Goal: Transaction & Acquisition: Obtain resource

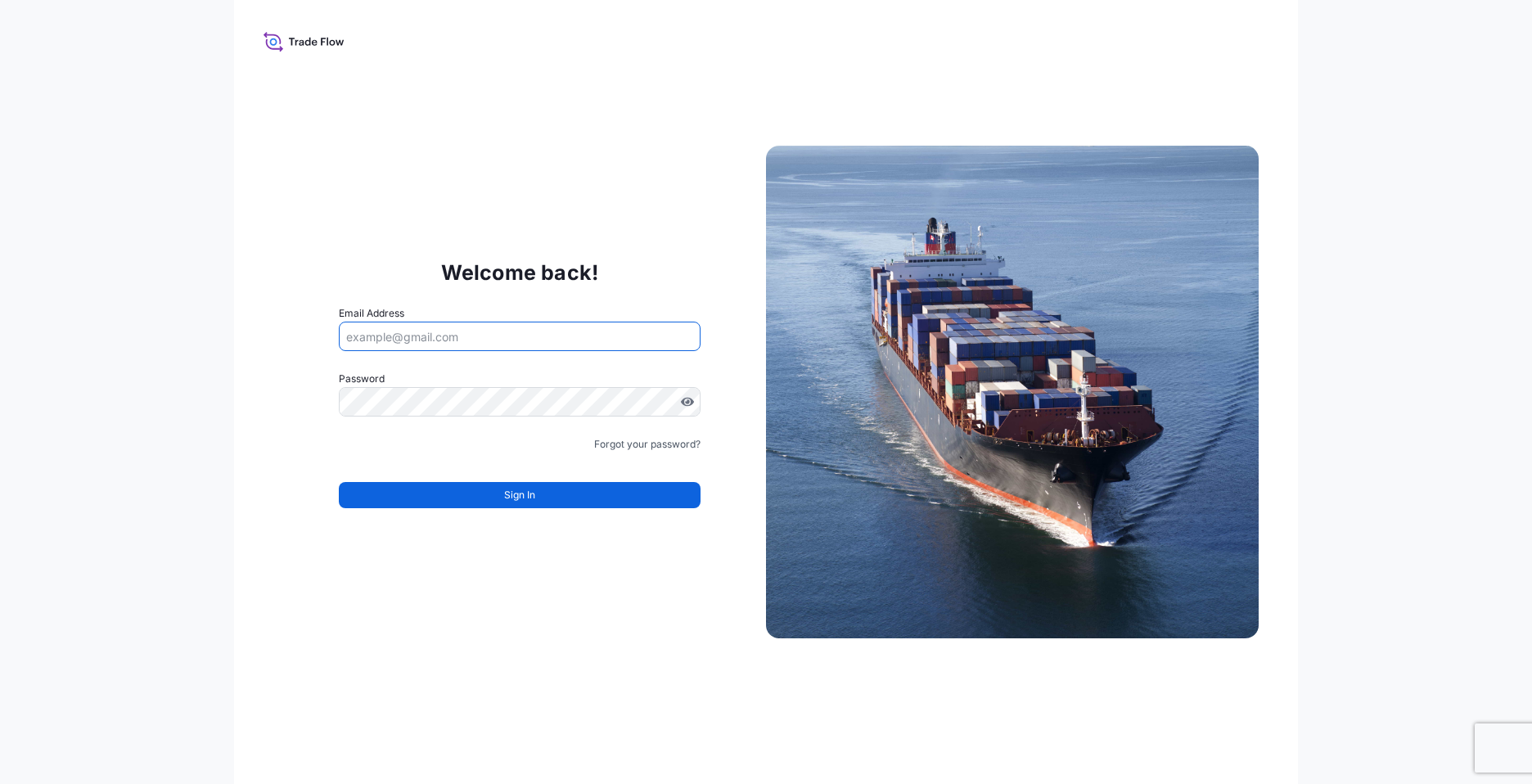
click at [403, 329] on input "Email Address" at bounding box center [519, 335] width 362 height 29
type input "Chrissy.Li@psabdp.com"
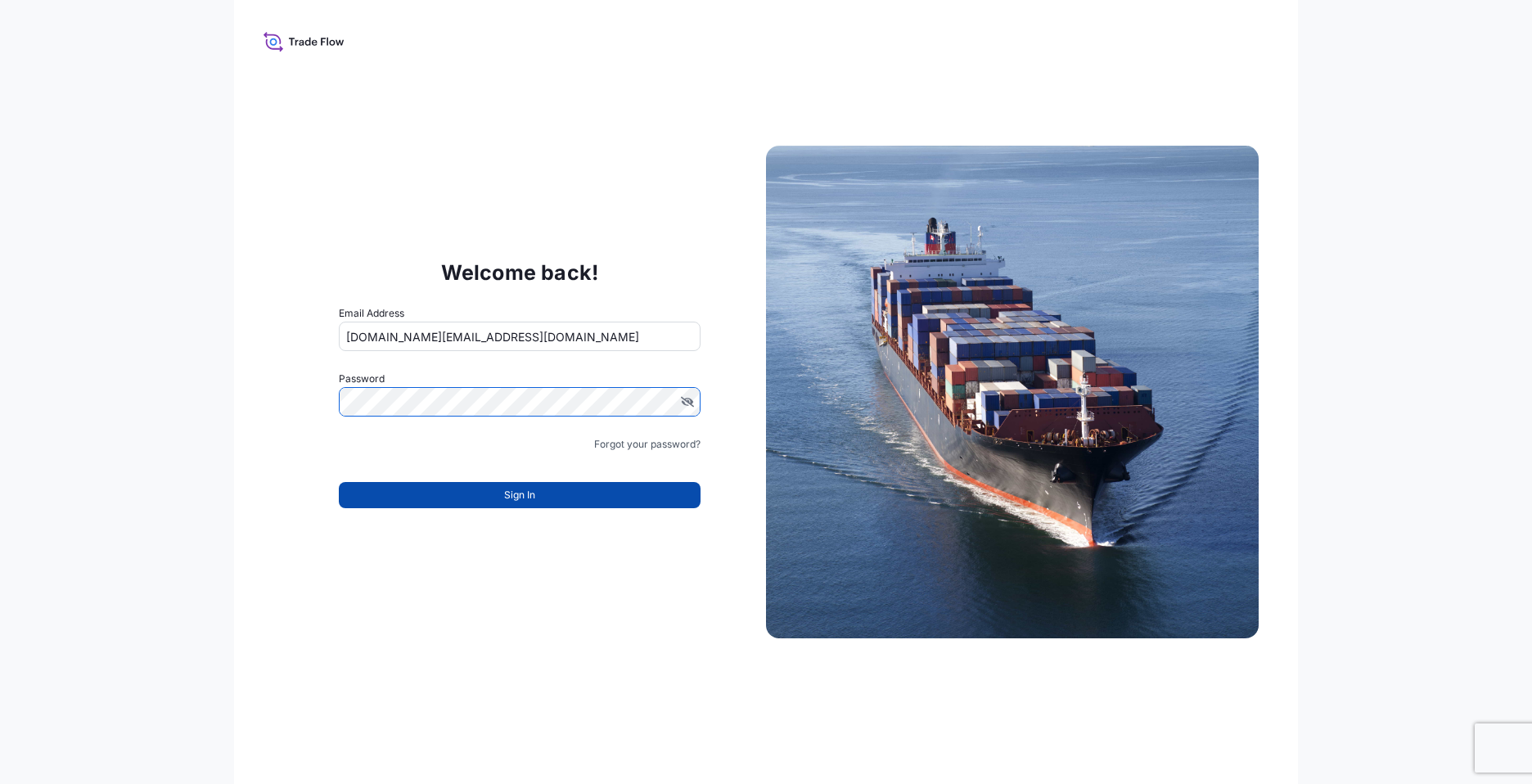
click at [521, 495] on span "Sign In" at bounding box center [519, 495] width 31 height 17
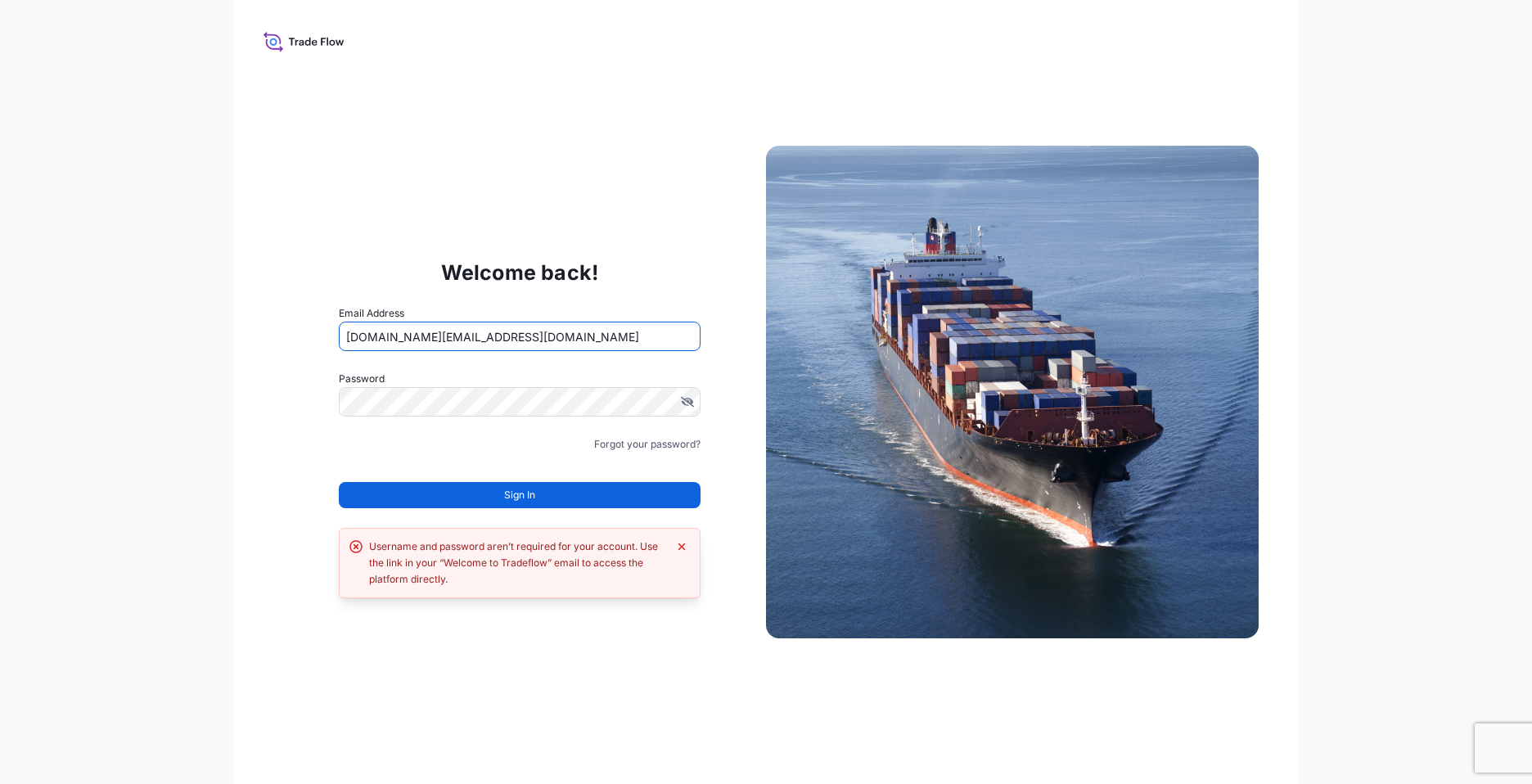
click at [501, 336] on input "Chrissy.Li@psabdp.com" at bounding box center [519, 335] width 362 height 29
click at [509, 496] on span "Sign In" at bounding box center [519, 495] width 31 height 17
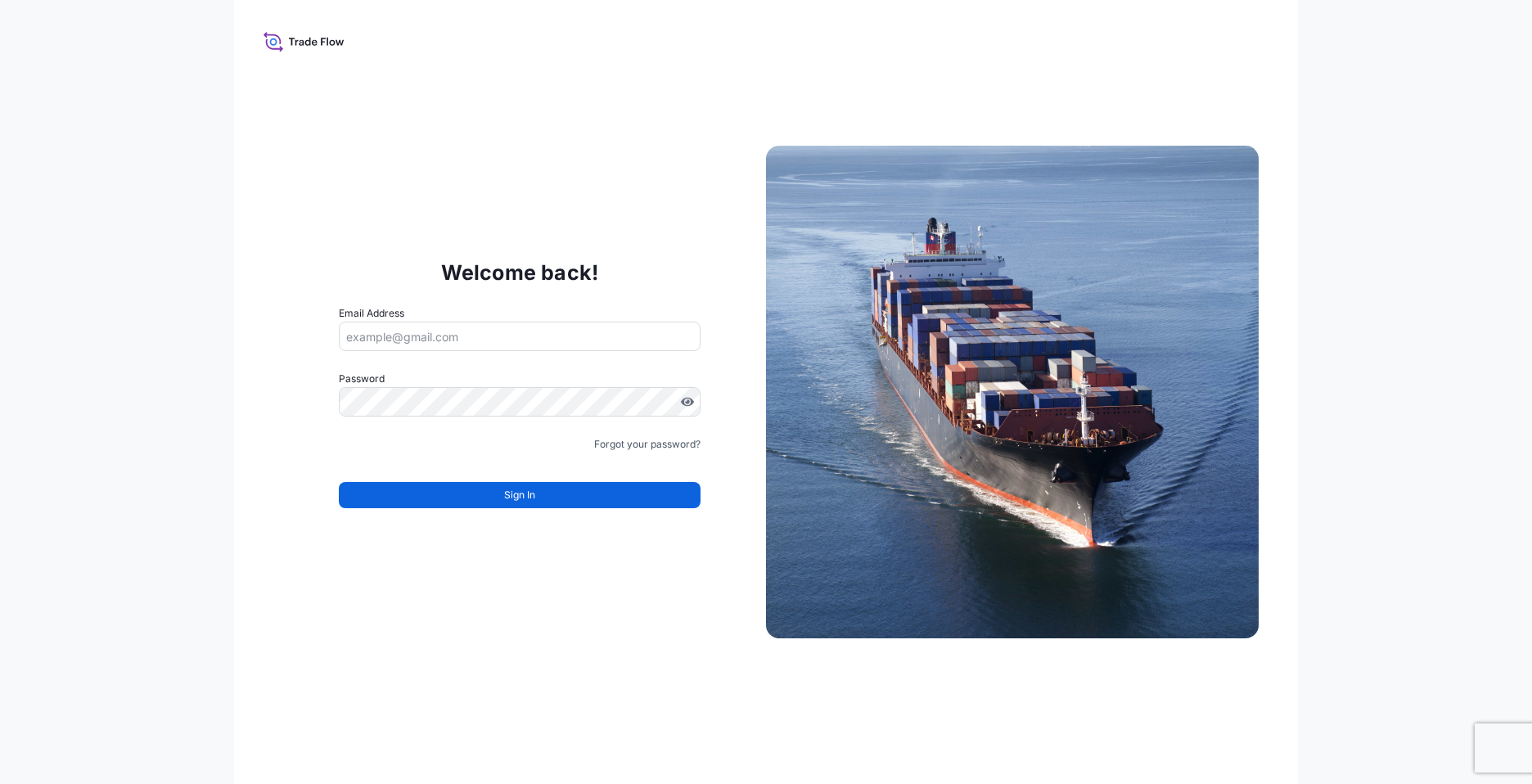
click at [420, 330] on input "Email Address" at bounding box center [519, 335] width 362 height 29
type input "Chrissy.Li@psabdp.com"
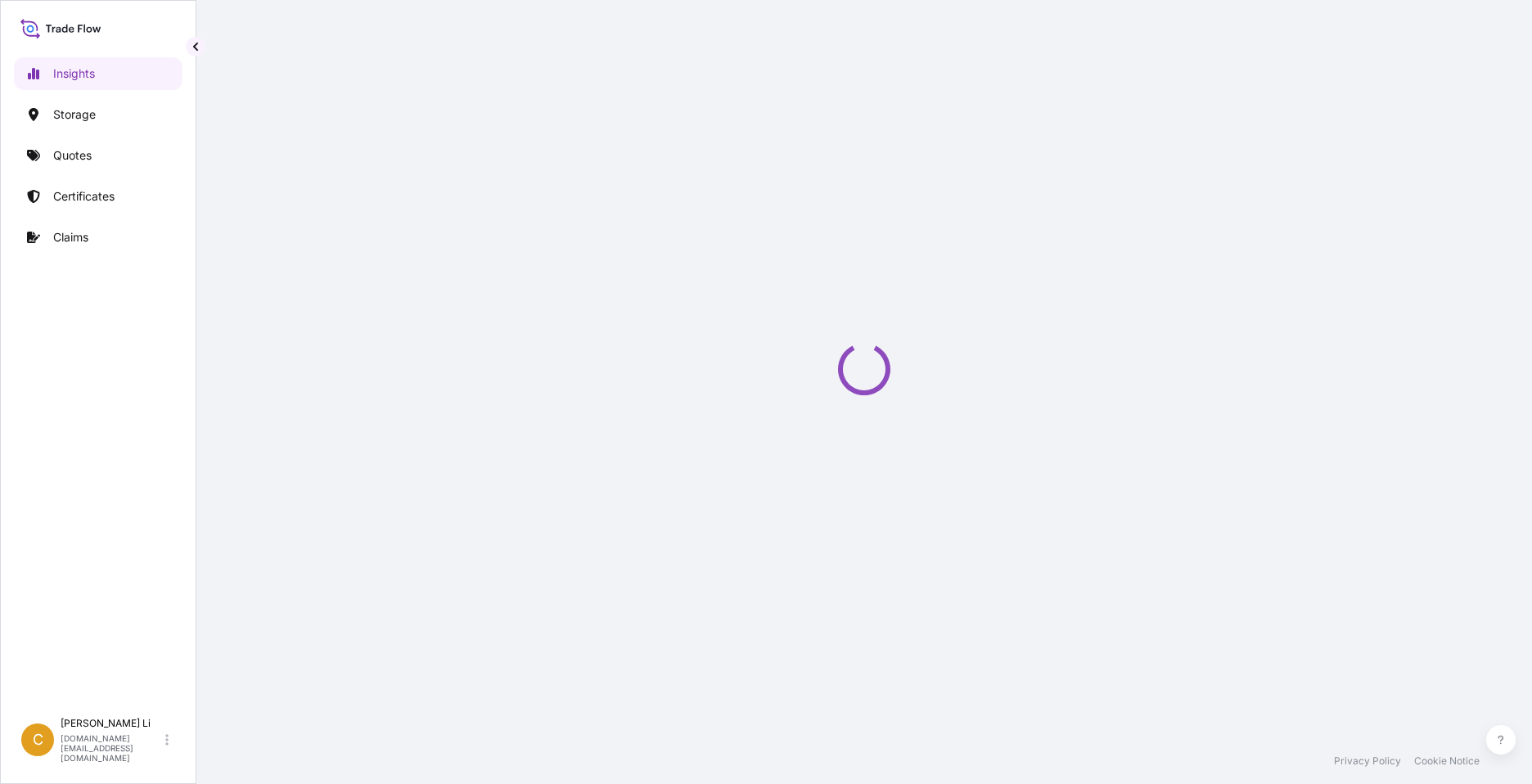
select select "2025"
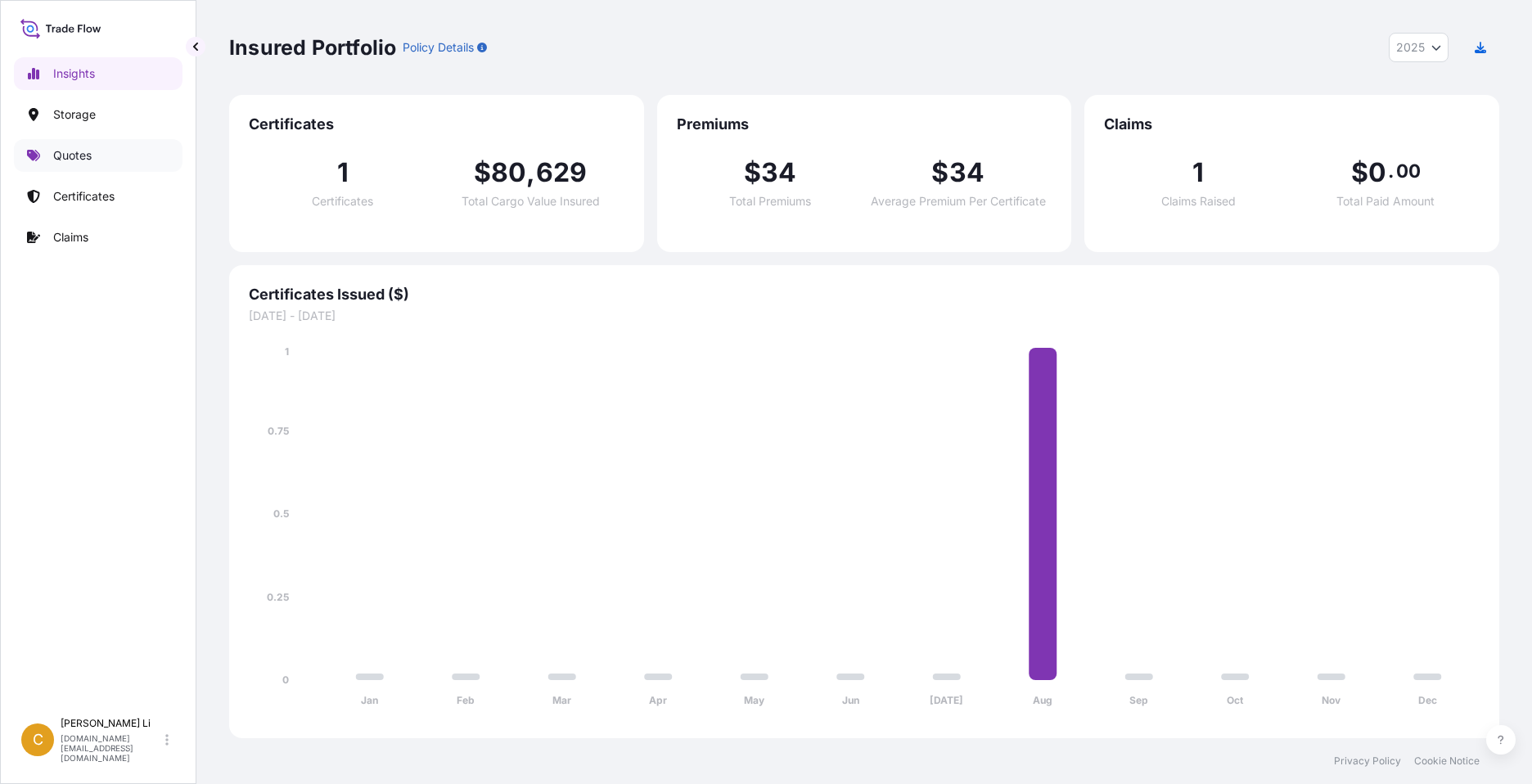
click at [81, 152] on p "Quotes" at bounding box center [72, 155] width 39 height 17
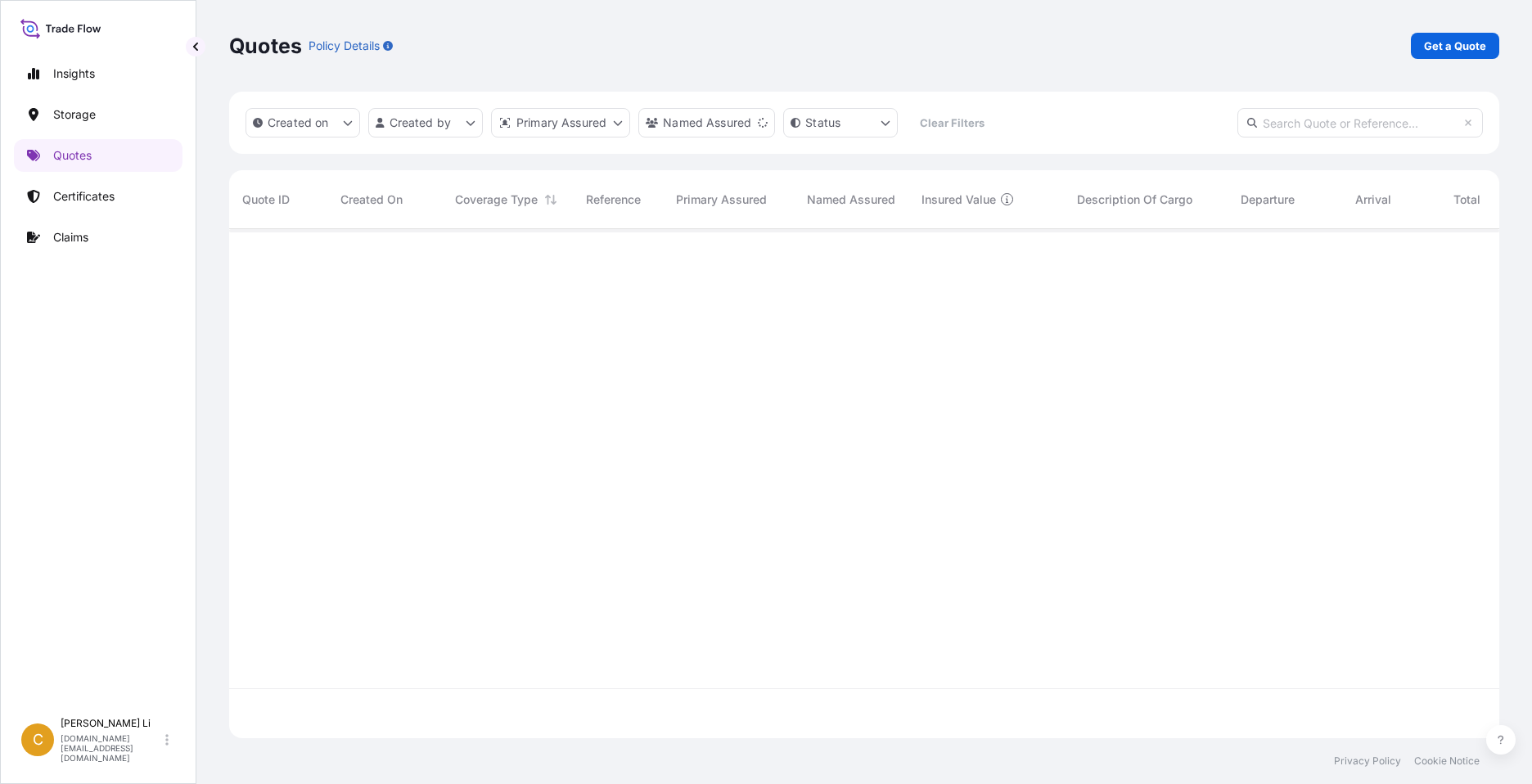
scroll to position [555, 1257]
click at [1455, 43] on p "Get a Quote" at bounding box center [1455, 46] width 62 height 17
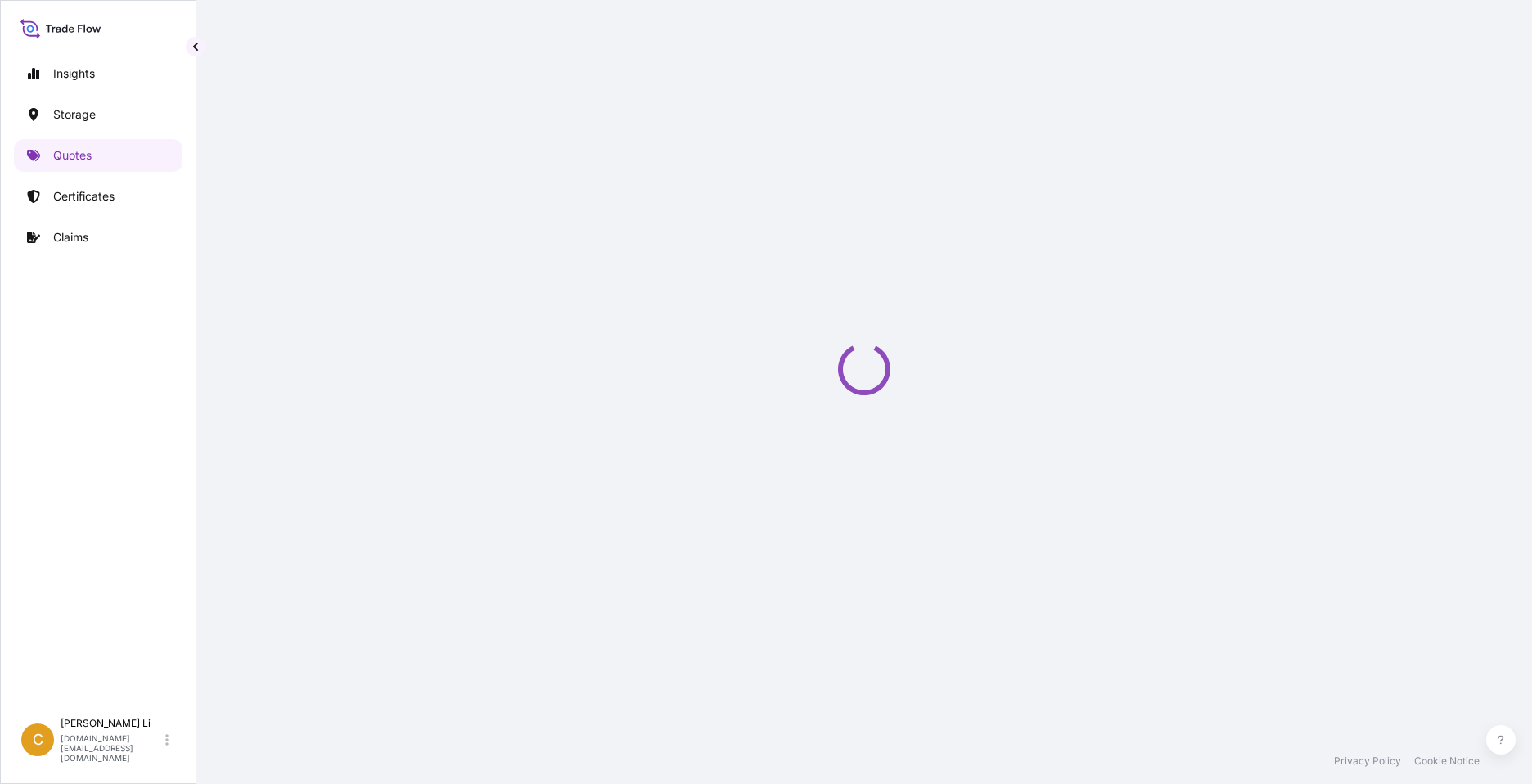
select select "Water"
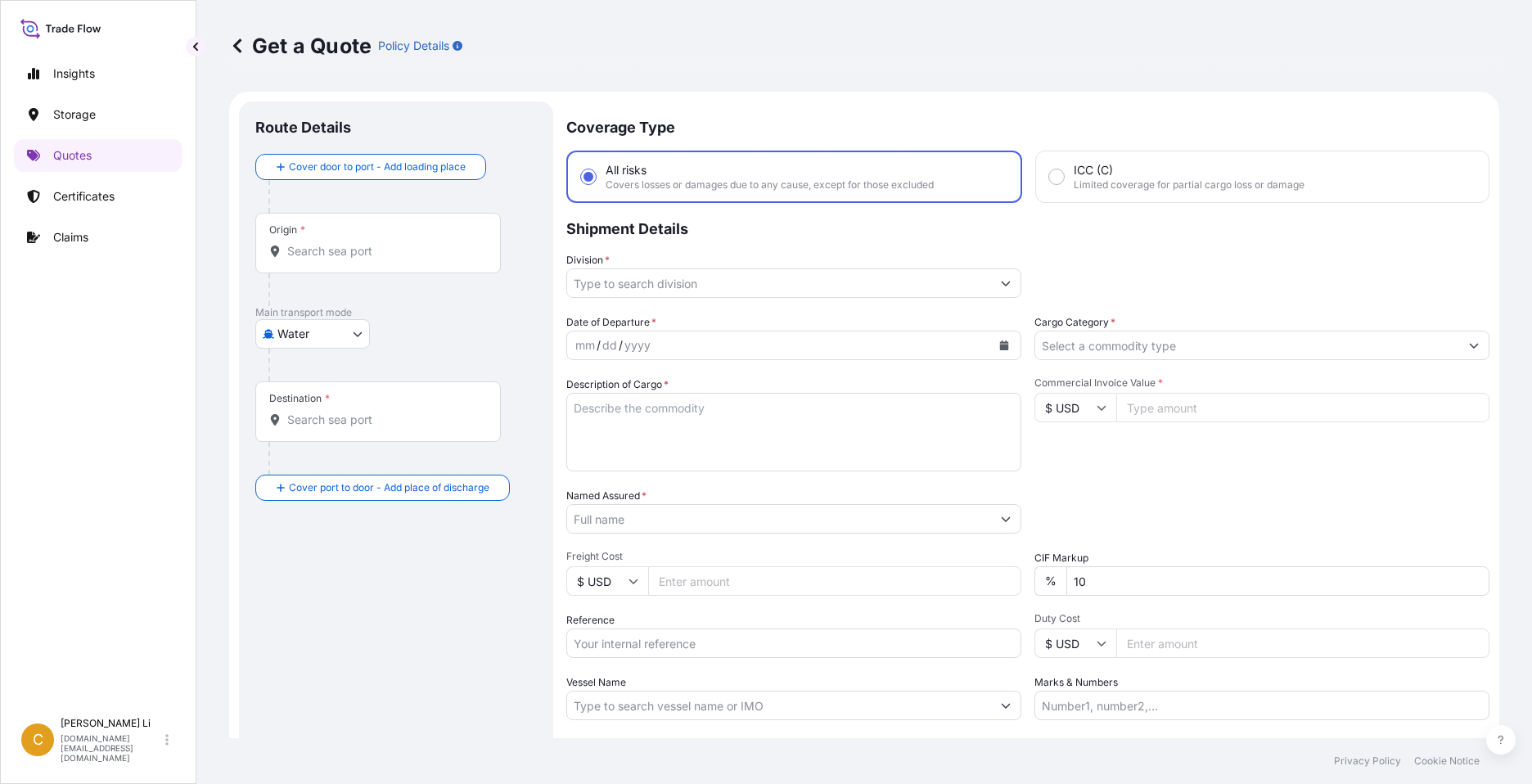
scroll to position [26, 0]
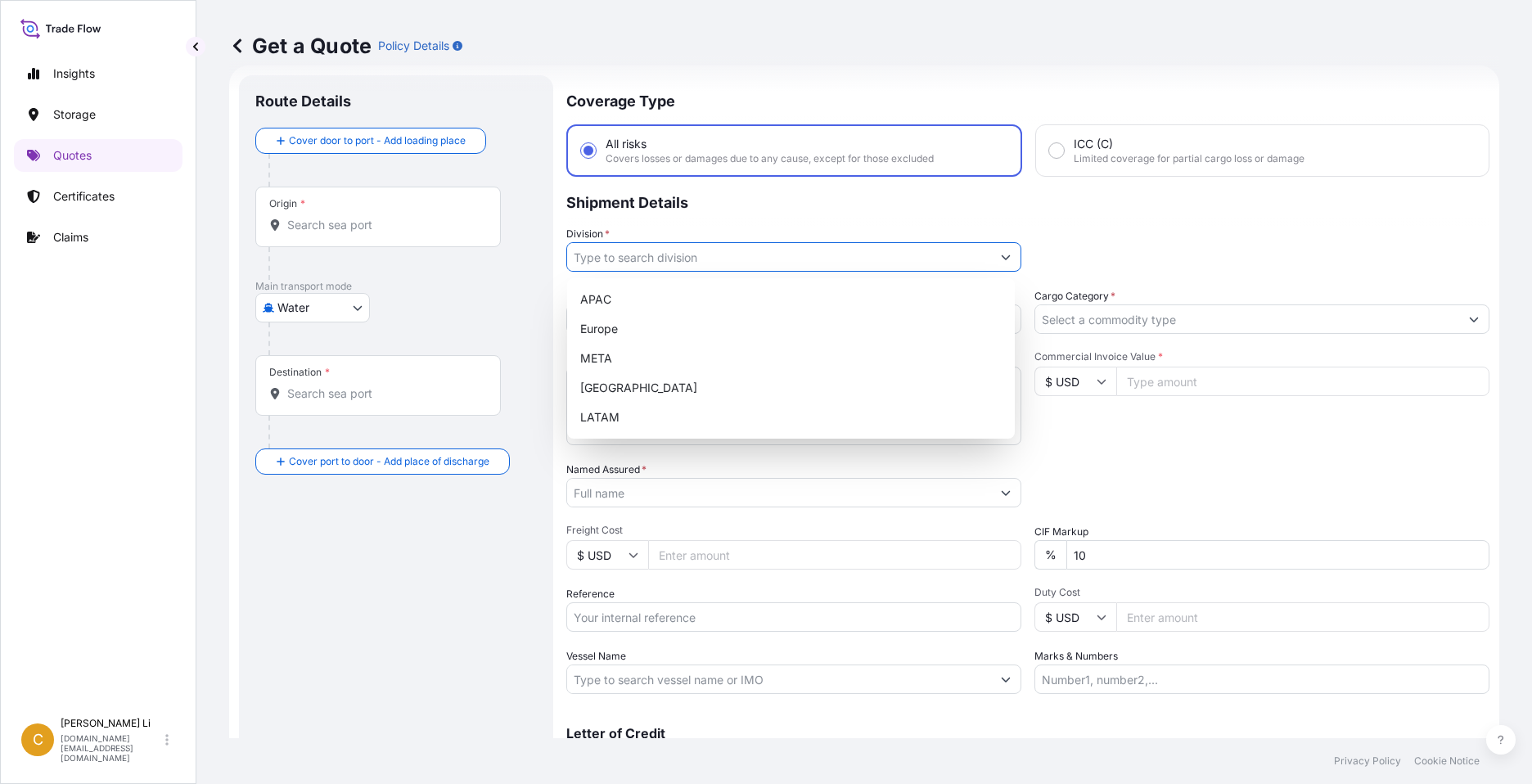
click at [1001, 253] on icon "Show suggestions" at bounding box center [1005, 256] width 10 height 10
click at [631, 386] on div "North America" at bounding box center [791, 387] width 435 height 29
type input "North America"
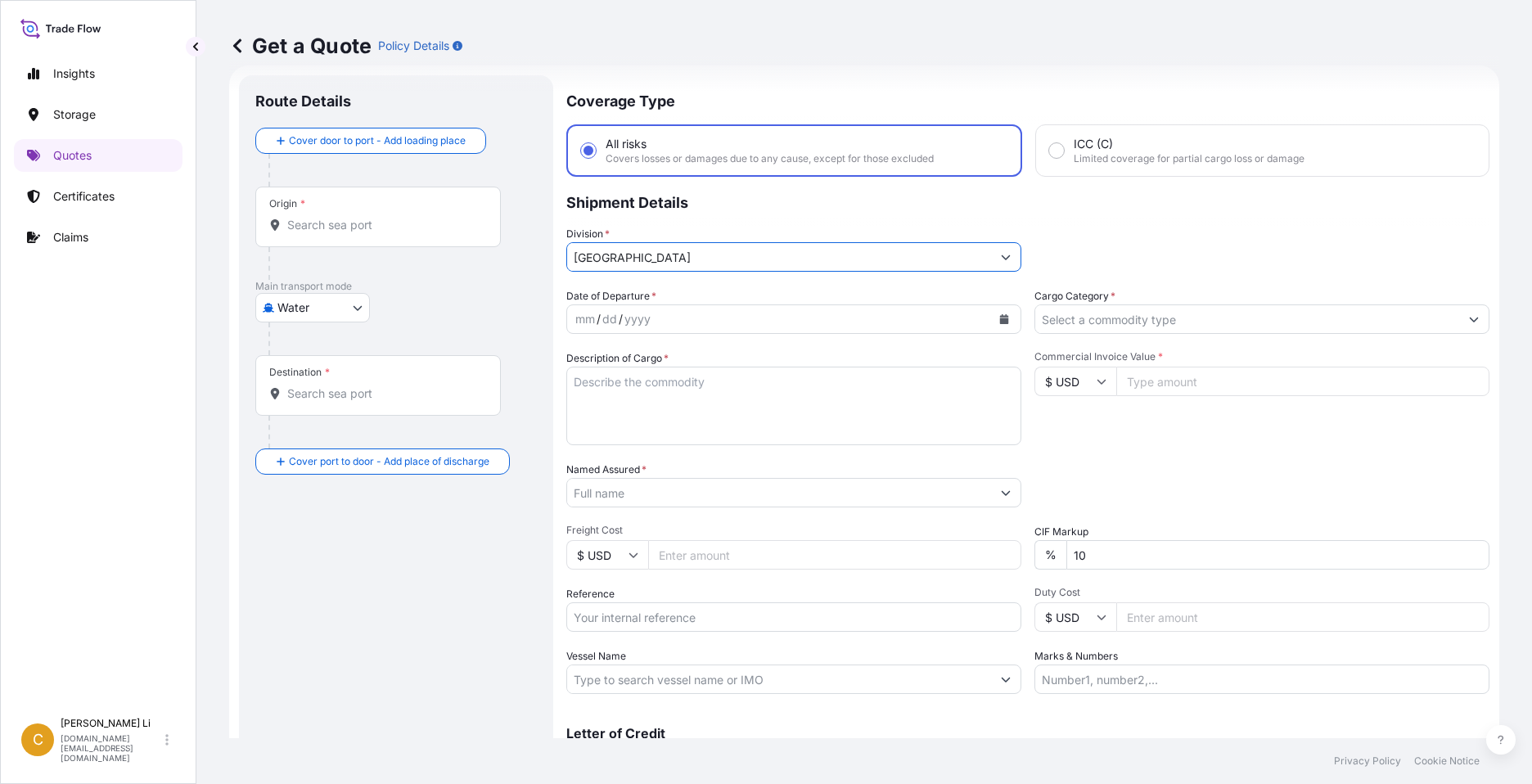
click at [1464, 325] on button "Show suggestions" at bounding box center [1473, 319] width 29 height 29
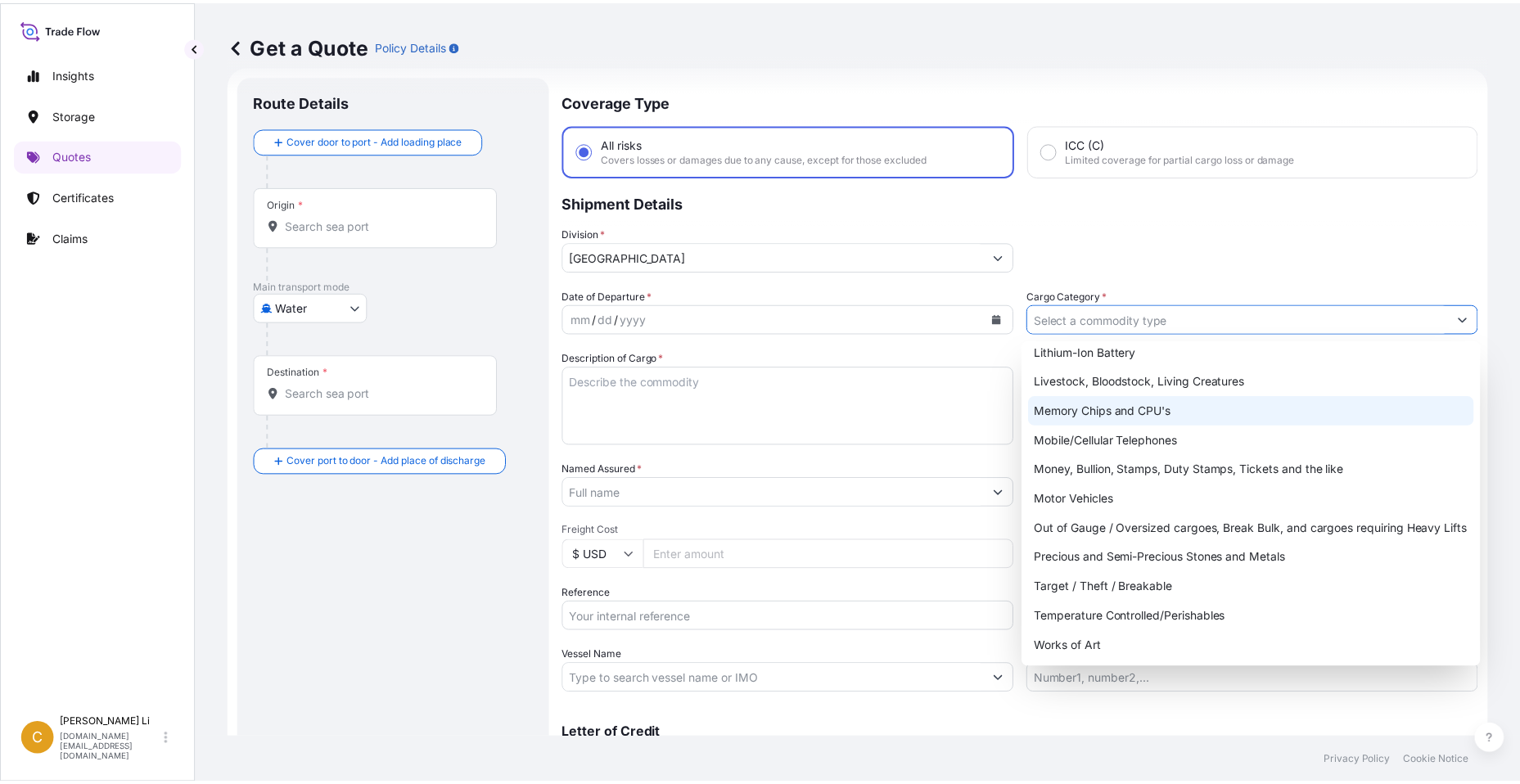
scroll to position [0, 0]
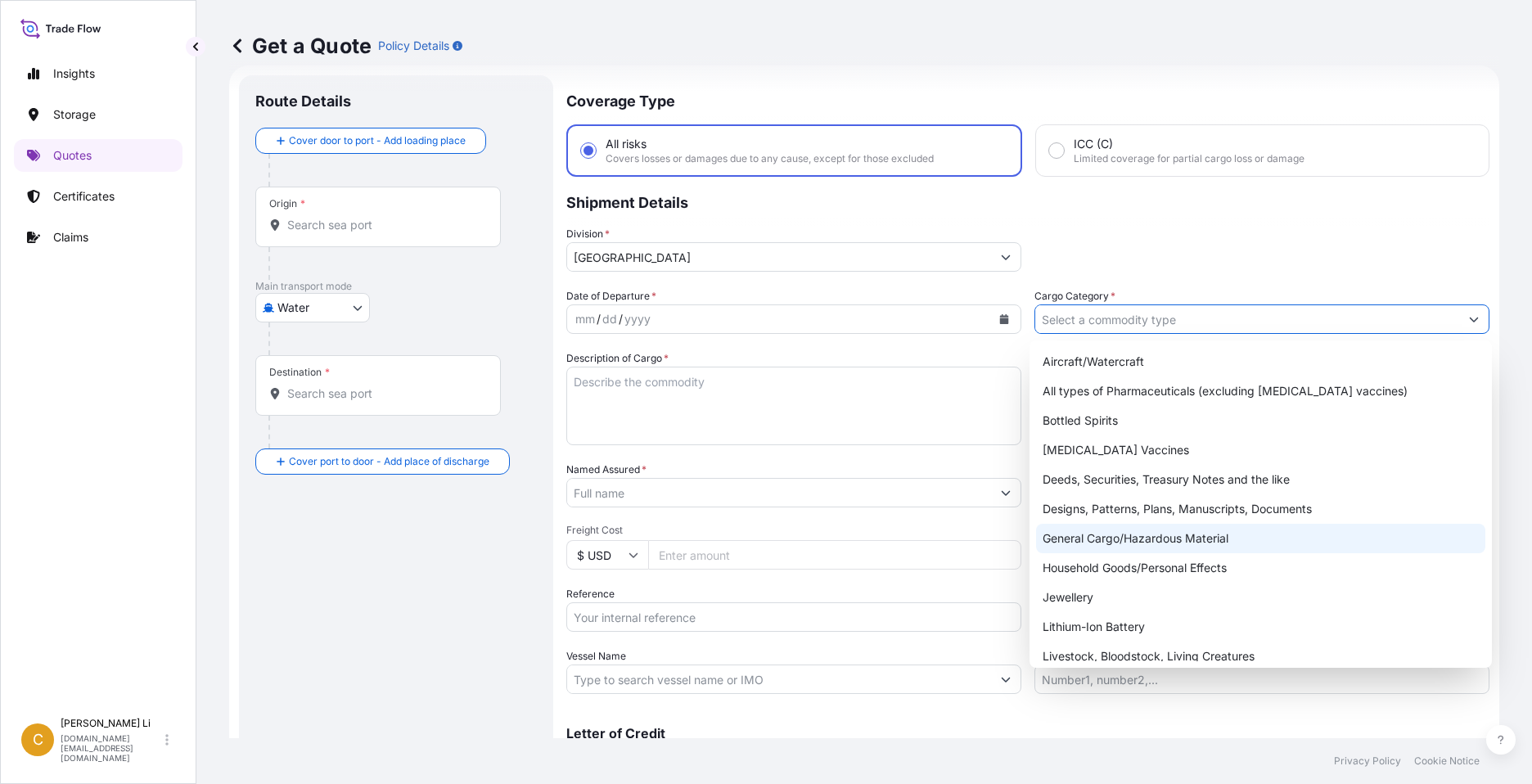
click at [1131, 532] on div "General Cargo/Hazardous Material" at bounding box center [1260, 538] width 450 height 29
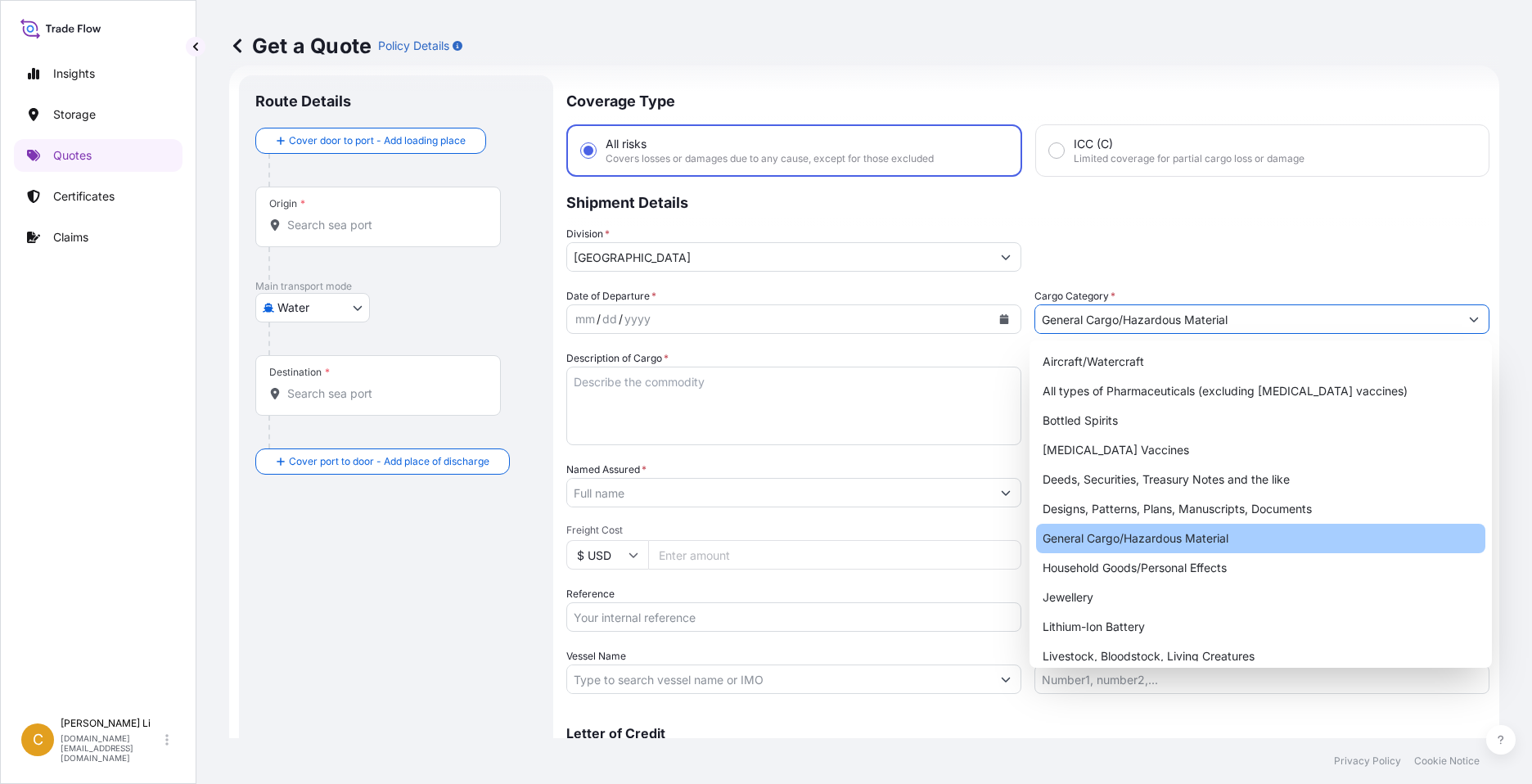
type input "General Cargo/Hazardous Material"
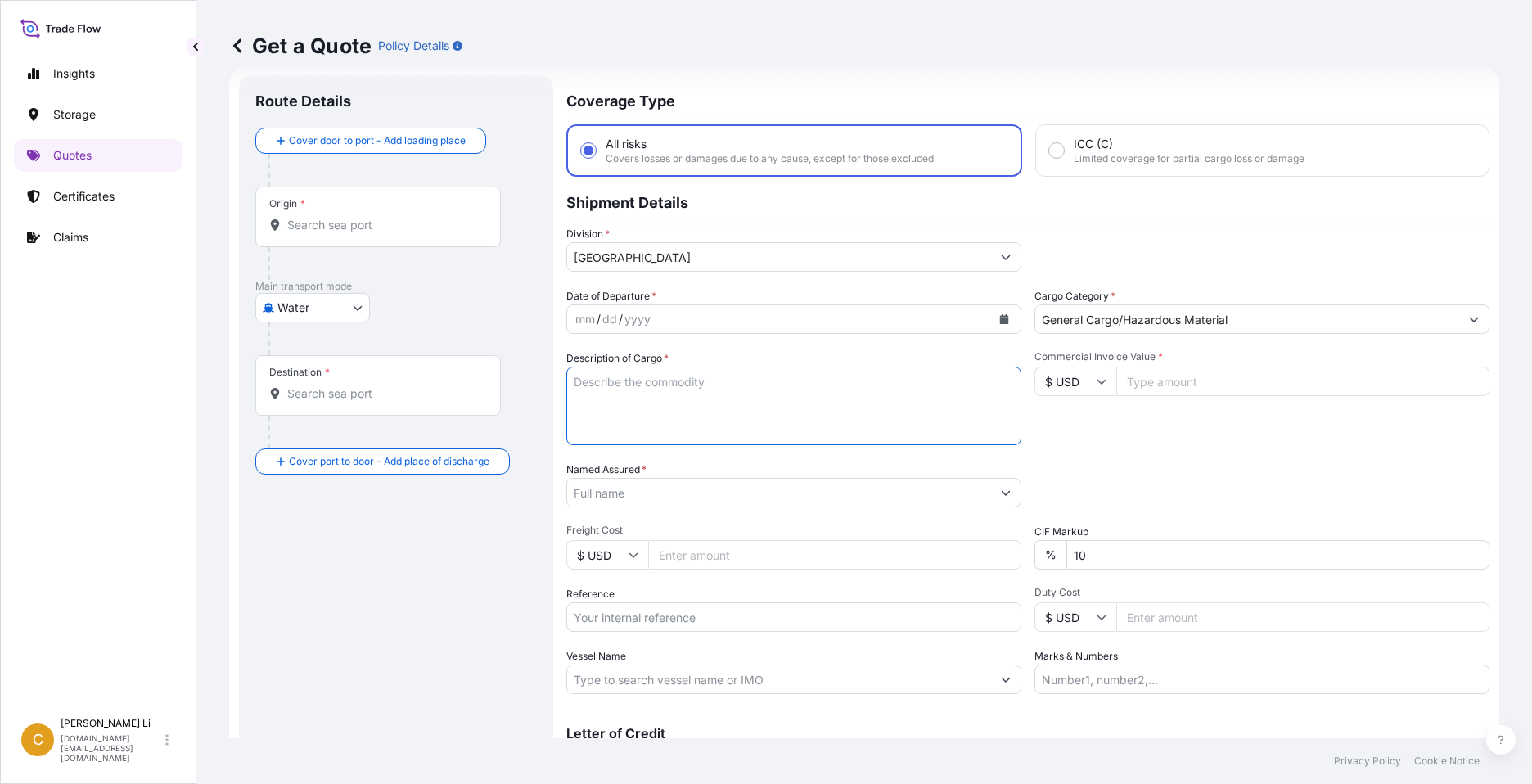
click at [608, 385] on textarea "Description of Cargo *" at bounding box center [793, 406] width 455 height 78
click at [660, 498] on input "Named Assured *" at bounding box center [779, 492] width 424 height 29
click at [645, 494] on input "Named Assured *" at bounding box center [779, 492] width 424 height 29
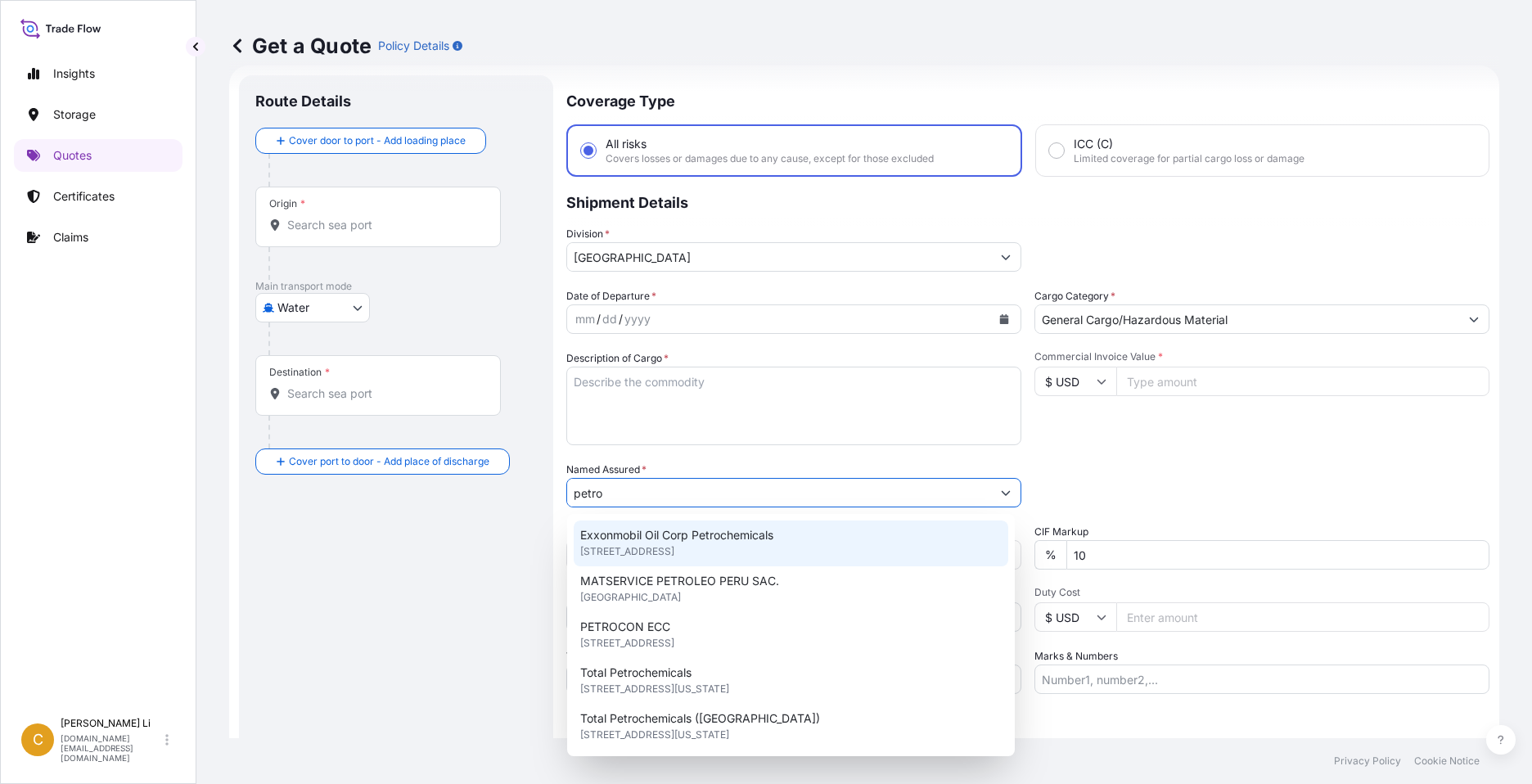
type input "petro"
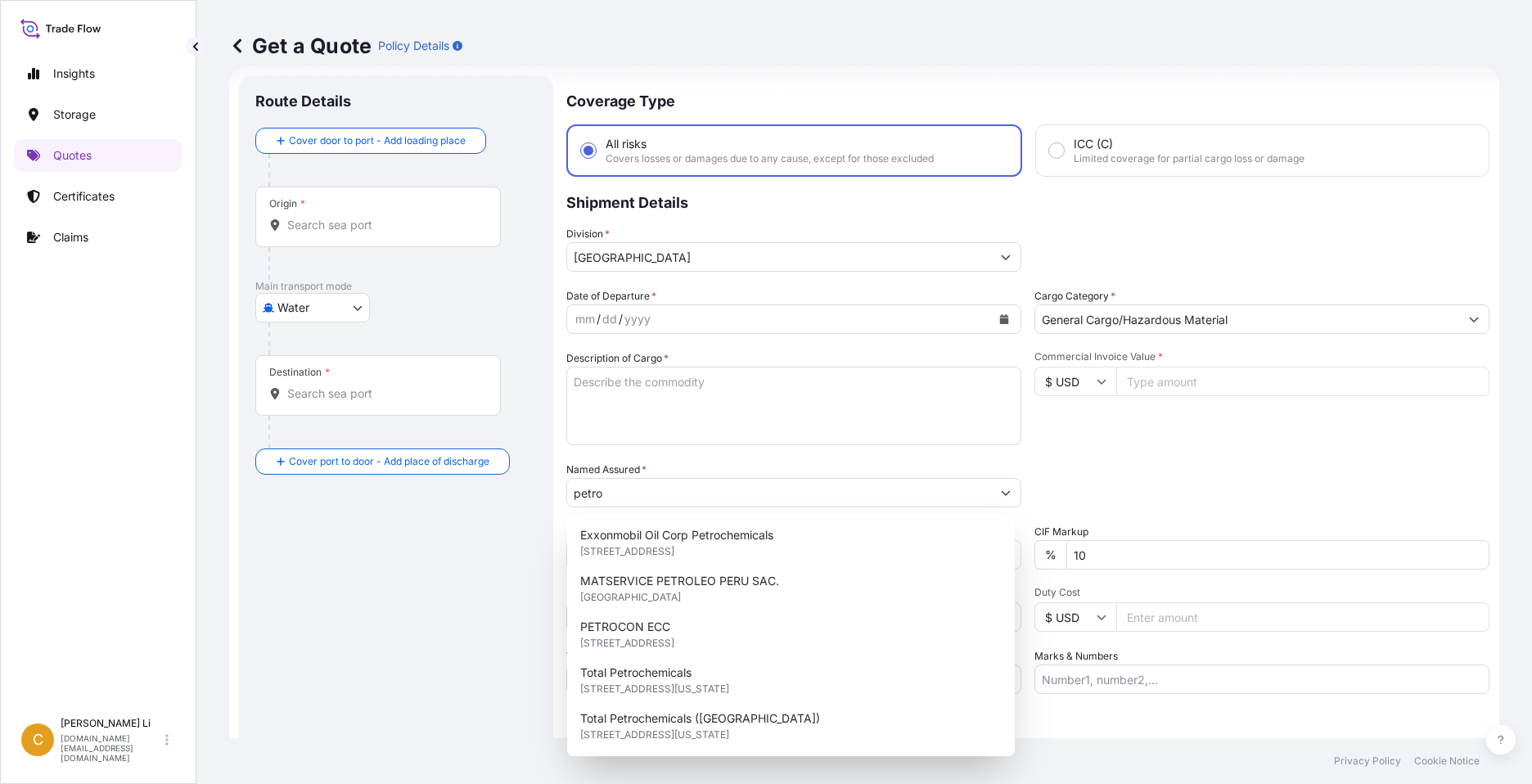
click at [1206, 443] on div "Commercial Invoice Value * $ USD" at bounding box center [1261, 398] width 455 height 95
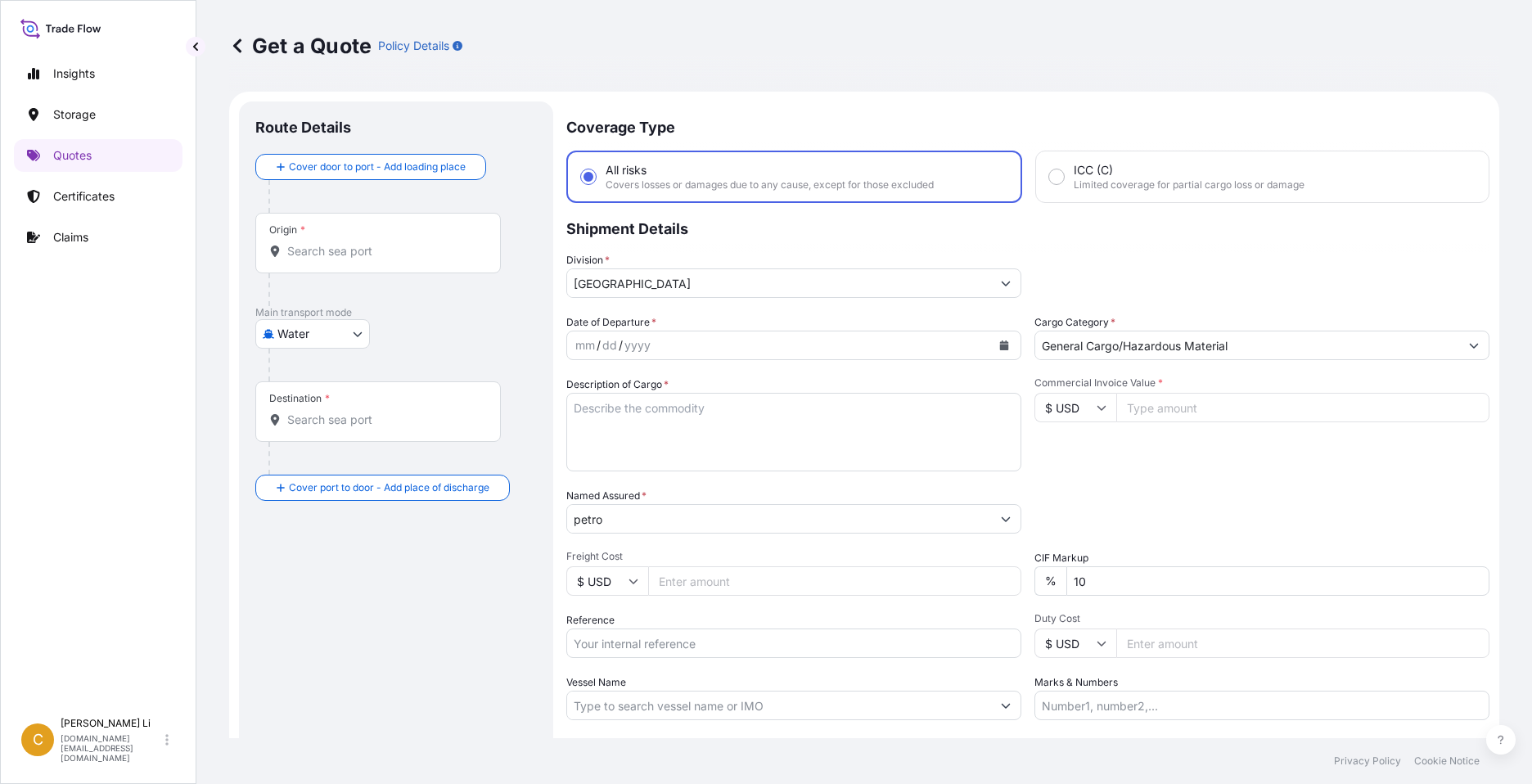
click at [1000, 343] on icon "Calendar" at bounding box center [1004, 345] width 9 height 10
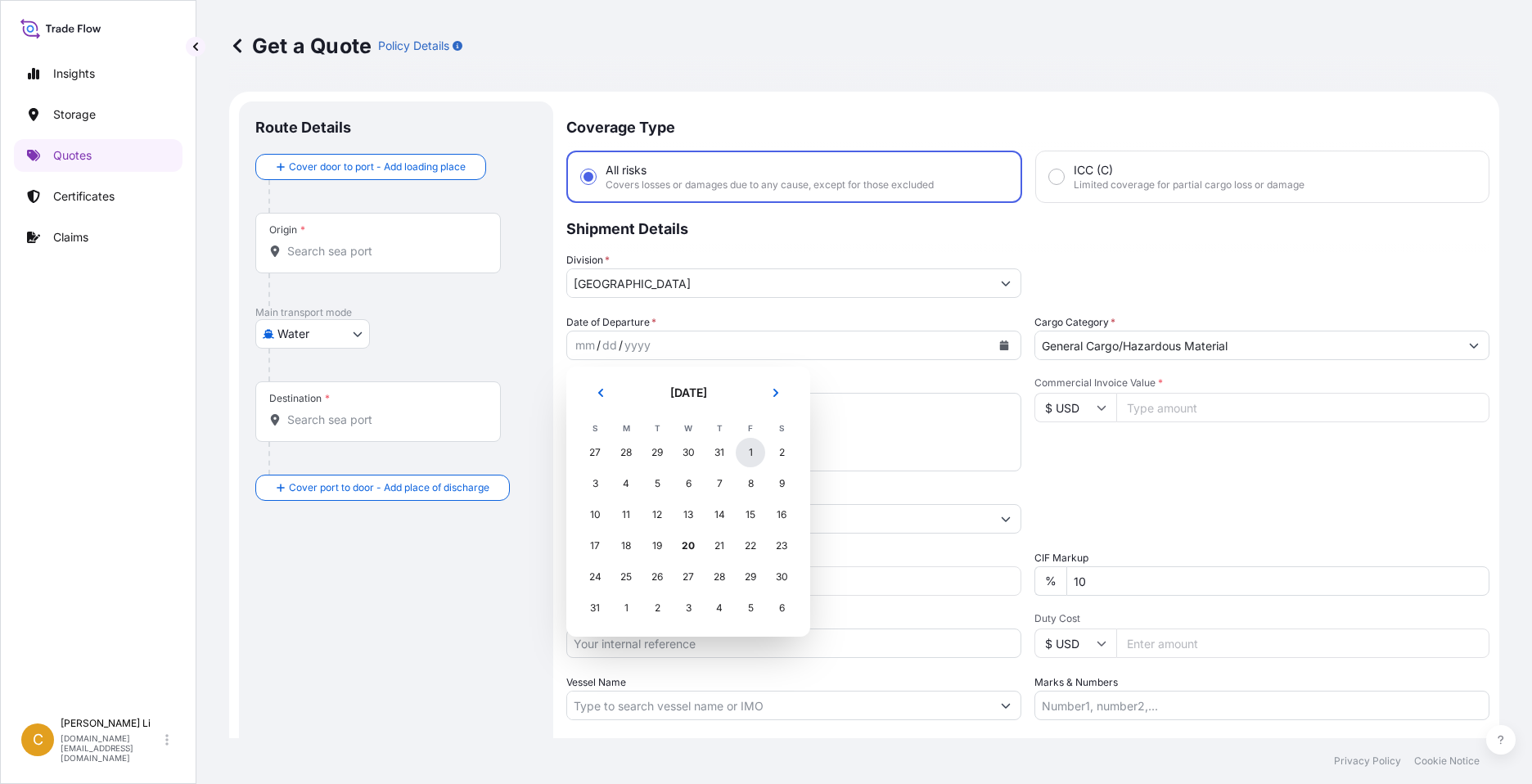
click at [752, 456] on div "1" at bounding box center [750, 451] width 29 height 29
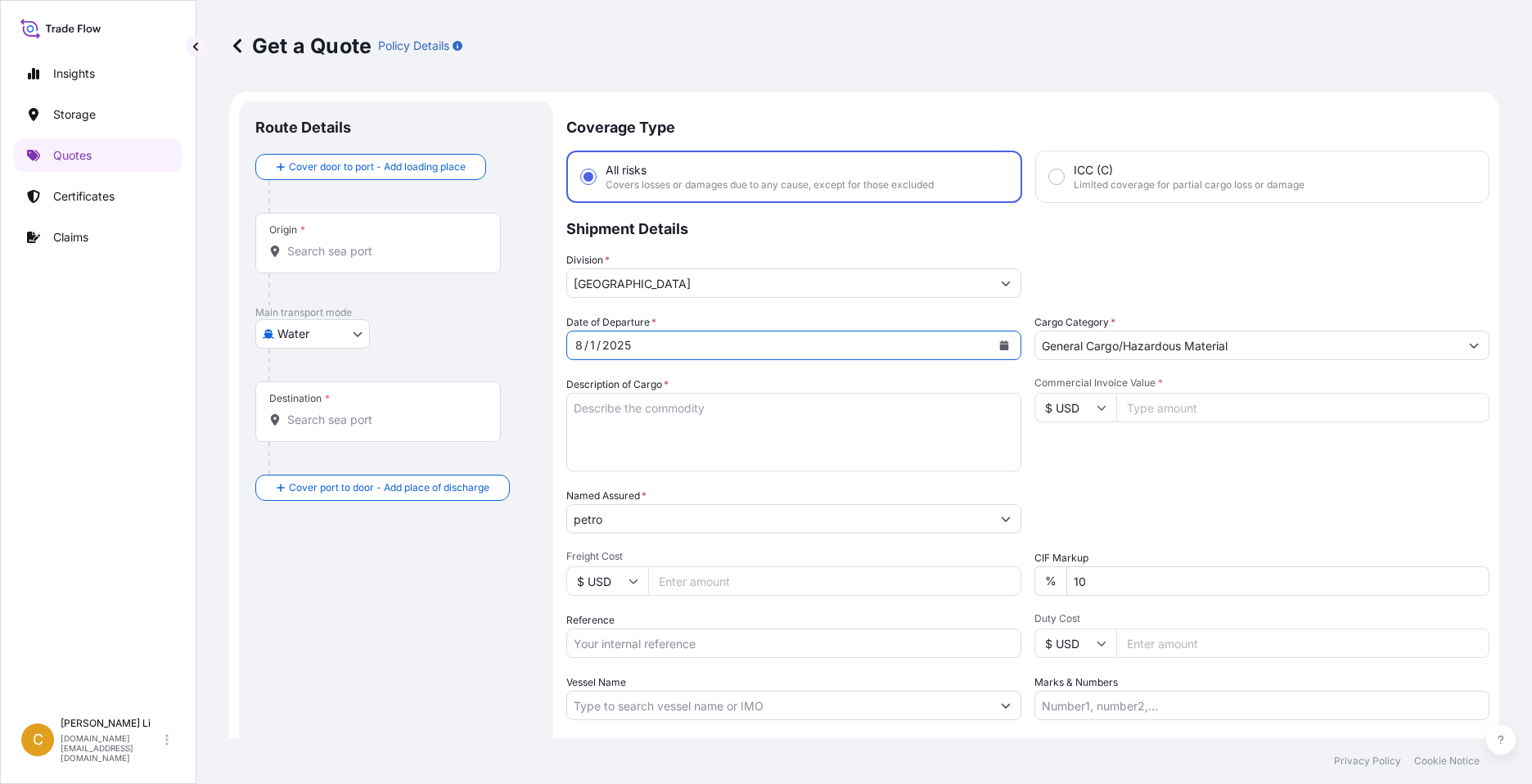
click at [674, 408] on textarea "Description of Cargo *" at bounding box center [793, 431] width 455 height 78
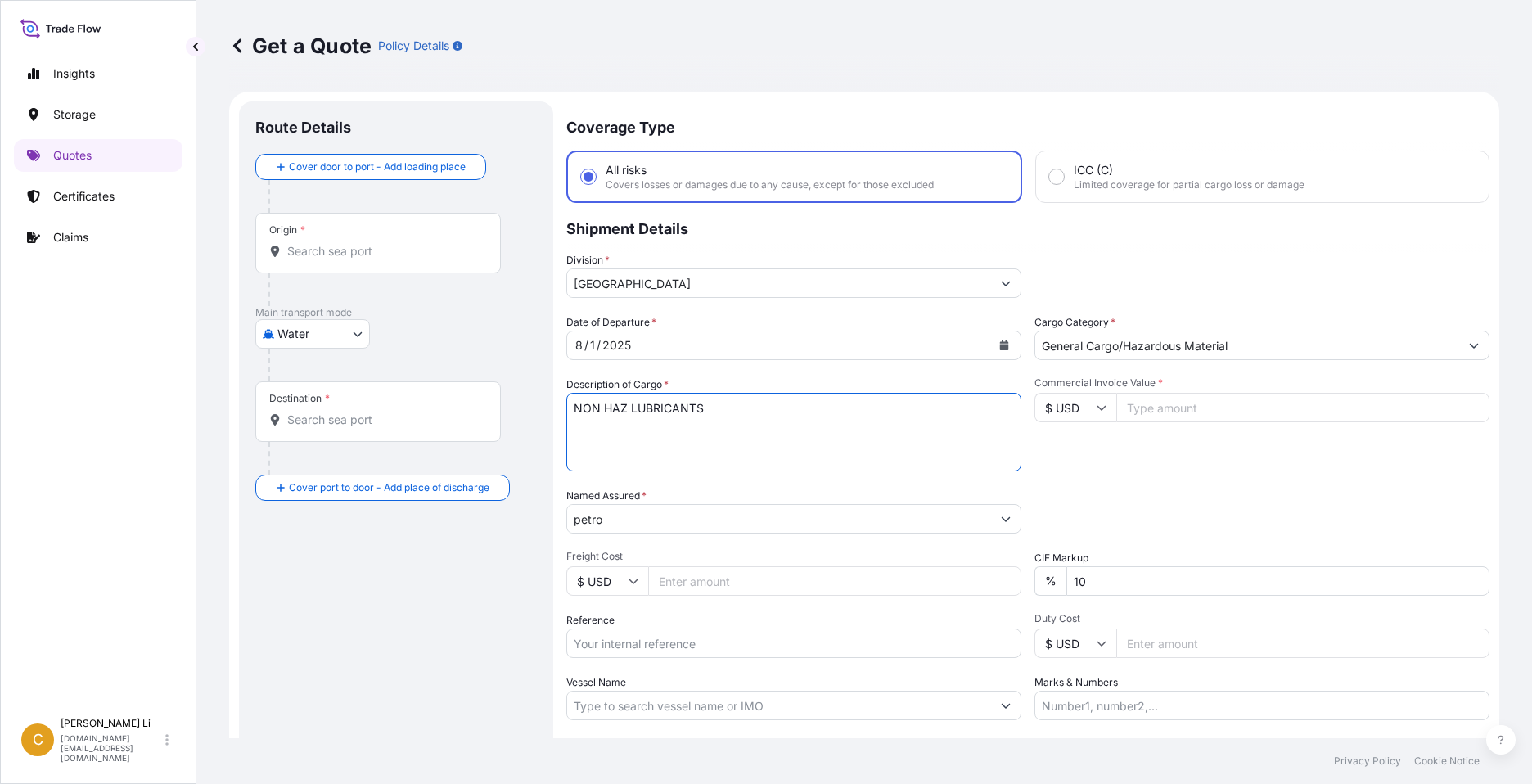
type textarea "NON HAZ LUBRICANTS"
click at [1175, 407] on input "Commercial Invoice Value *" at bounding box center [1302, 407] width 373 height 29
type input "57431.30"
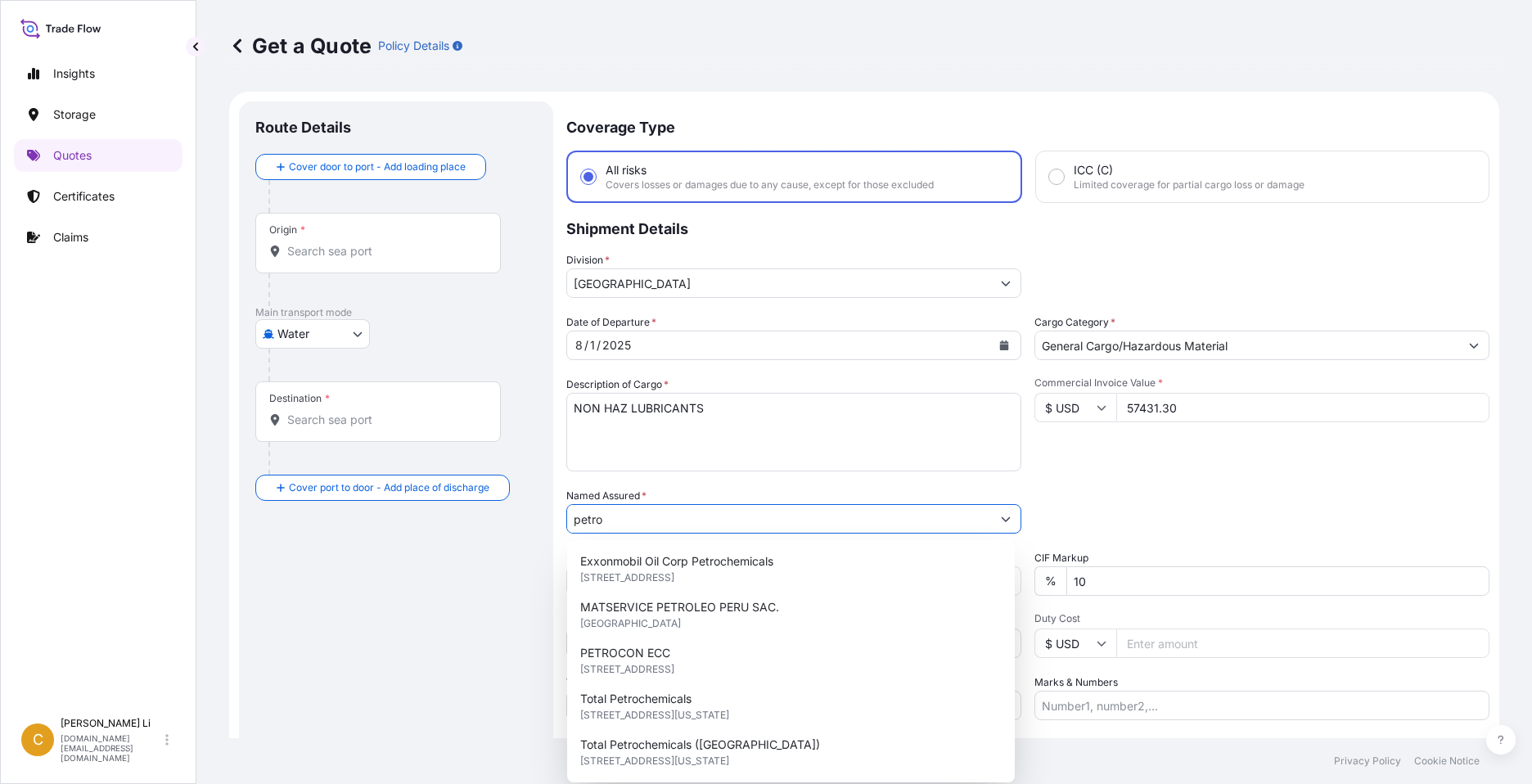
drag, startPoint x: 636, startPoint y: 510, endPoint x: 474, endPoint y: 502, distance: 162.2
click at [481, 502] on form "Route Details Cover door to port - Add loading place Place of loading Road / In…" at bounding box center [863, 472] width 1270 height 760
type input "P"
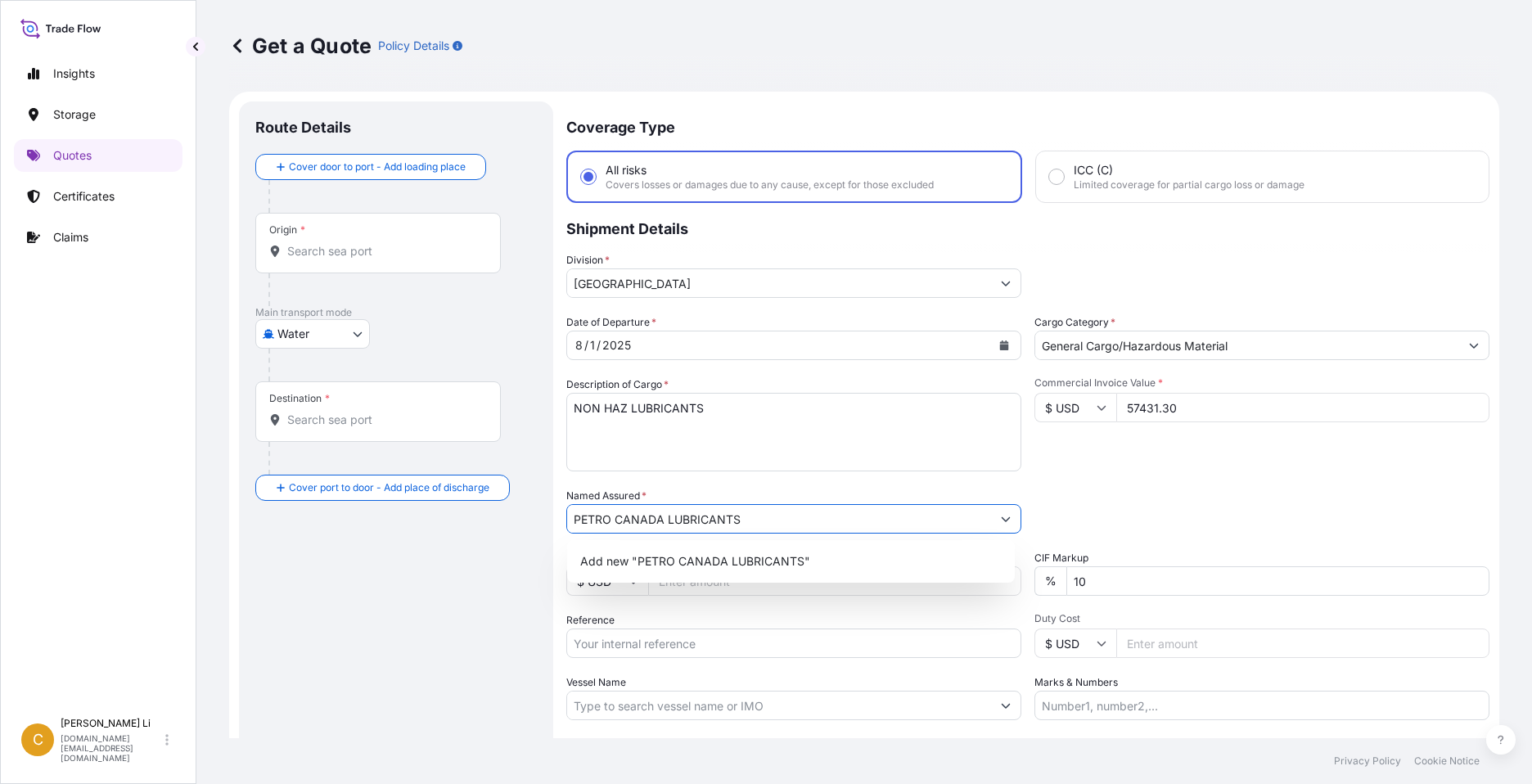
type input "PETRO CANADA LUBRICANTS"
click at [1224, 497] on div "Packing Category Type to search a container mode Please select a primary mode o…" at bounding box center [1261, 510] width 455 height 46
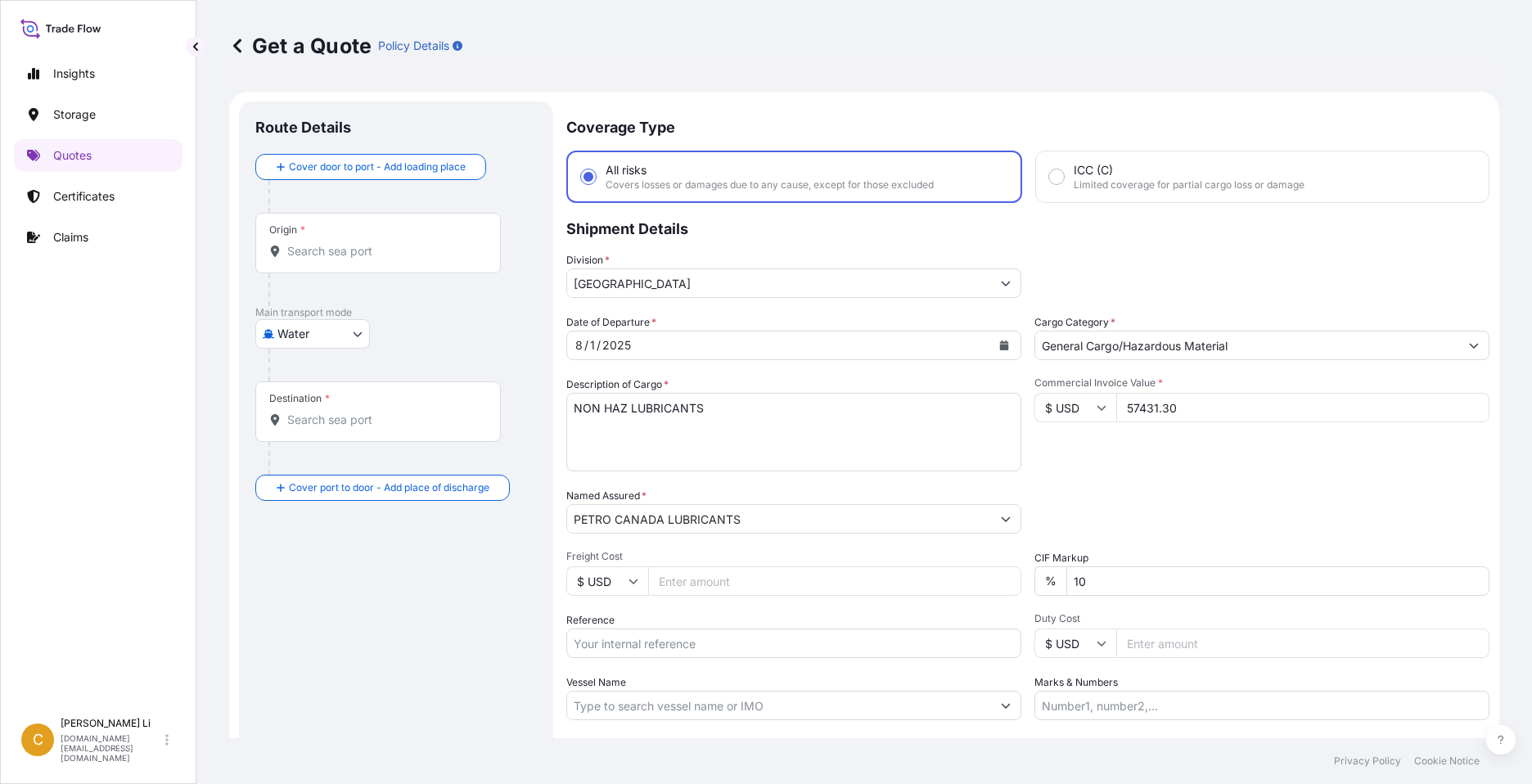
click at [723, 578] on input "Freight Cost" at bounding box center [834, 580] width 373 height 29
paste input "7586.00"
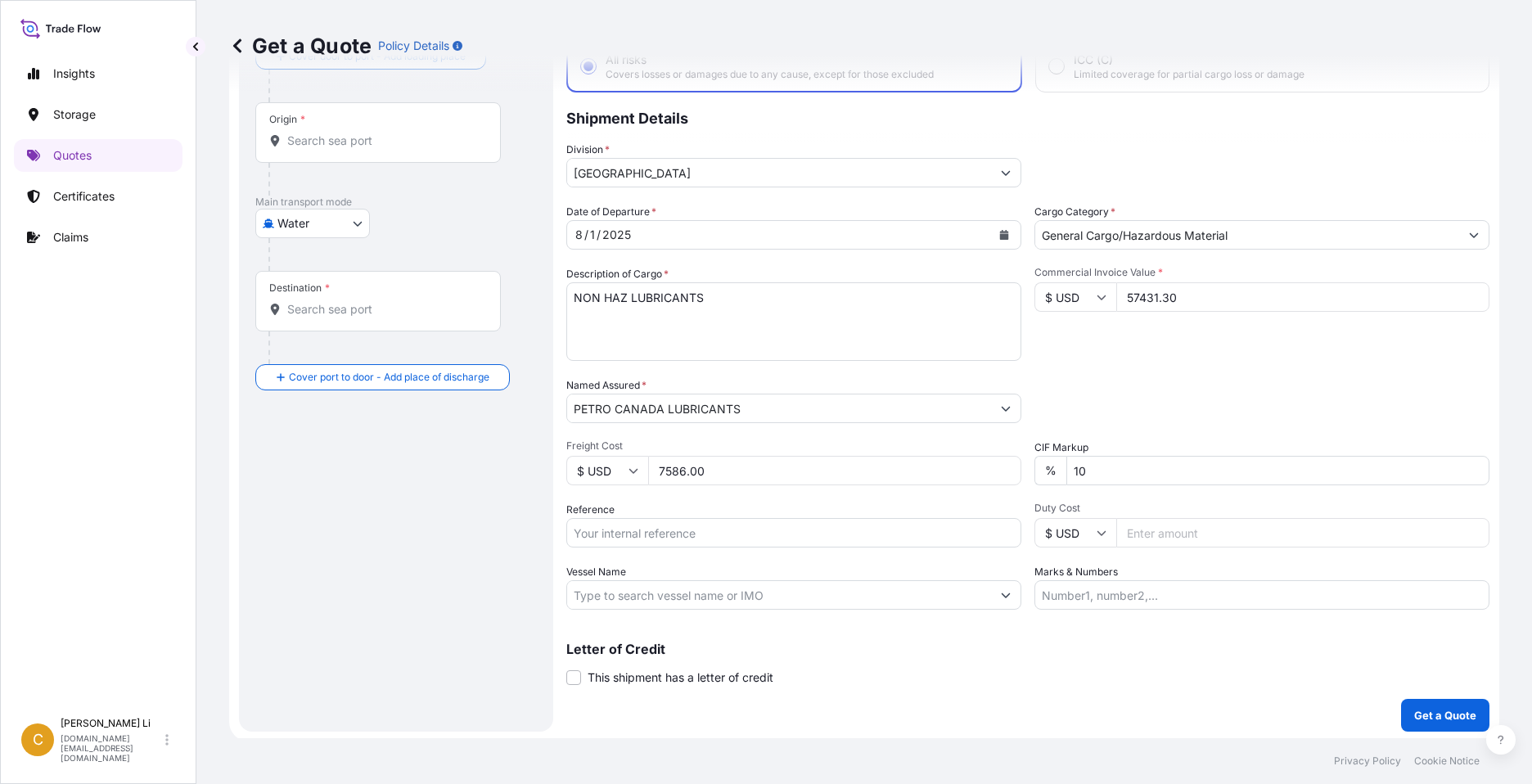
type input "7586.00"
click at [642, 528] on input "Reference" at bounding box center [793, 532] width 455 height 29
type input "c"
type input "CA1001084176"
click at [694, 597] on input "Vessel Name" at bounding box center [779, 594] width 424 height 29
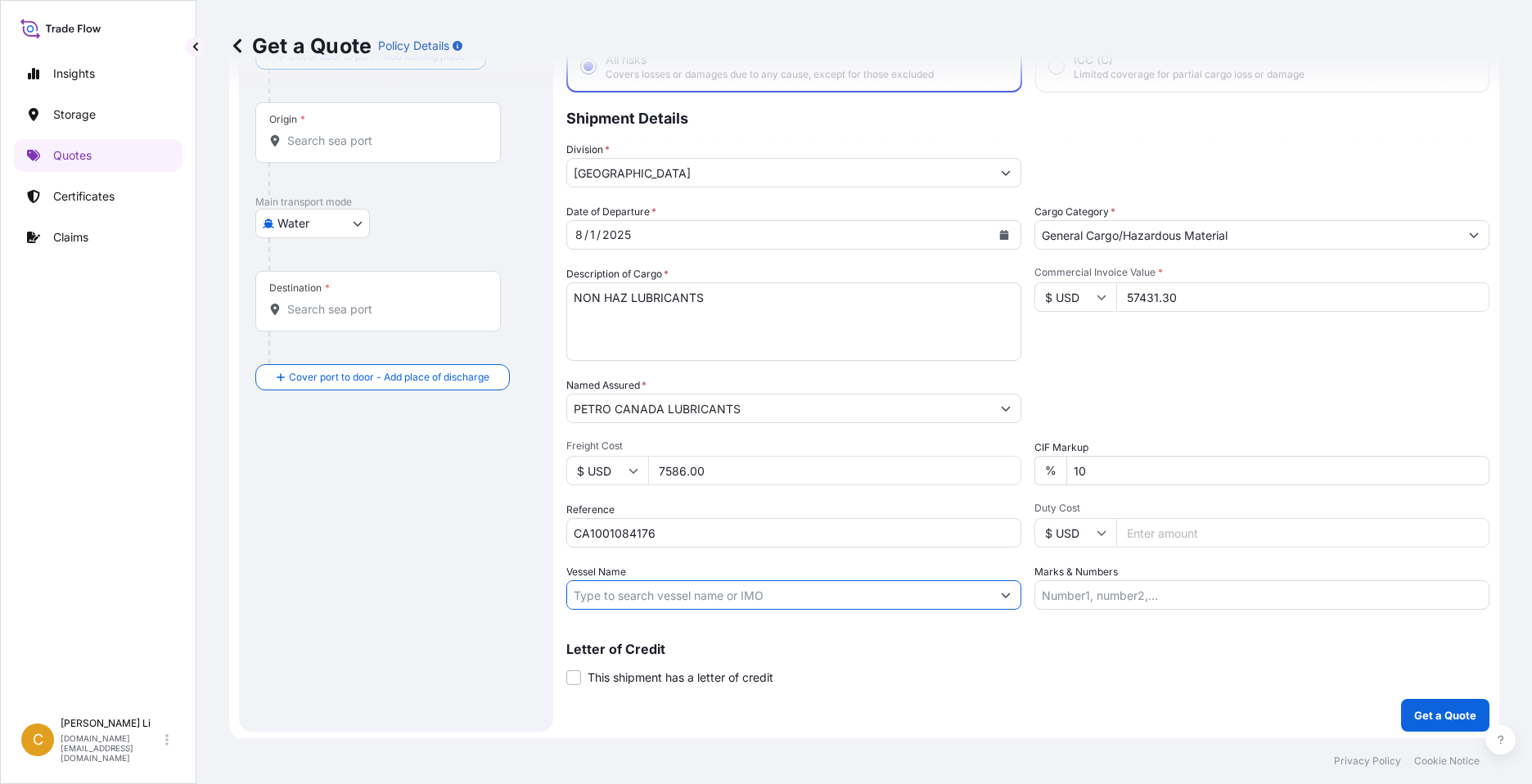
click at [703, 594] on input "Vessel Name" at bounding box center [779, 594] width 424 height 29
paste input "AS FELICIA"
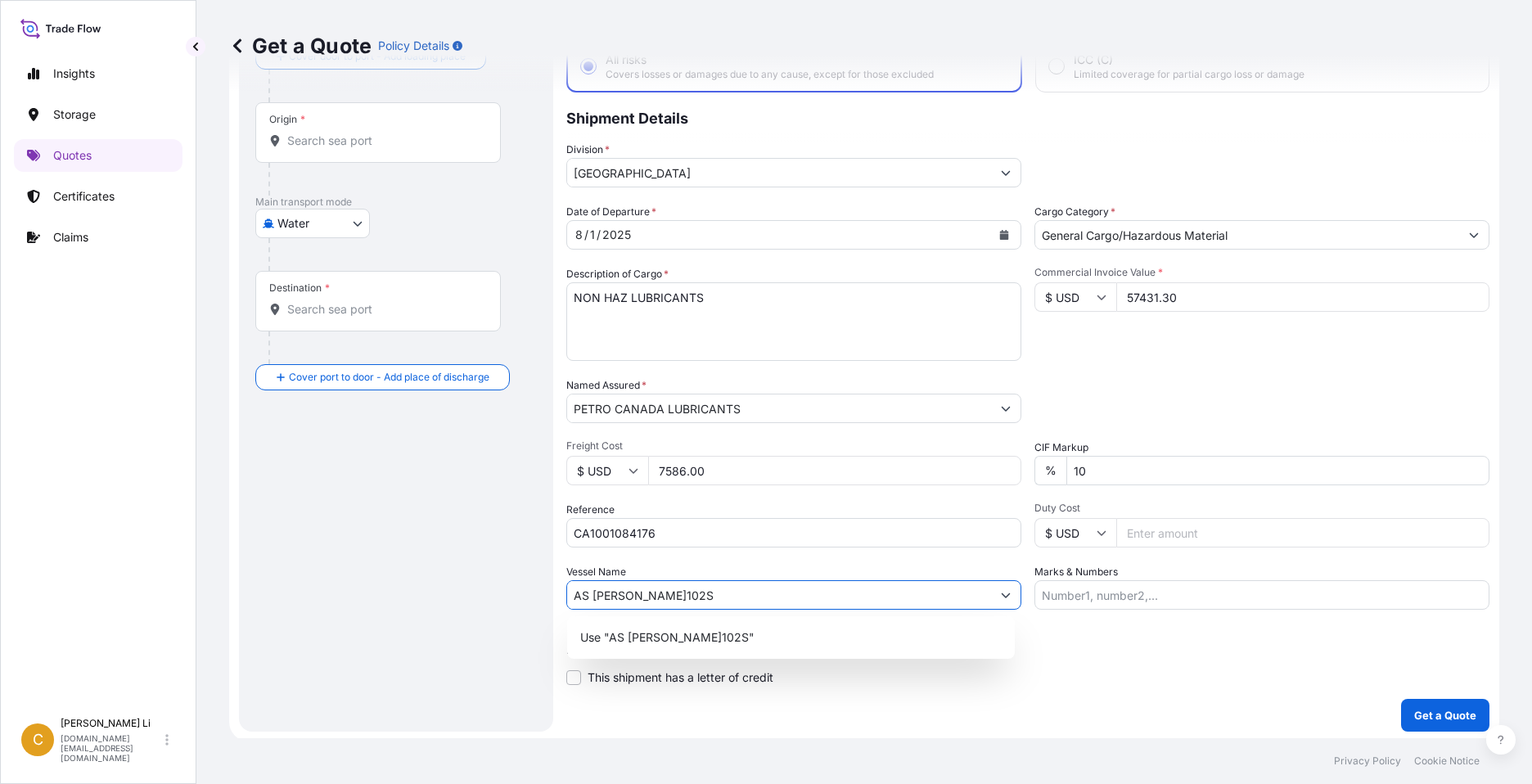
type input "AS FELICIA V.102S"
click at [1150, 587] on input "Marks & Numbers" at bounding box center [1261, 594] width 455 height 29
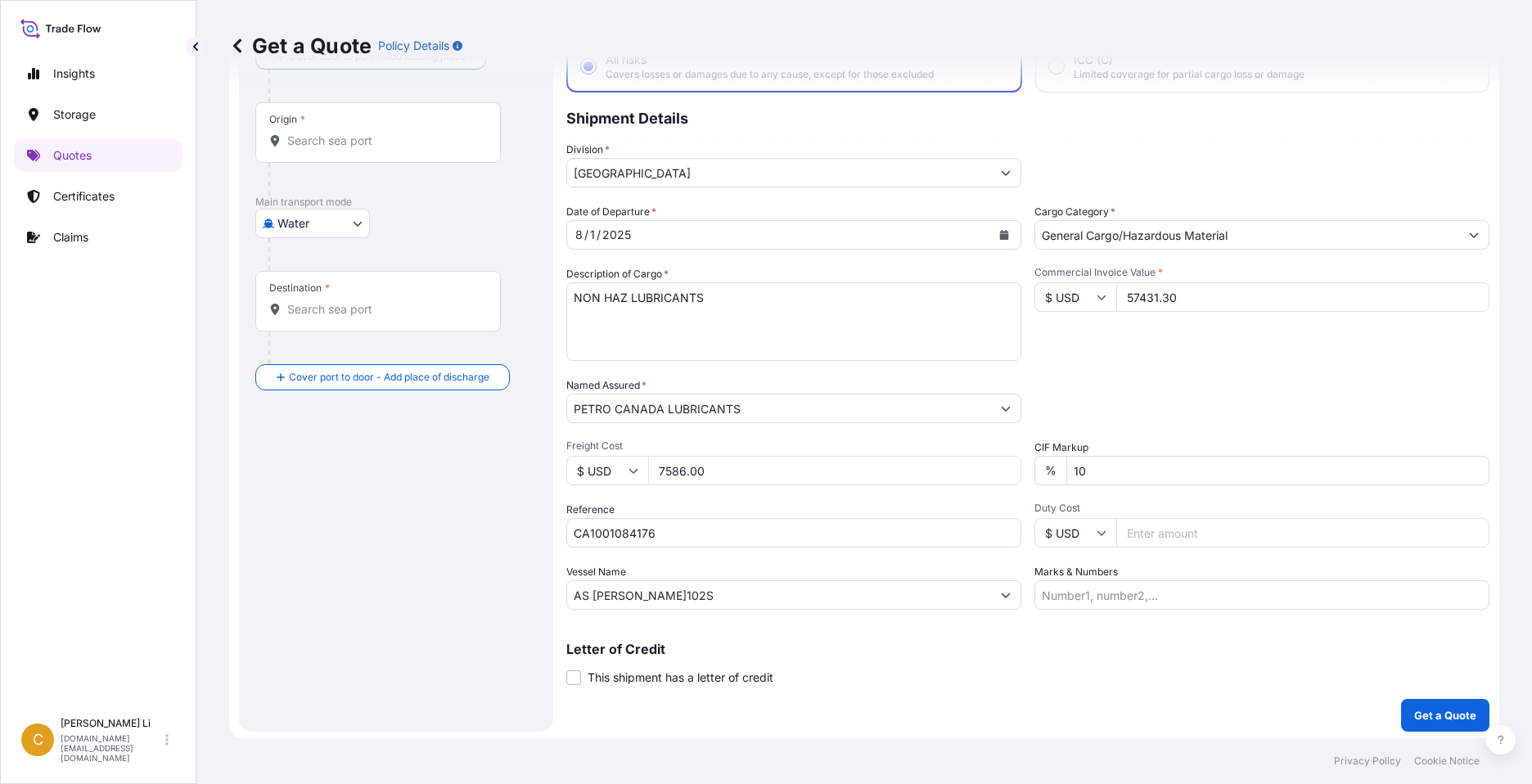
click at [1128, 591] on input "Marks & Numbers" at bounding box center [1261, 594] width 455 height 29
paste input "CMAU2312023"
type input "CMAU2312023"
drag, startPoint x: 753, startPoint y: 597, endPoint x: 487, endPoint y: 573, distance: 267.1
click at [487, 573] on form "Route Details Cover door to port - Add loading place Place of loading Road / In…" at bounding box center [863, 362] width 1270 height 760
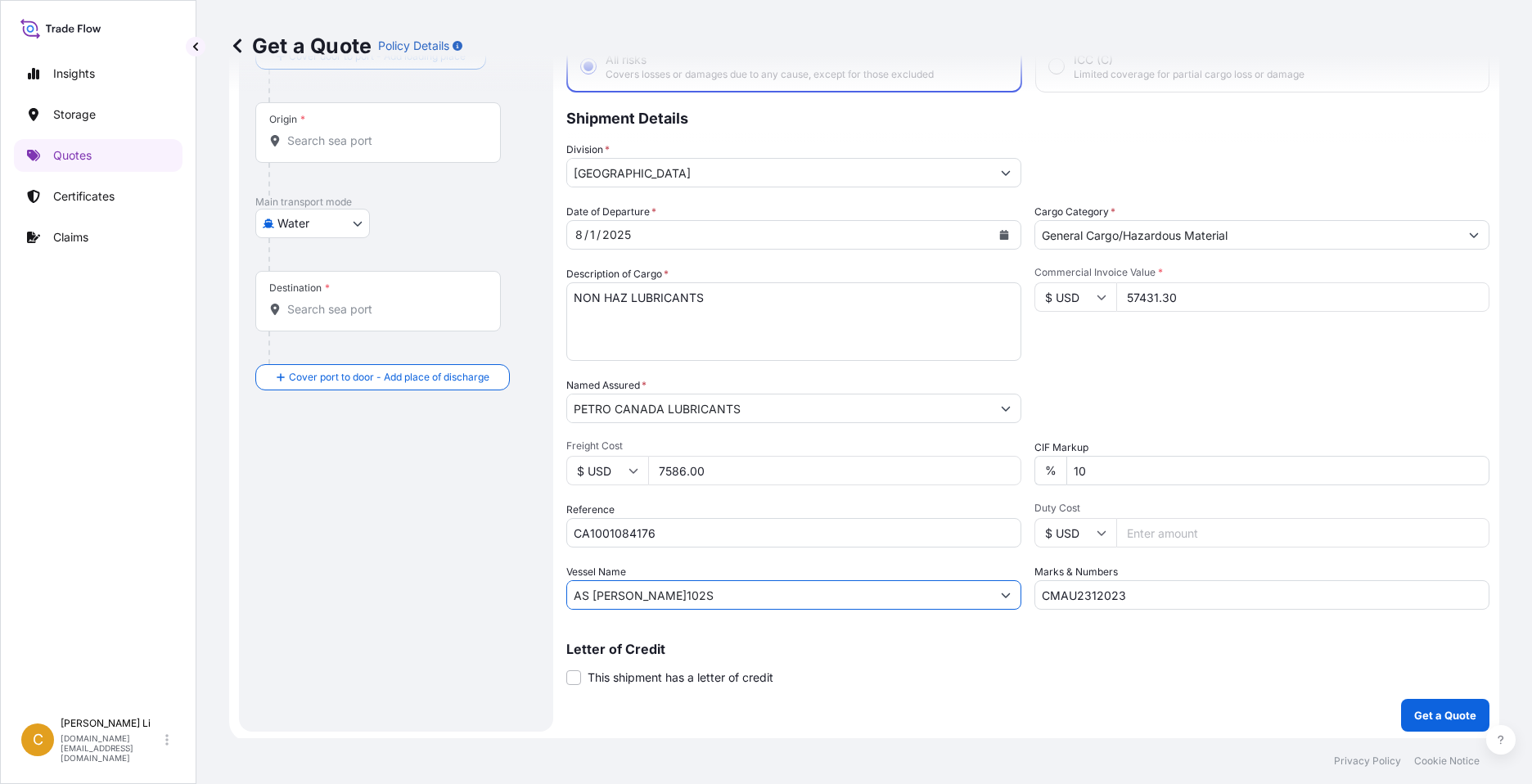
paste input "LI DA SHENG"
click at [701, 598] on input "LI DA SHENG" at bounding box center [779, 594] width 424 height 29
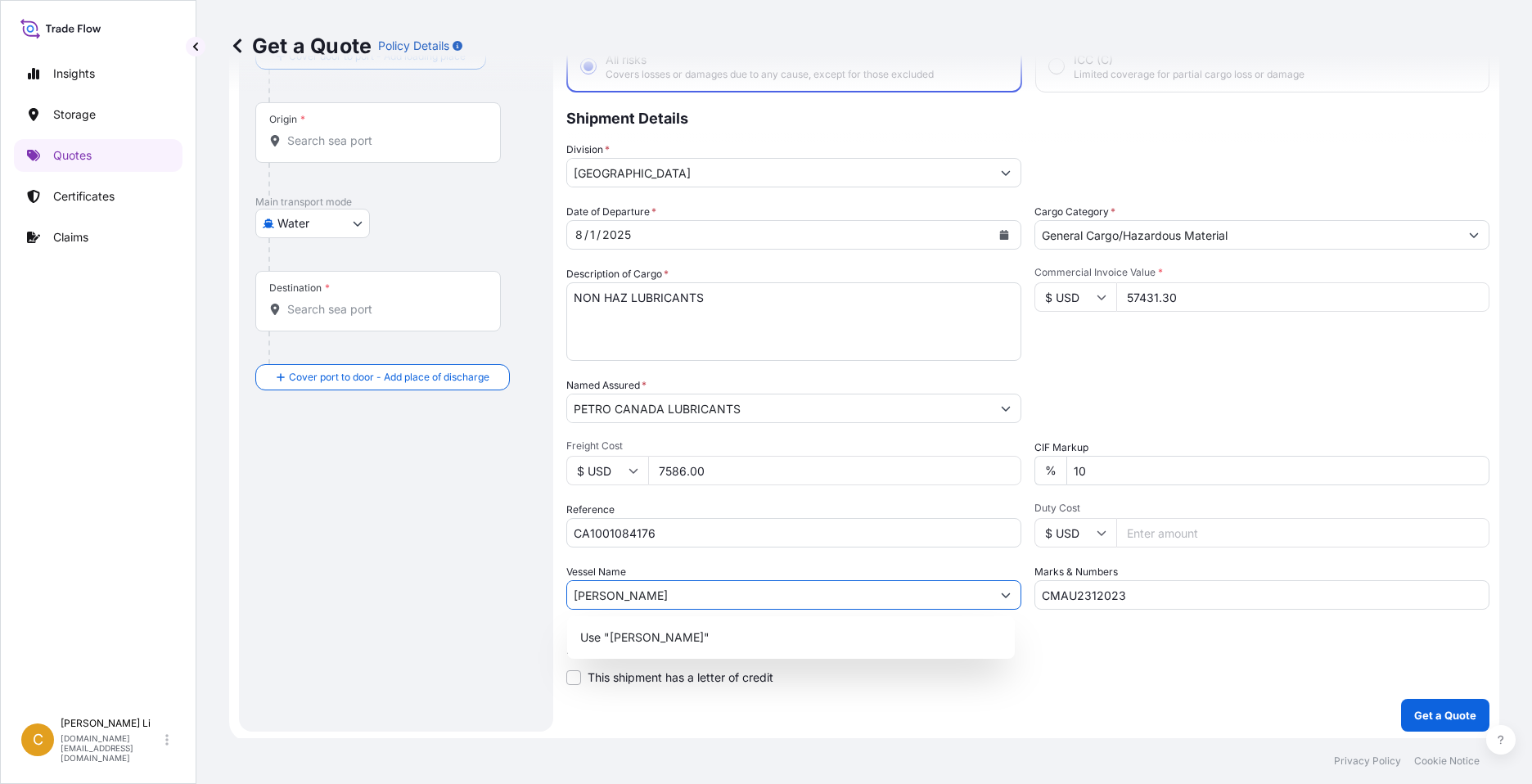
paste input "0UAKXS1MA"
type input "LI DA SHENG V.0UAKXS1MA"
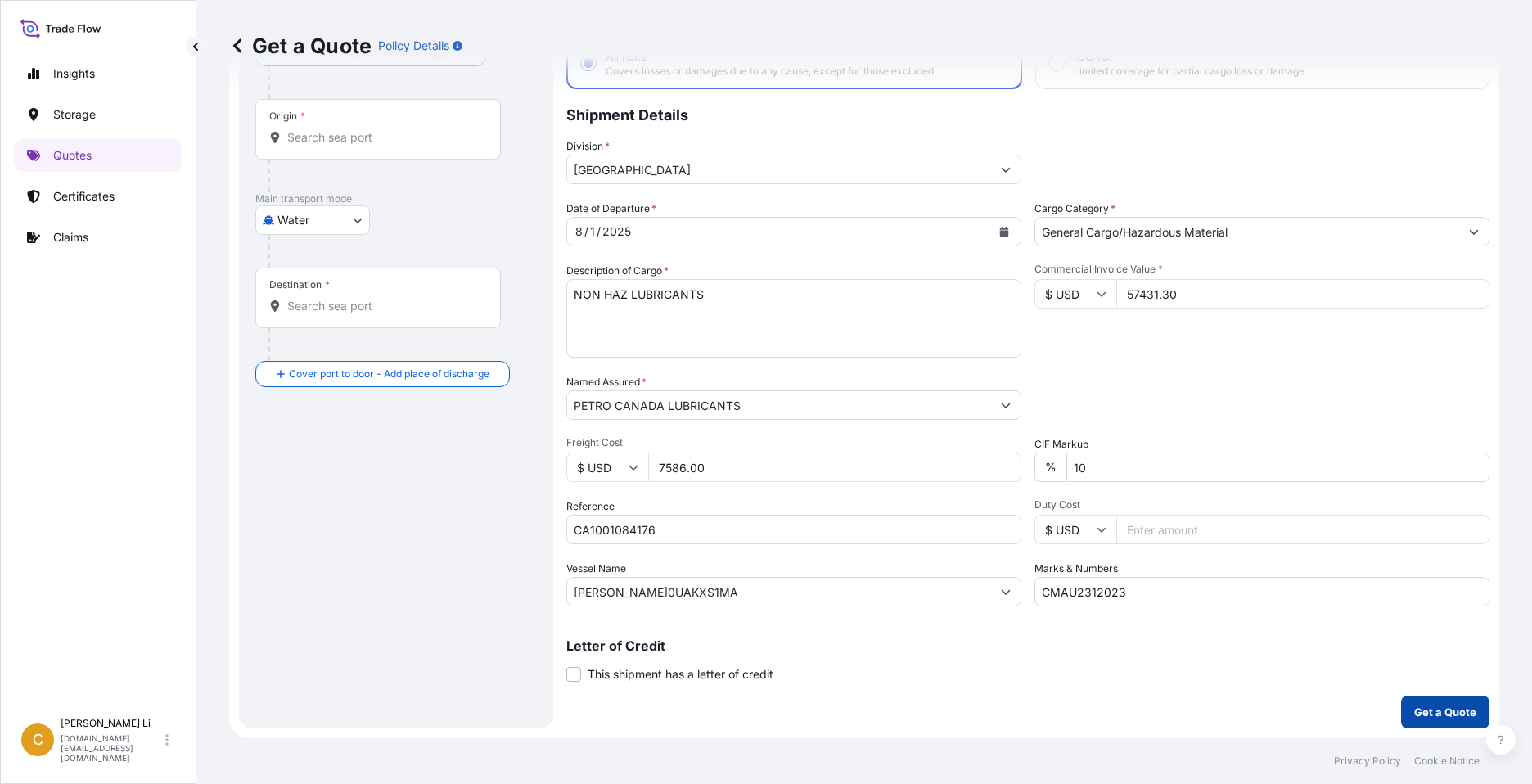
click at [1441, 711] on p "Get a Quote" at bounding box center [1445, 712] width 62 height 17
click at [370, 136] on input "Origin * Please select an origin" at bounding box center [383, 137] width 193 height 17
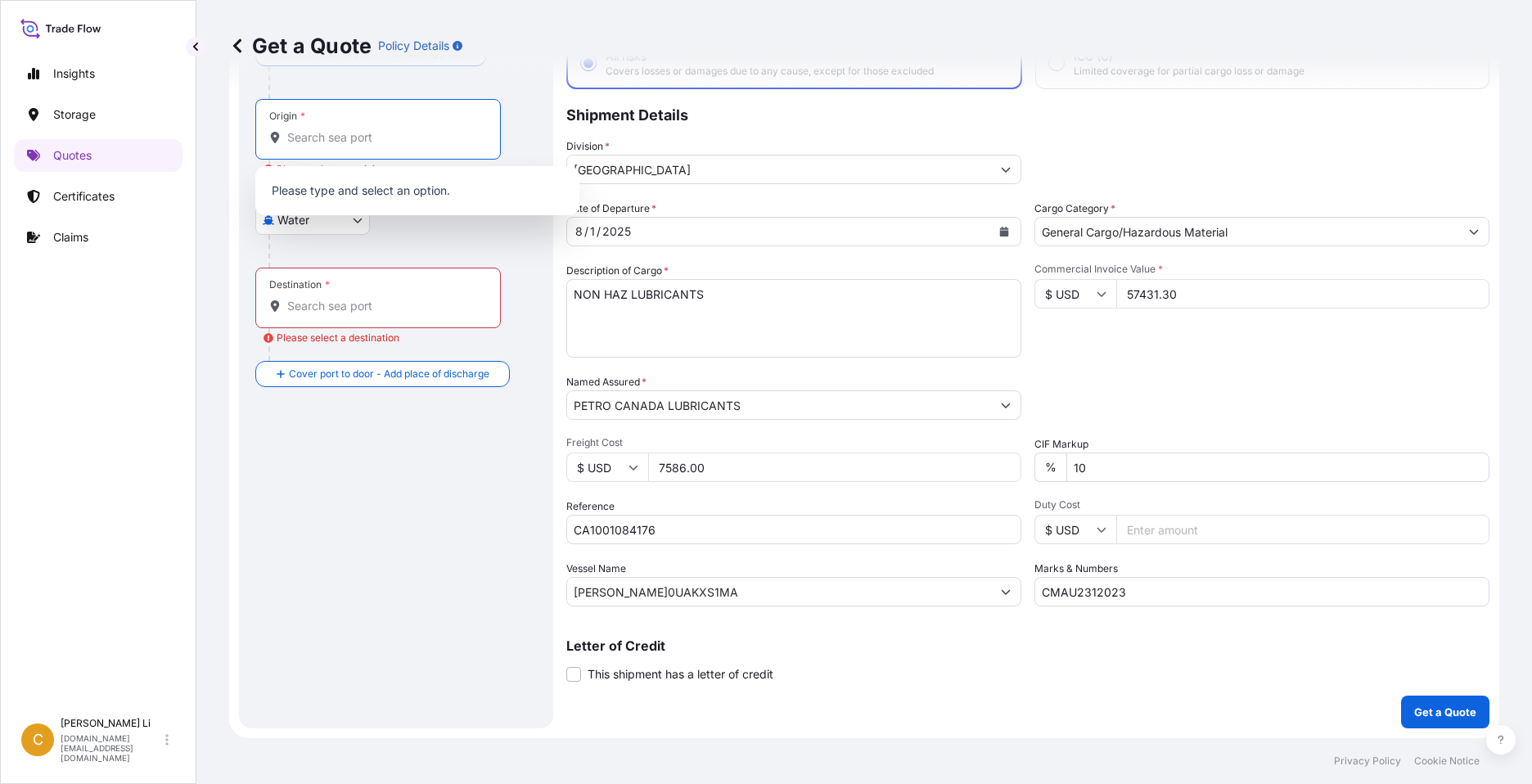
type input "T"
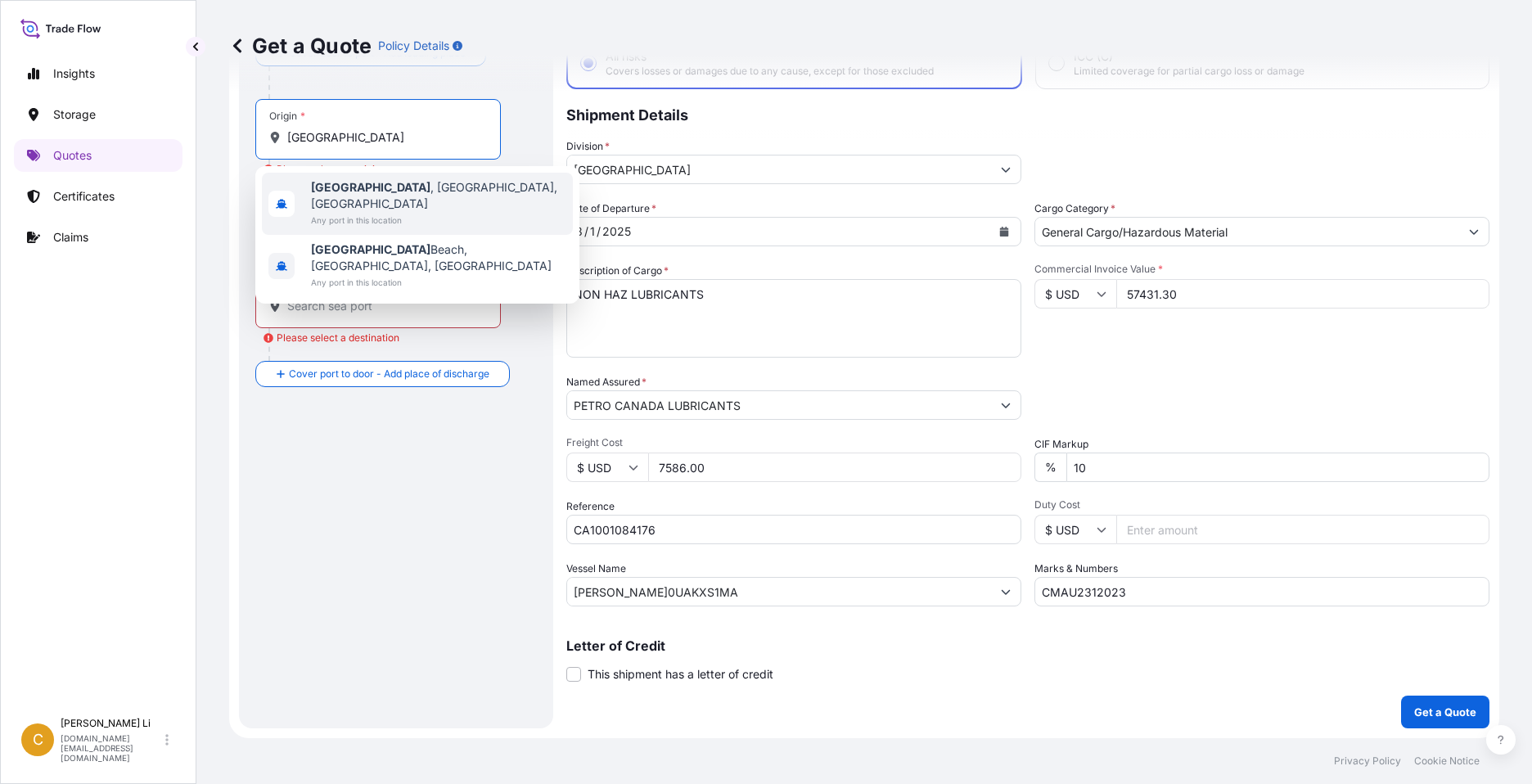
click at [430, 193] on span "Mississauga , ON, Canada" at bounding box center [438, 195] width 255 height 33
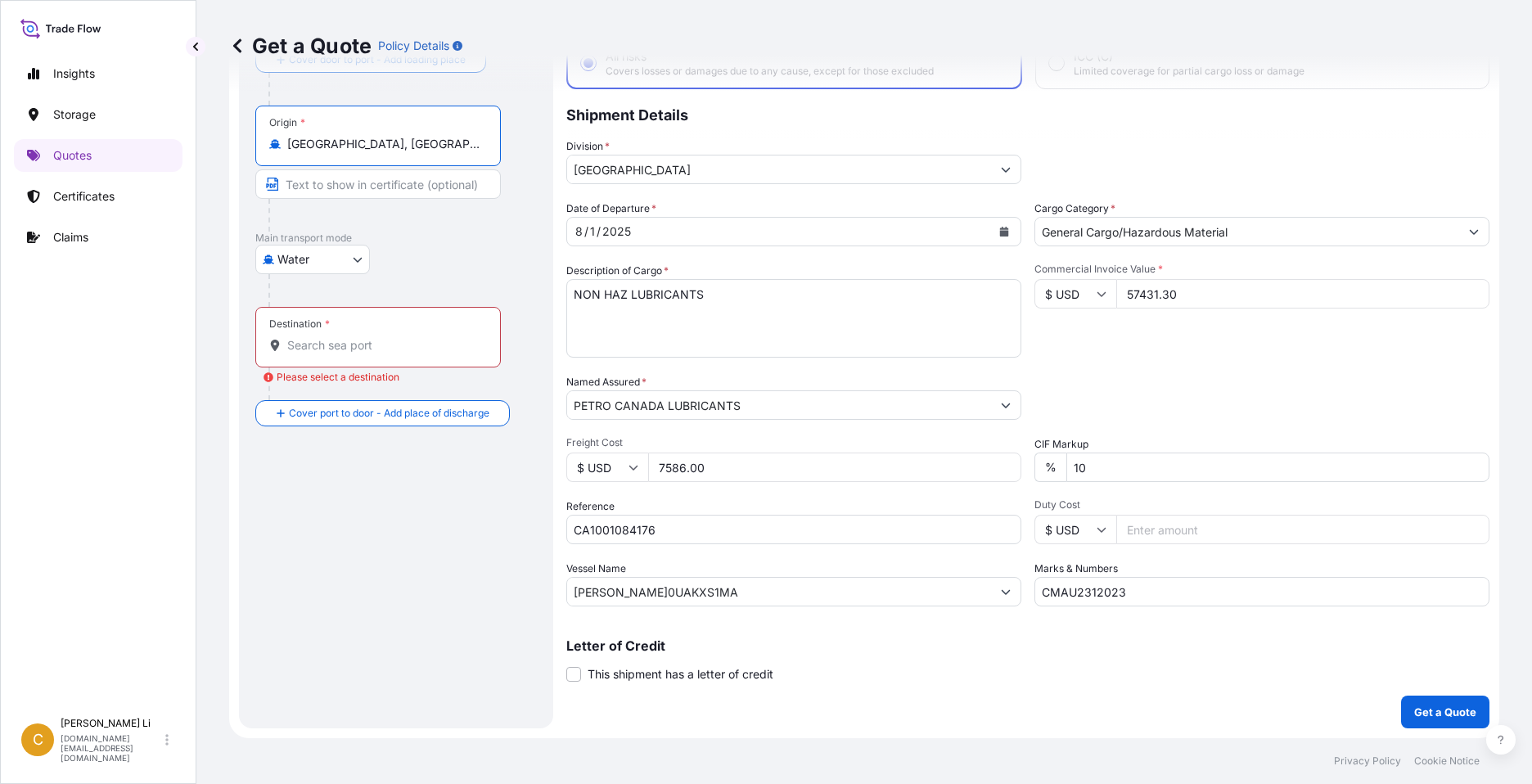
type input "Mississauga, ON, Canada"
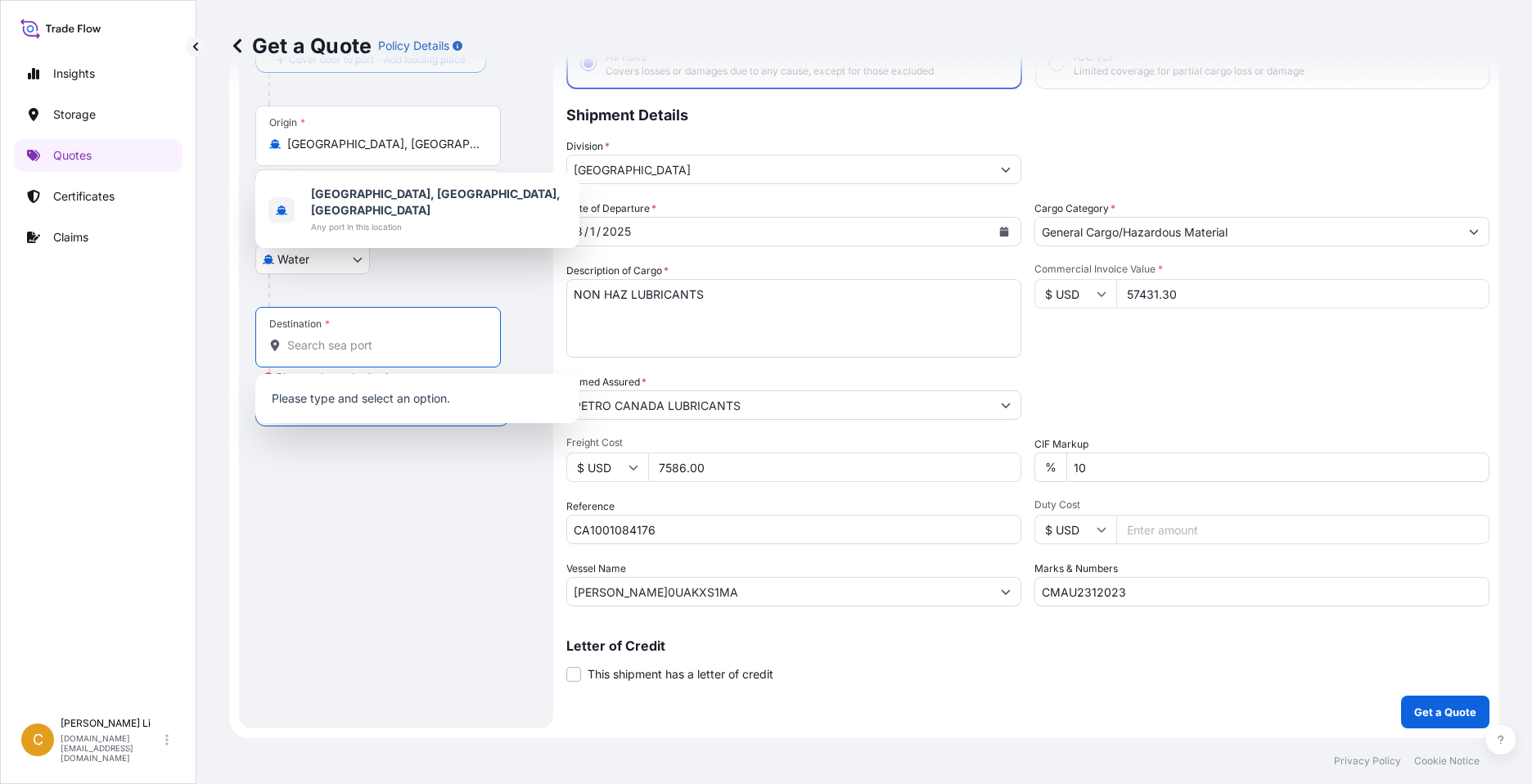
click at [357, 346] on input "Destination * Please select a destination" at bounding box center [383, 345] width 193 height 17
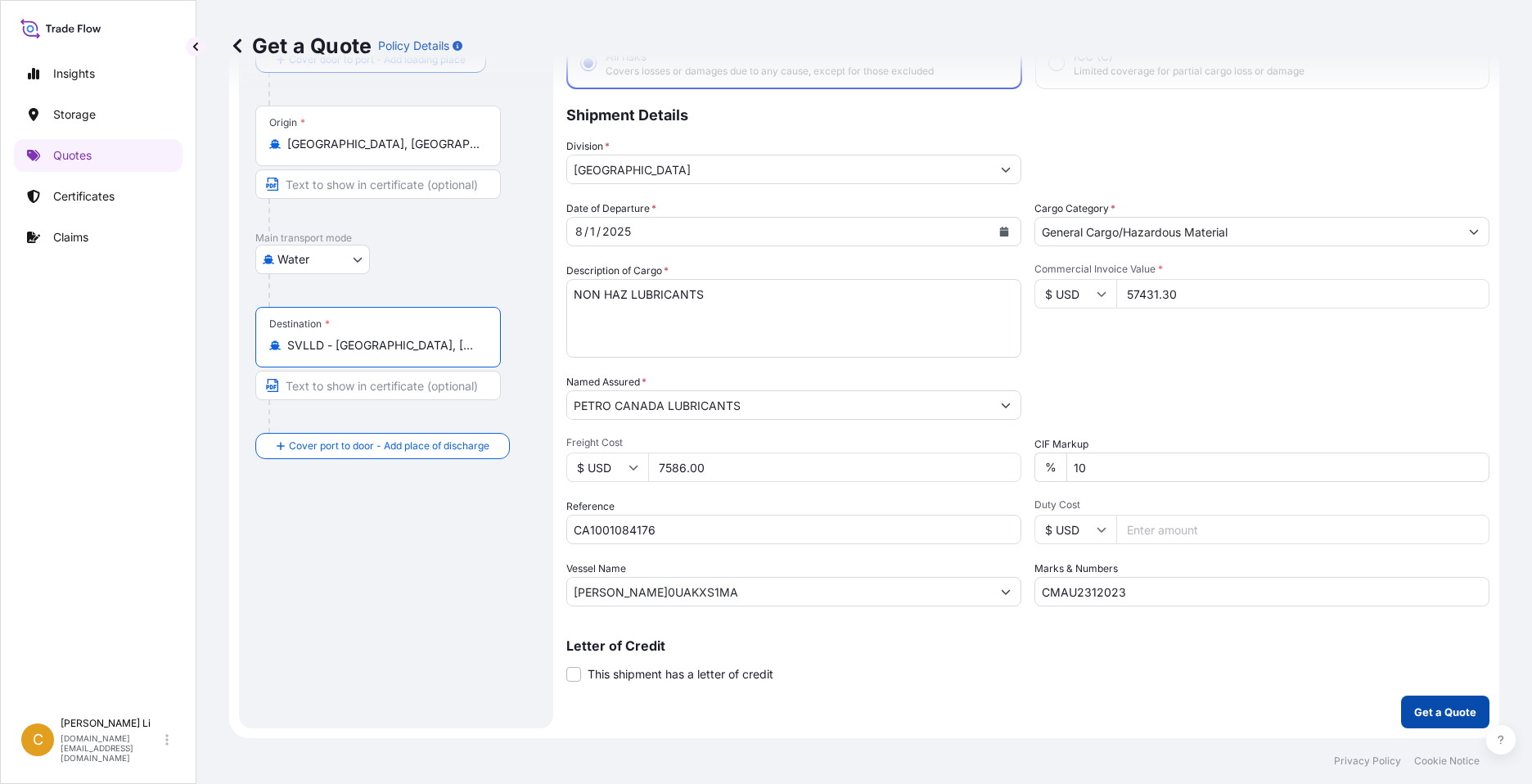
type input "SVLLD - La Libertad, El Salvador"
click at [1425, 705] on p "Get a Quote" at bounding box center [1445, 712] width 62 height 17
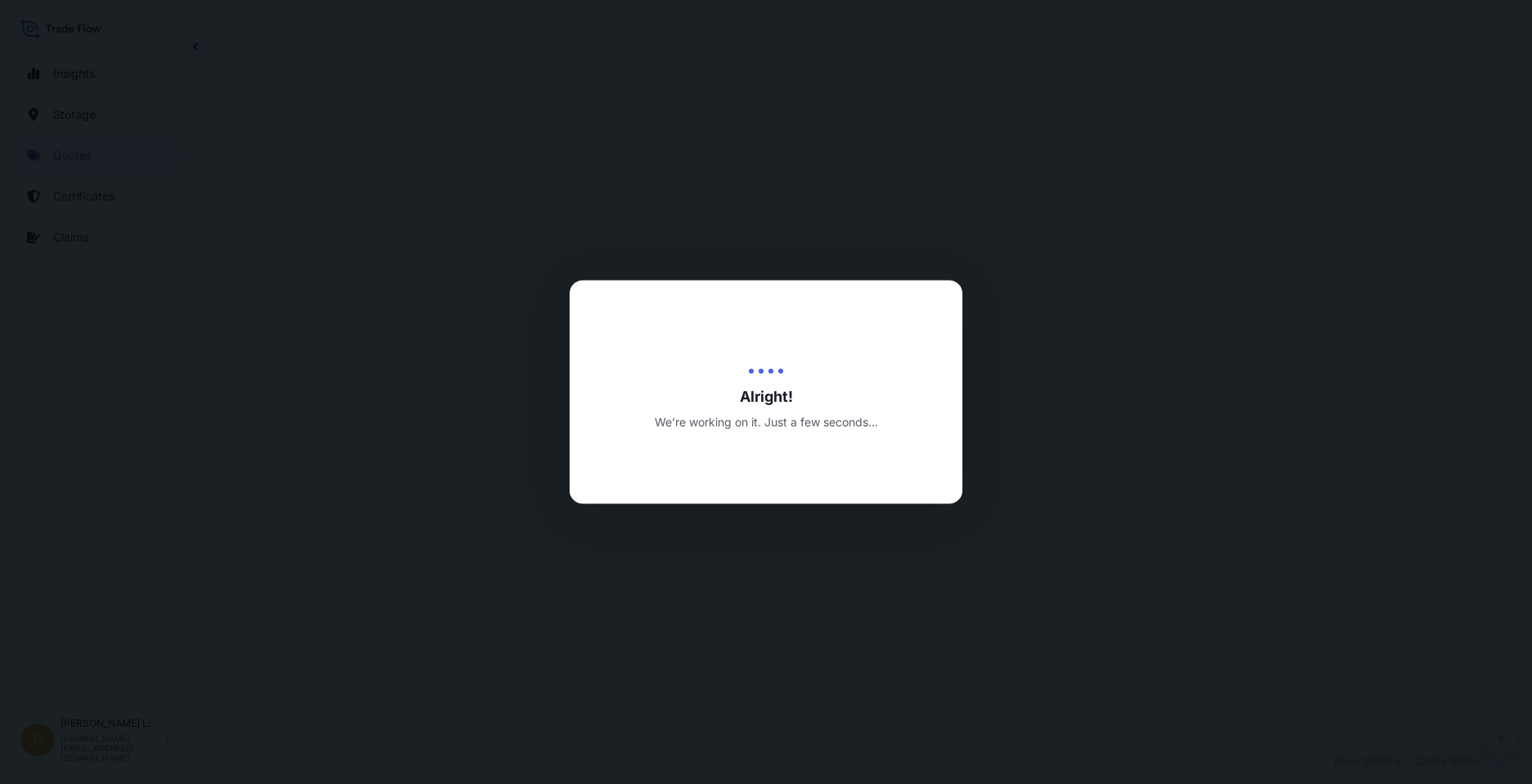
select select "Water"
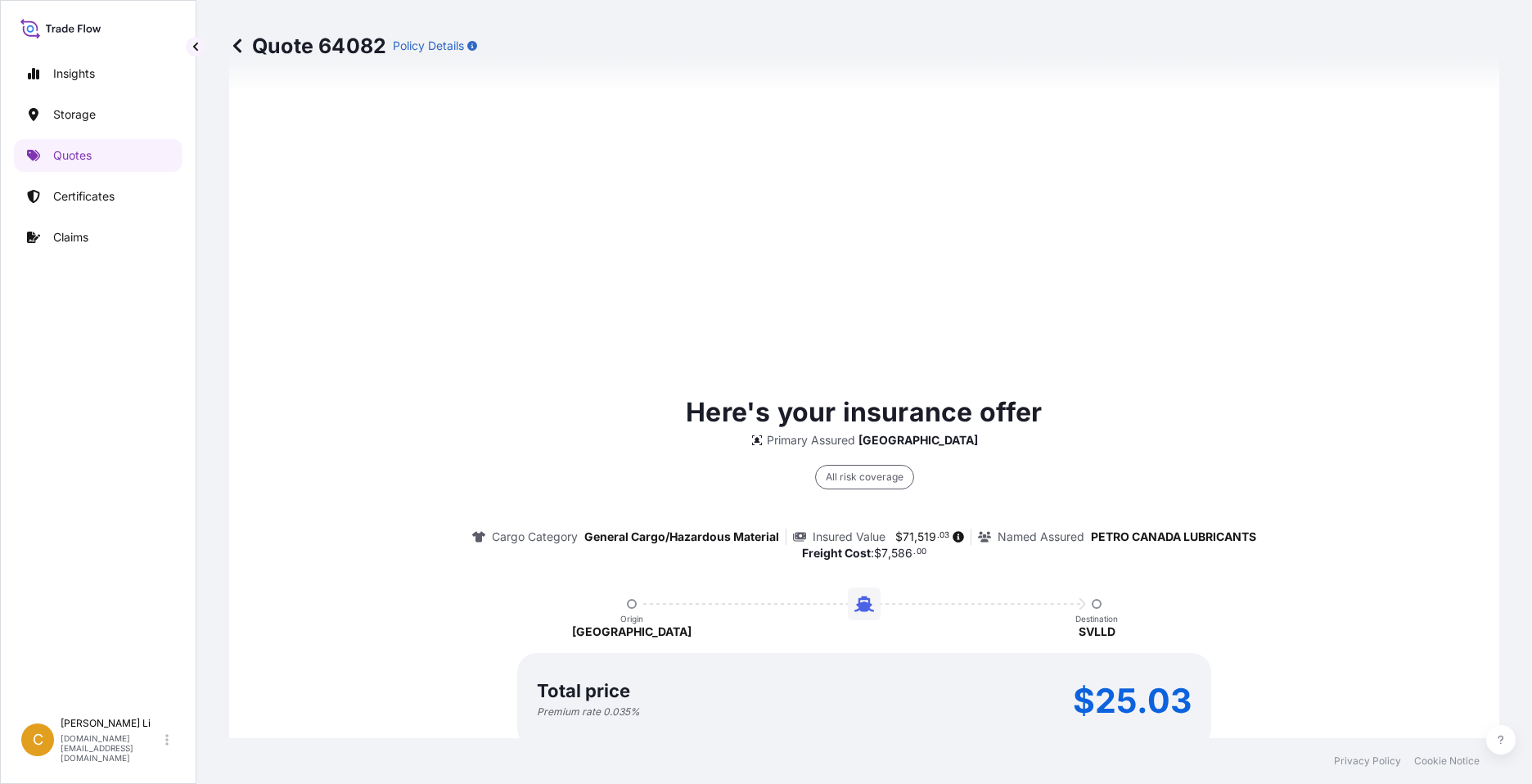
scroll to position [2317, 0]
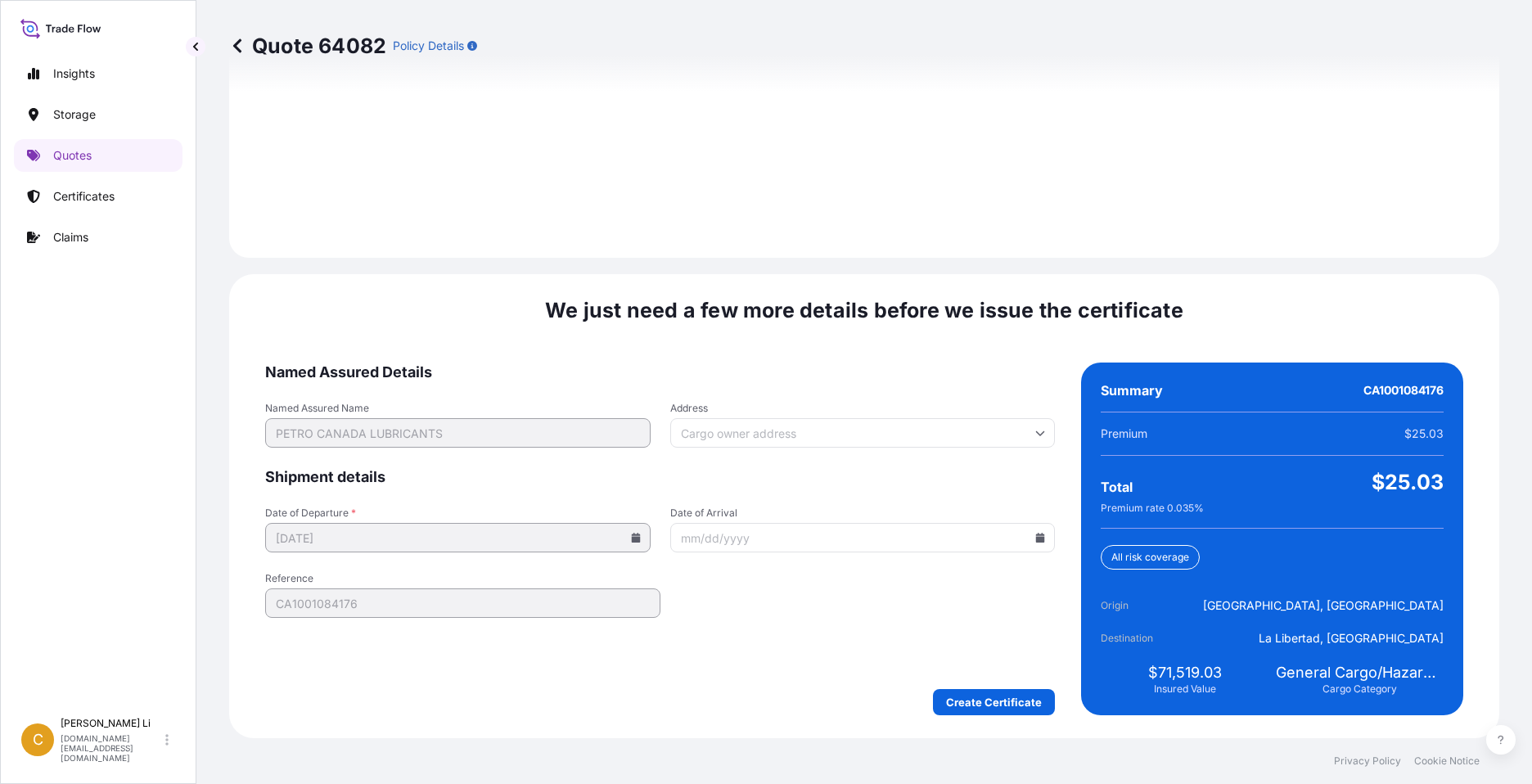
click at [938, 363] on form "Named Assured Details Named Assured Name PETRO CANADA LUBRICANTS Address Shipme…" at bounding box center [659, 539] width 789 height 353
click at [239, 44] on icon at bounding box center [237, 46] width 17 height 17
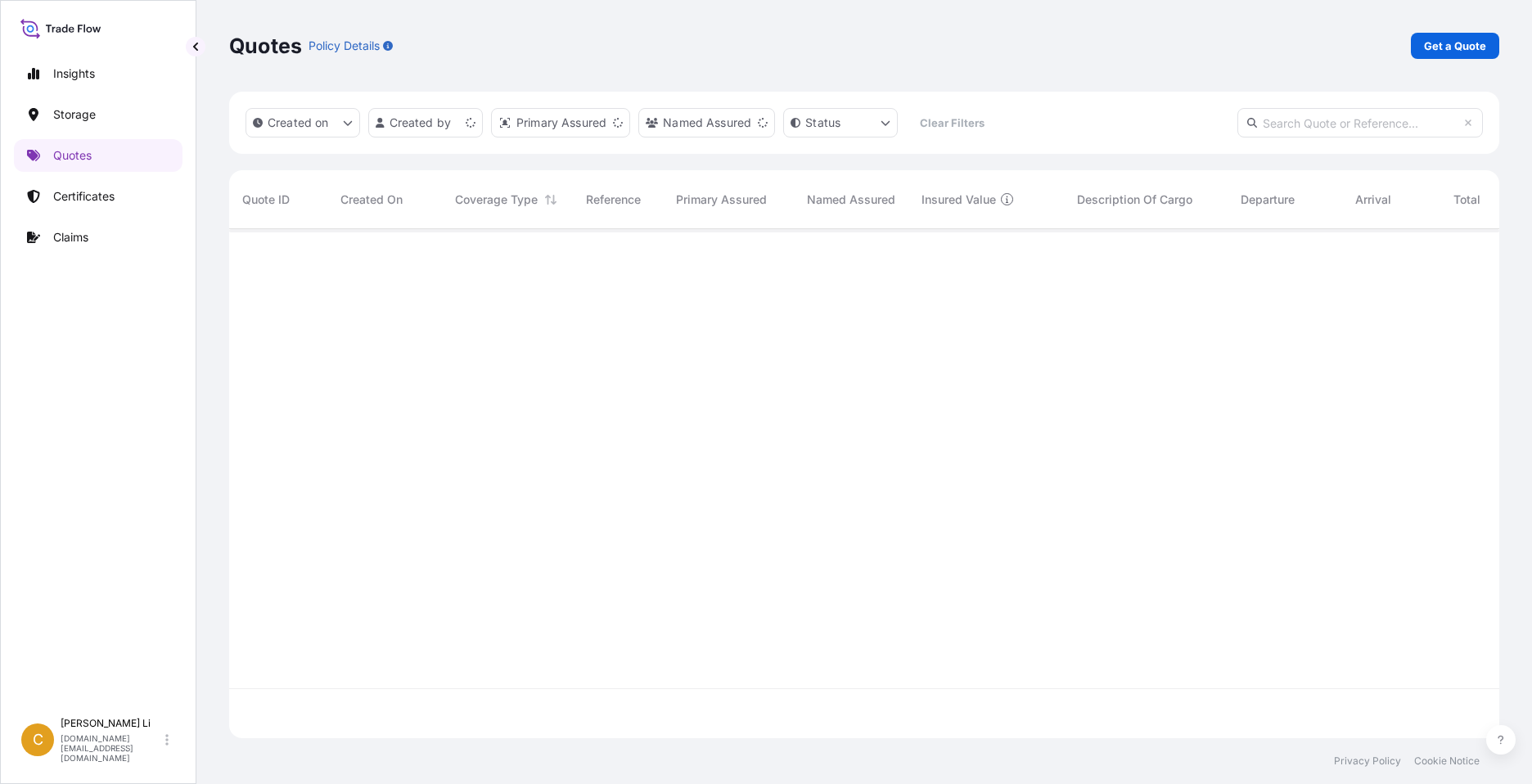
scroll to position [506, 1257]
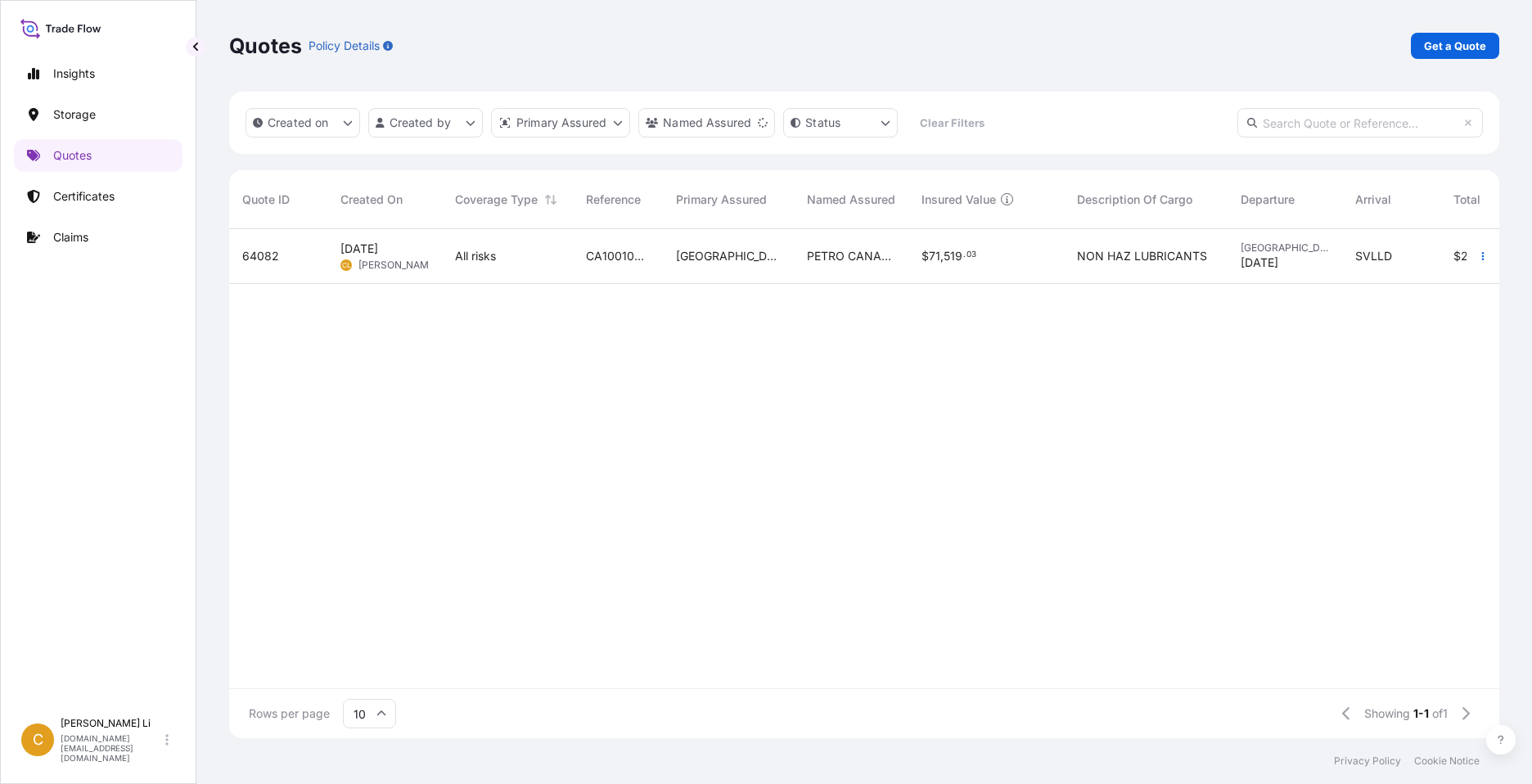
click at [268, 259] on span "64082" at bounding box center [260, 256] width 37 height 17
select select "Water"
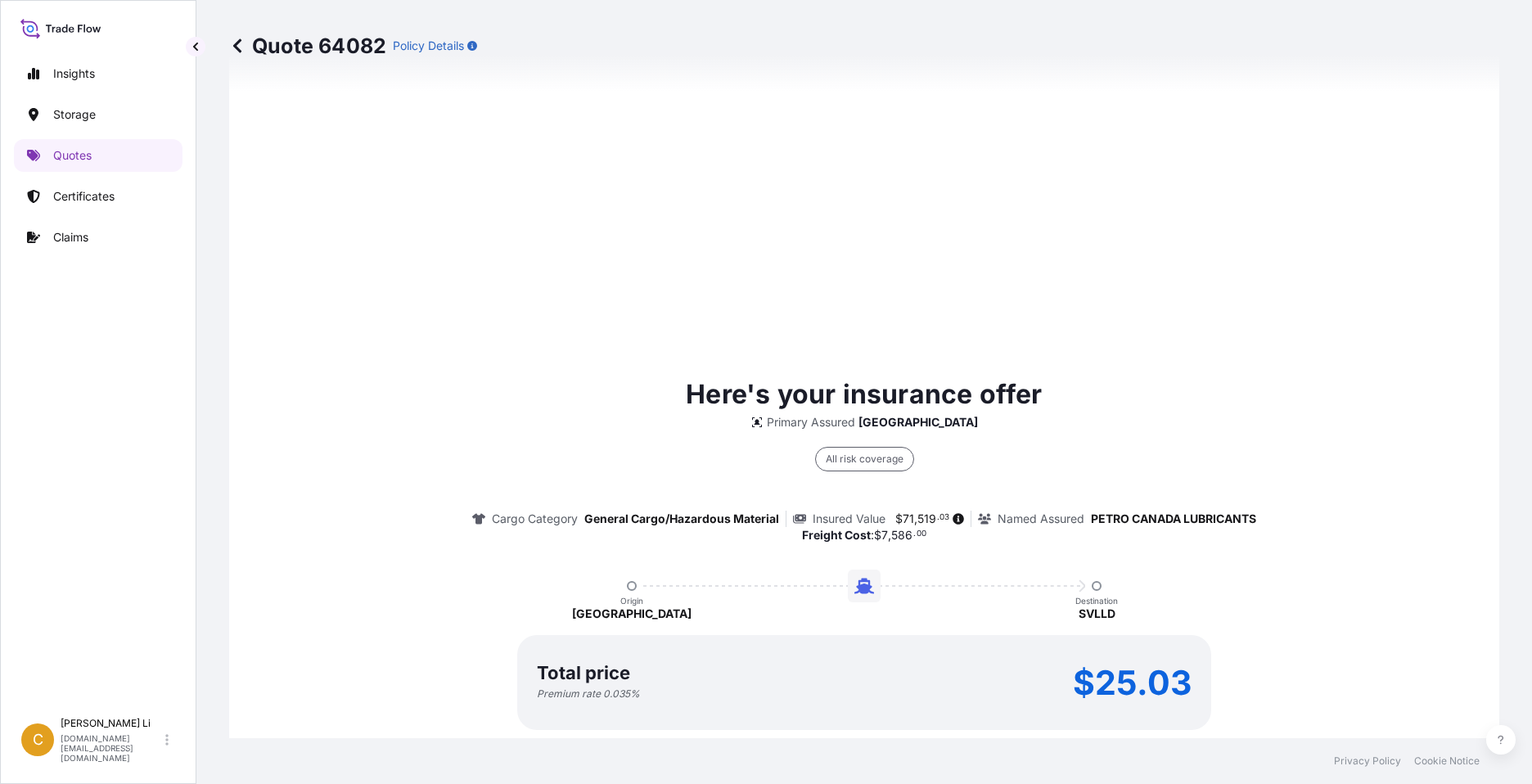
scroll to position [787, 0]
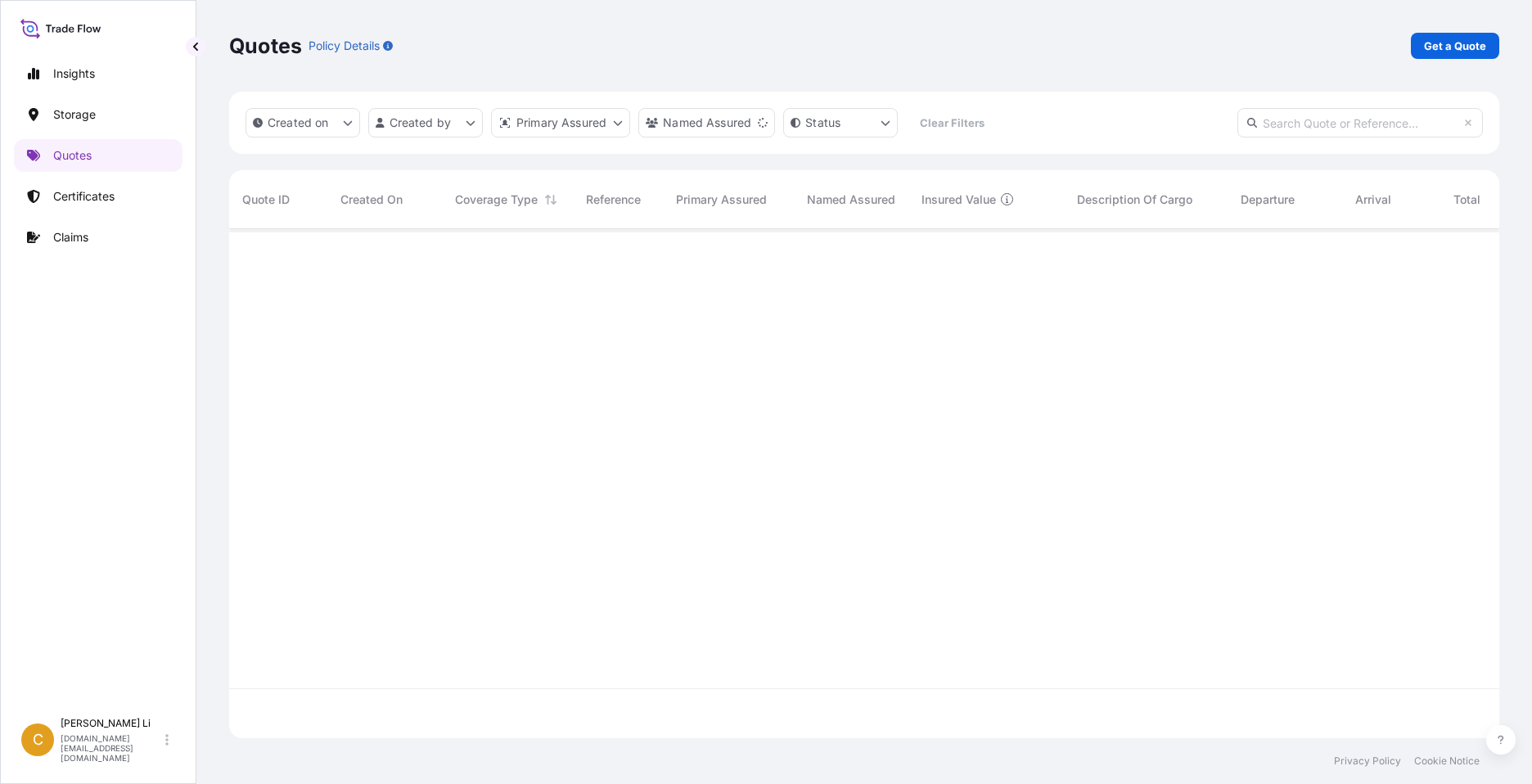
scroll to position [506, 1257]
select select "Water"
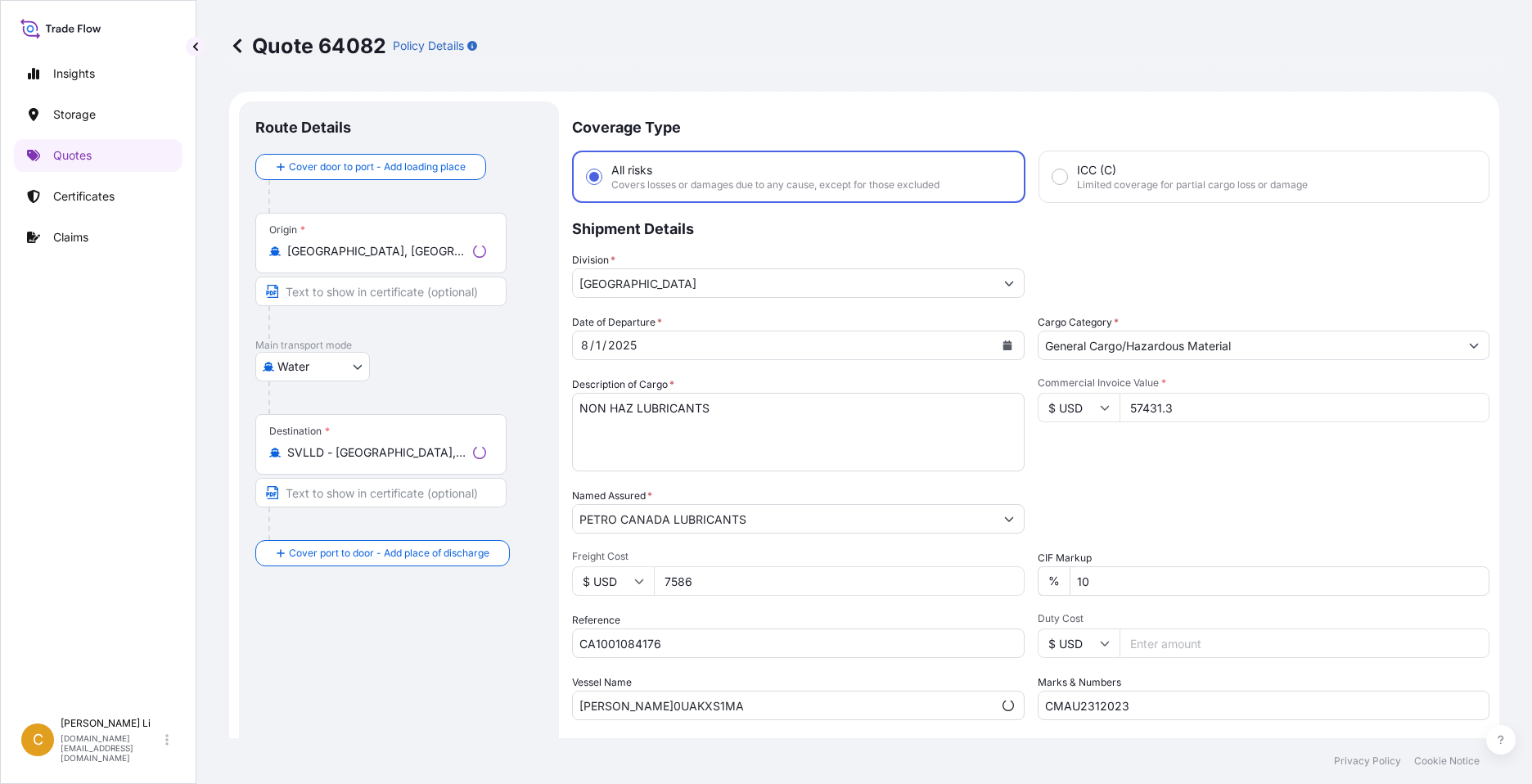
scroll to position [787, 0]
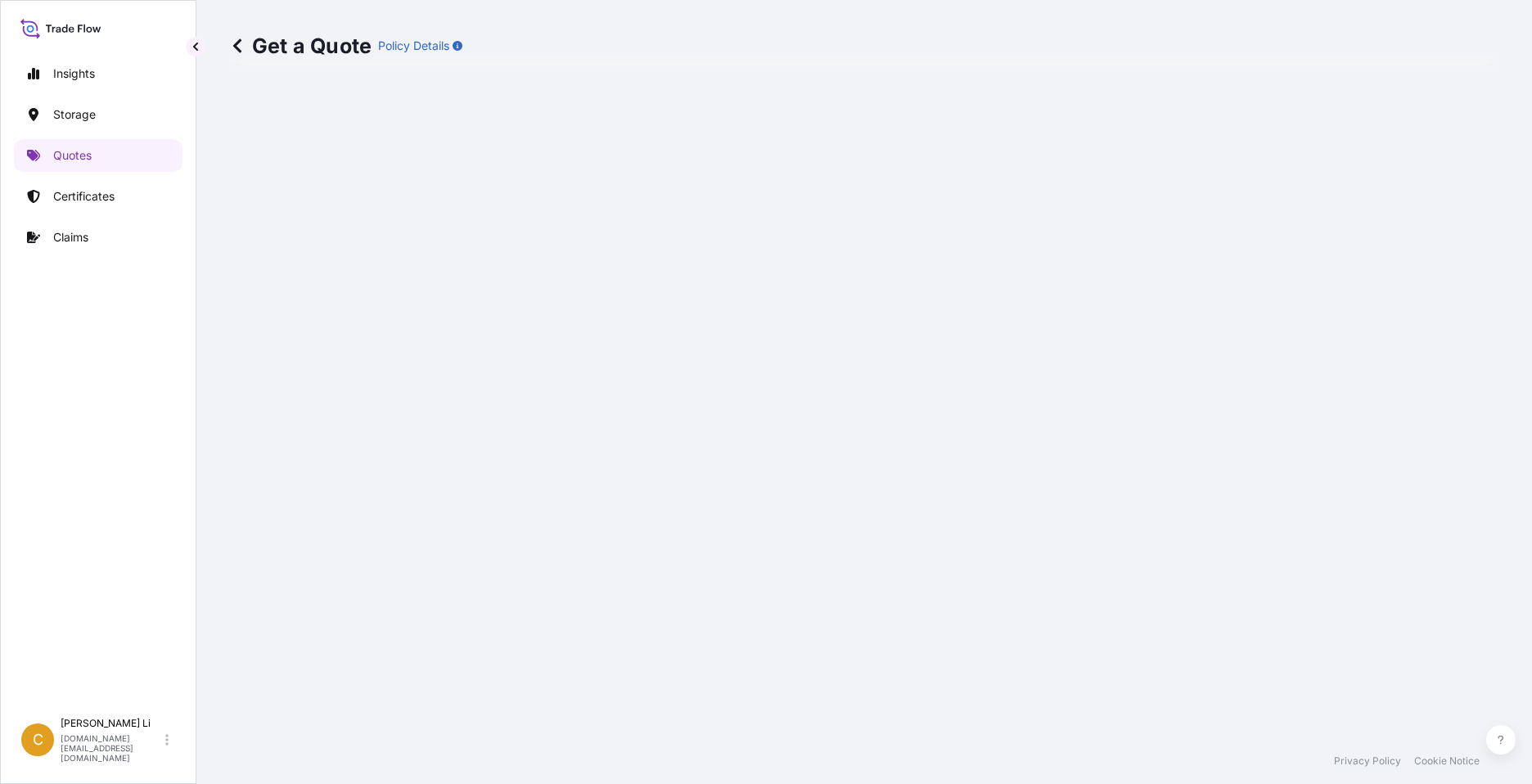
scroll to position [765, 0]
click at [76, 158] on p "Quotes" at bounding box center [72, 155] width 39 height 17
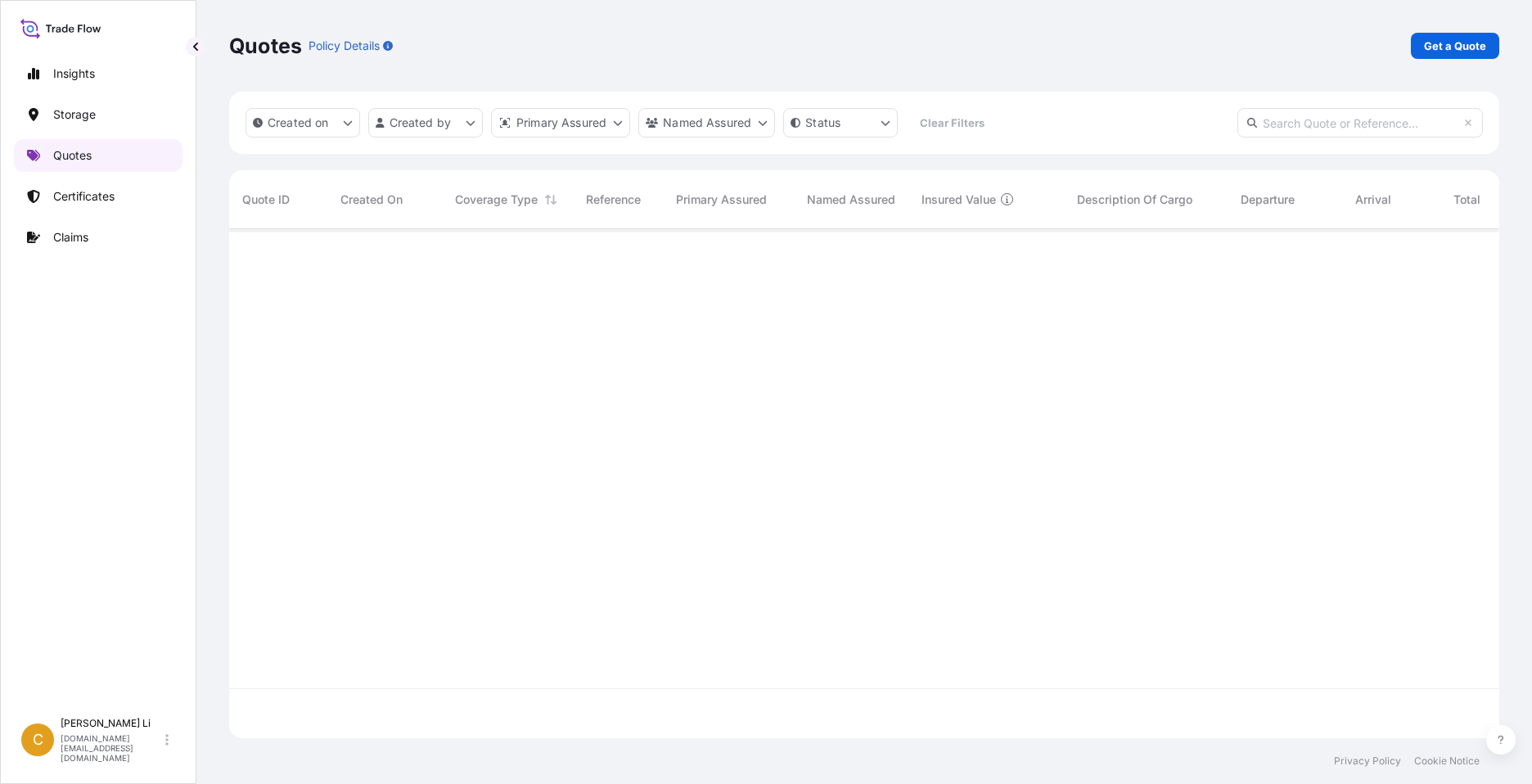
scroll to position [506, 1257]
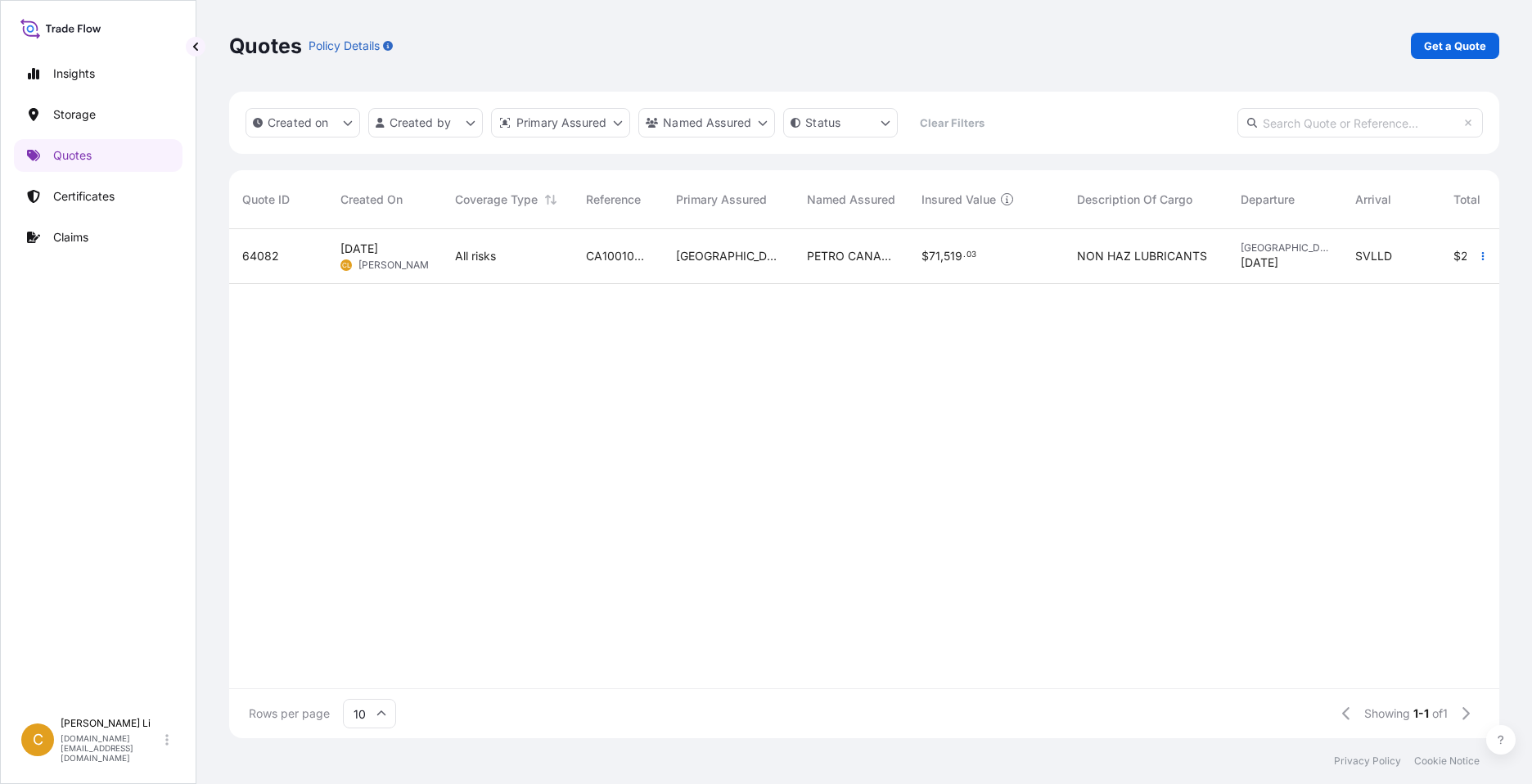
click at [259, 255] on span "64082" at bounding box center [260, 256] width 37 height 17
select select "Water"
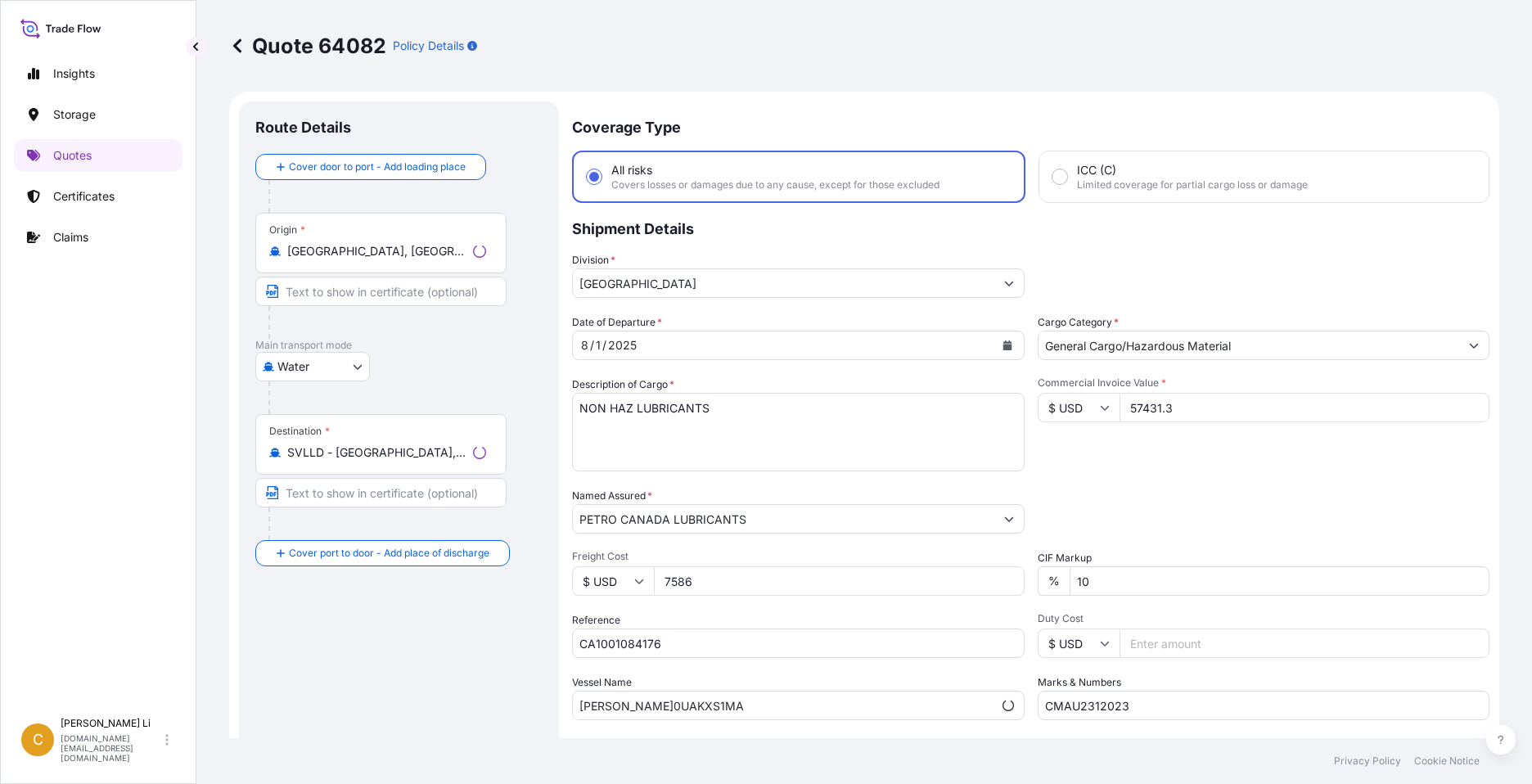
scroll to position [787, 0]
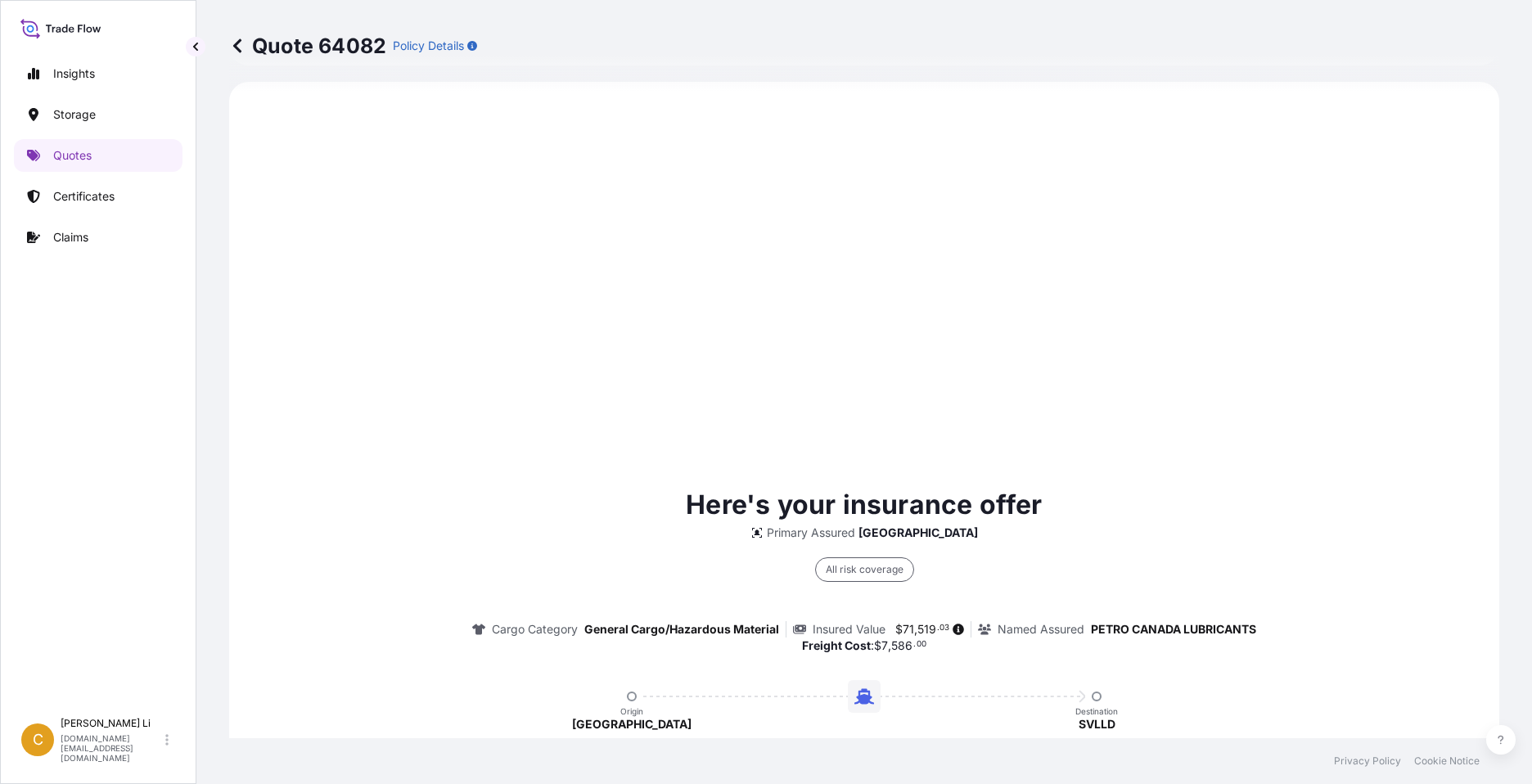
click at [238, 44] on icon at bounding box center [237, 46] width 8 height 14
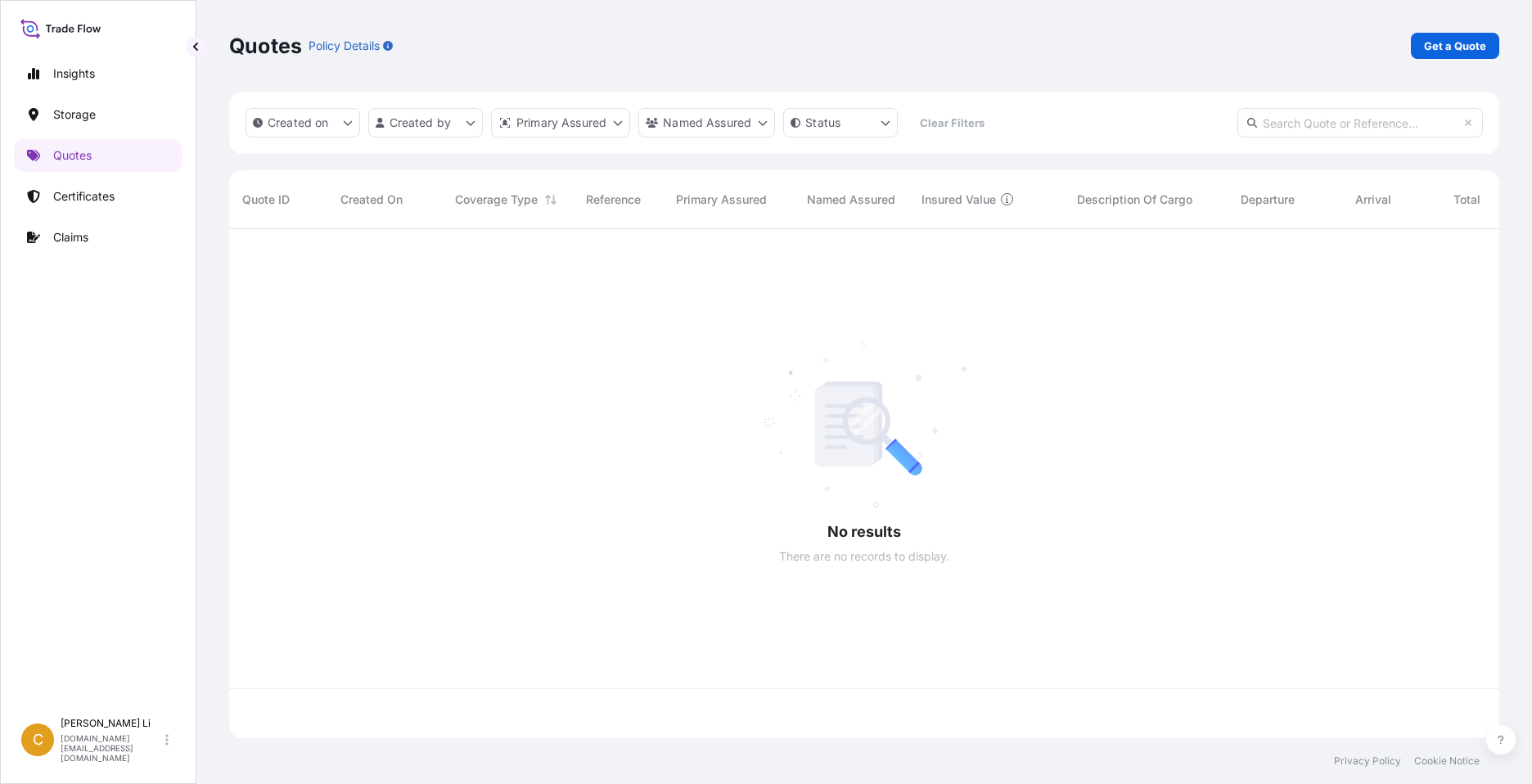
scroll to position [506, 1257]
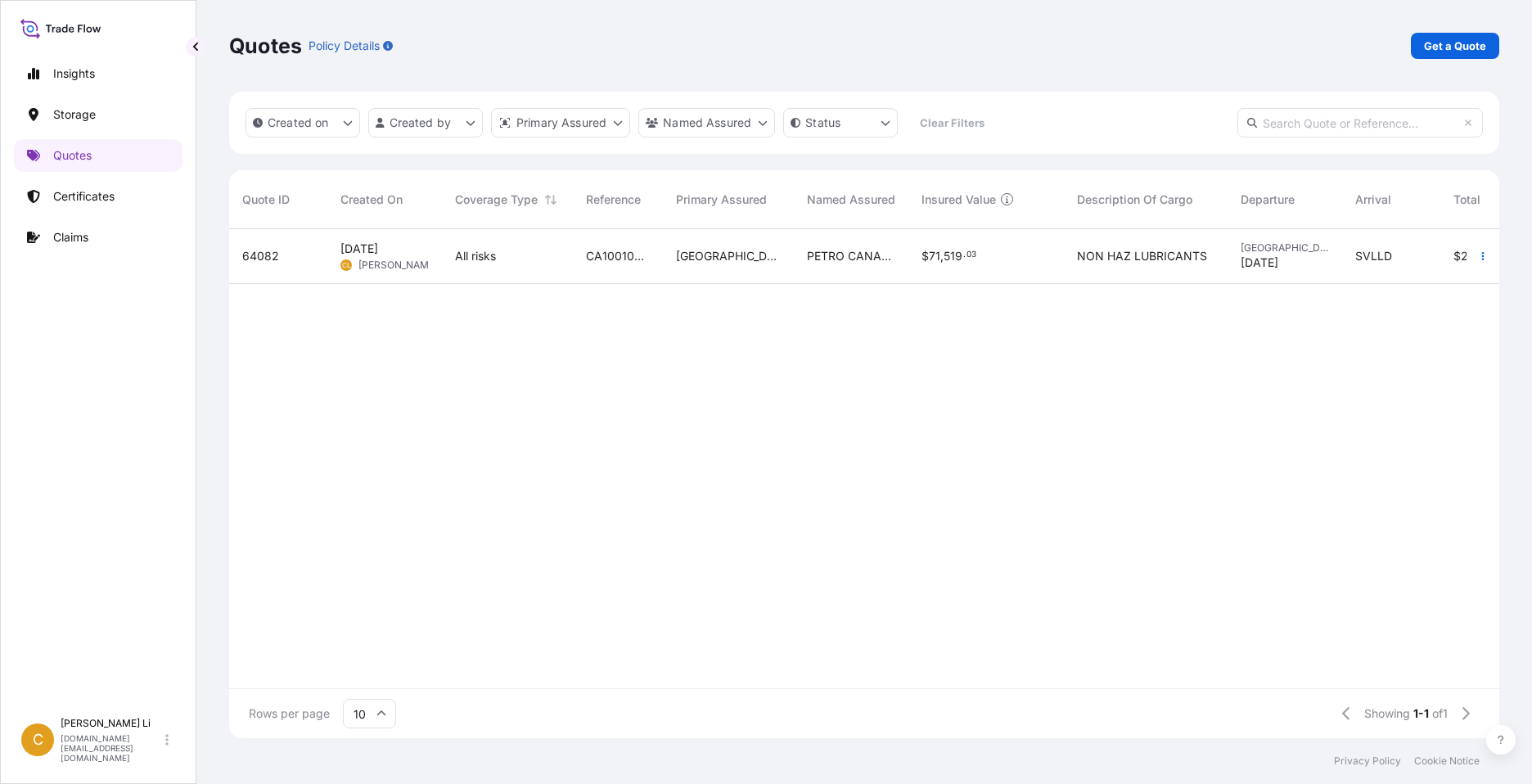
click at [266, 254] on span "64082" at bounding box center [260, 256] width 37 height 17
select select "Water"
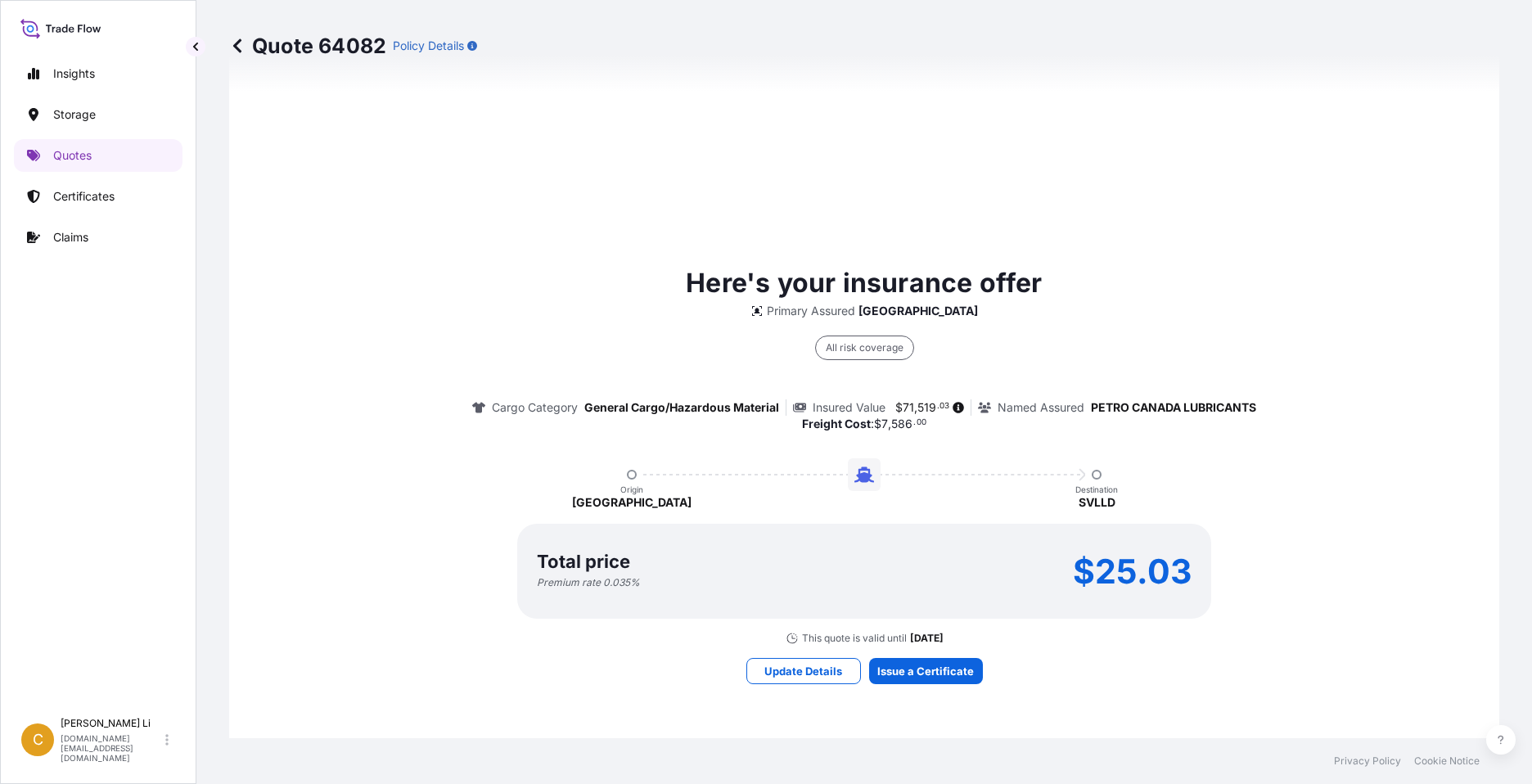
scroll to position [1340, 0]
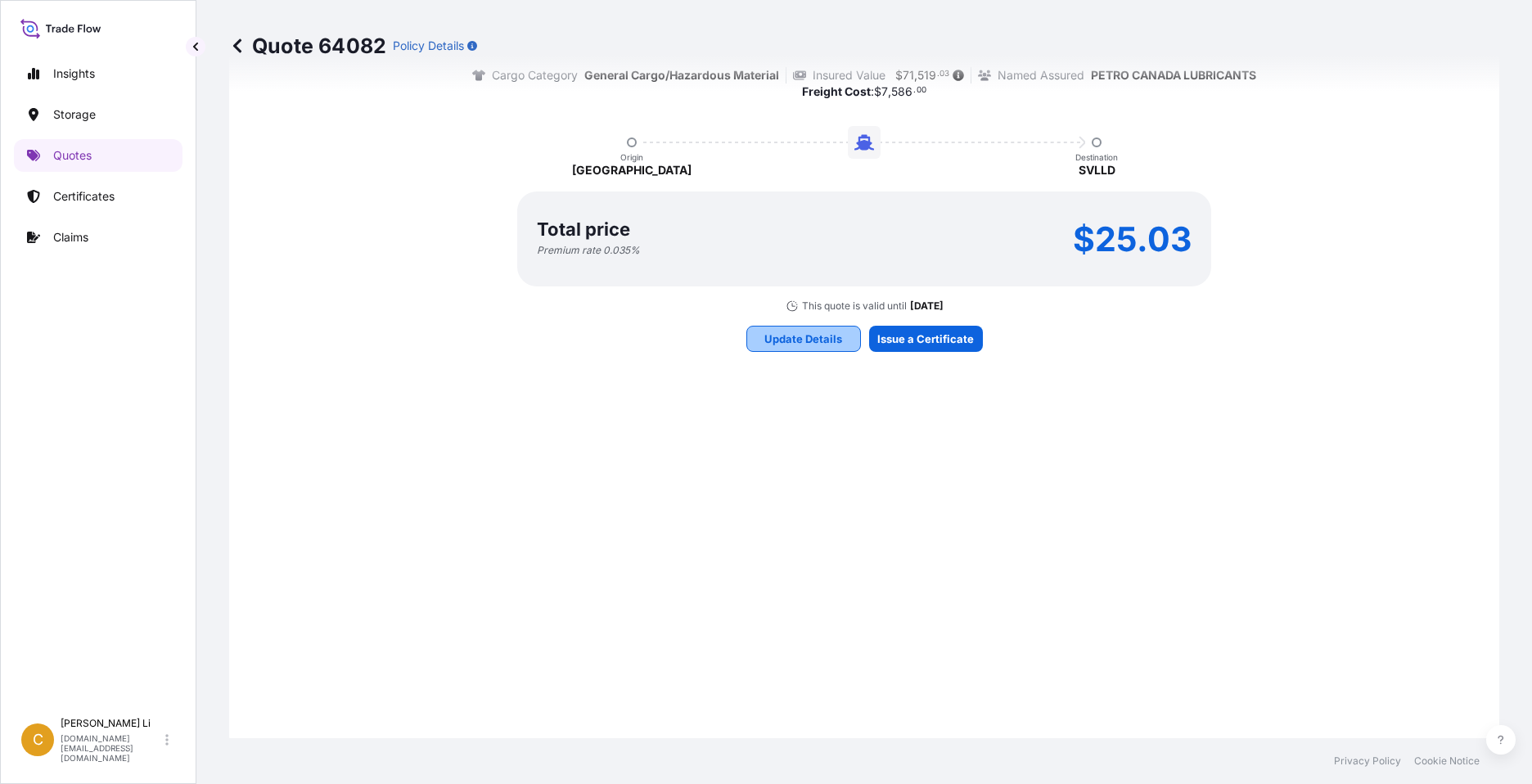
click at [795, 337] on p "Update Details" at bounding box center [803, 339] width 77 height 17
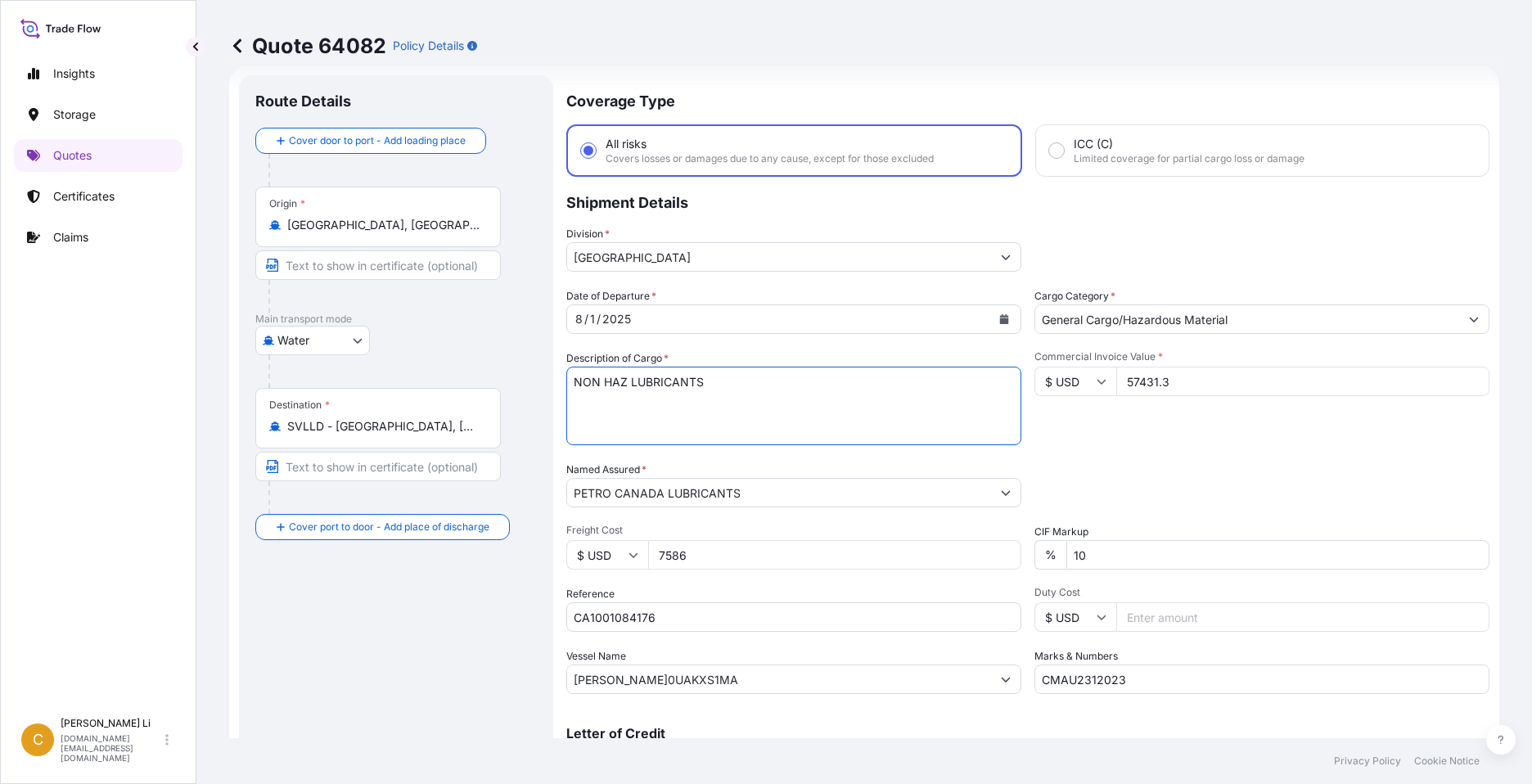
click at [575, 383] on textarea "NON HAZ LUBRICANTS" at bounding box center [793, 406] width 455 height 78
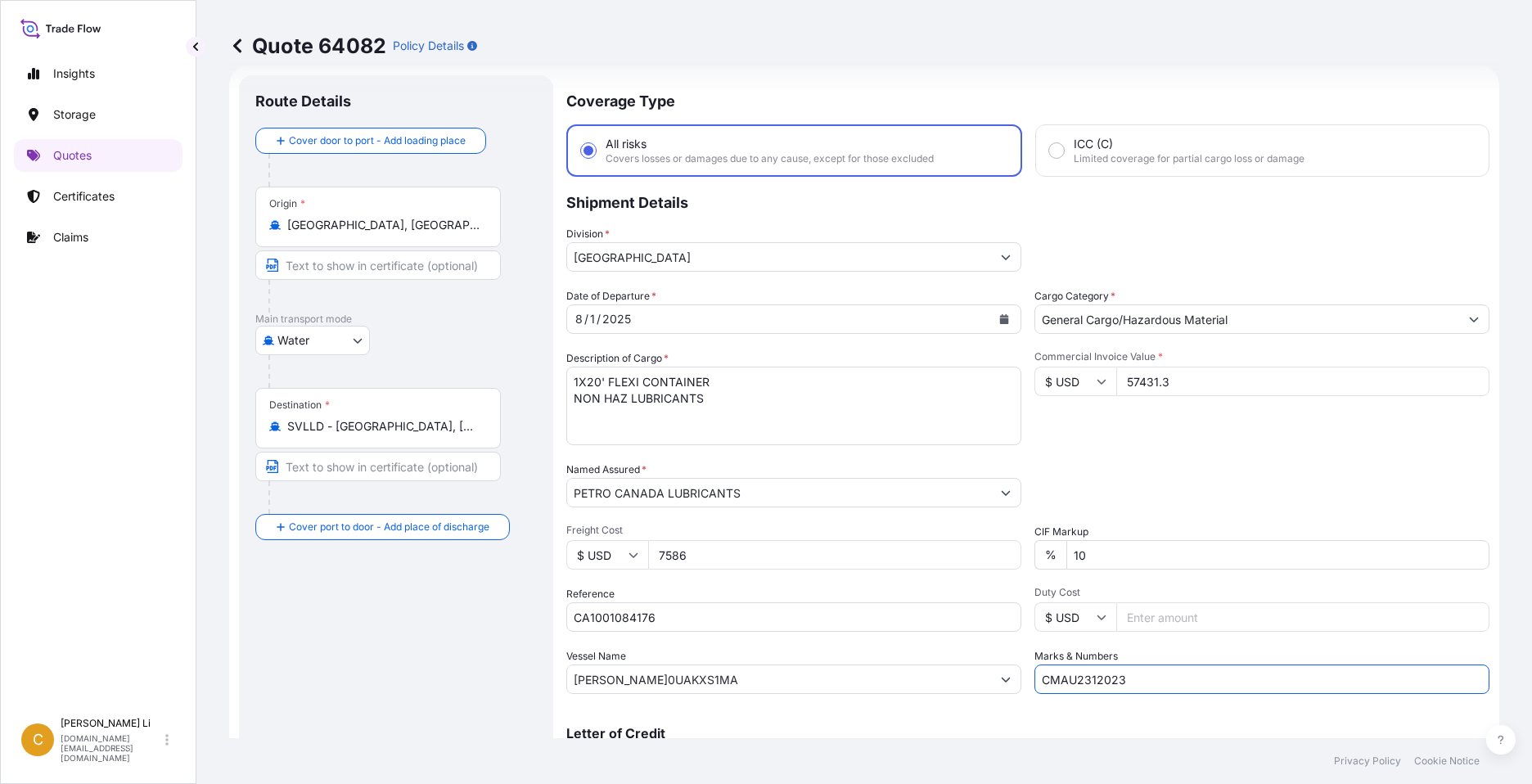
drag, startPoint x: 1139, startPoint y: 681, endPoint x: 974, endPoint y: 669, distance: 165.4
click at [974, 669] on div "Date of Departure * 8 / 1 / 2025 Cargo Category * General Cargo/Hazardous Mater…" at bounding box center [1027, 490] width 923 height 406
click at [582, 419] on textarea "NON HAZ LUBRICANTS" at bounding box center [793, 406] width 455 height 78
click at [725, 392] on textarea "NON HAZ LUBRICANTS" at bounding box center [793, 406] width 455 height 78
paste textarea "CMAU2312023"
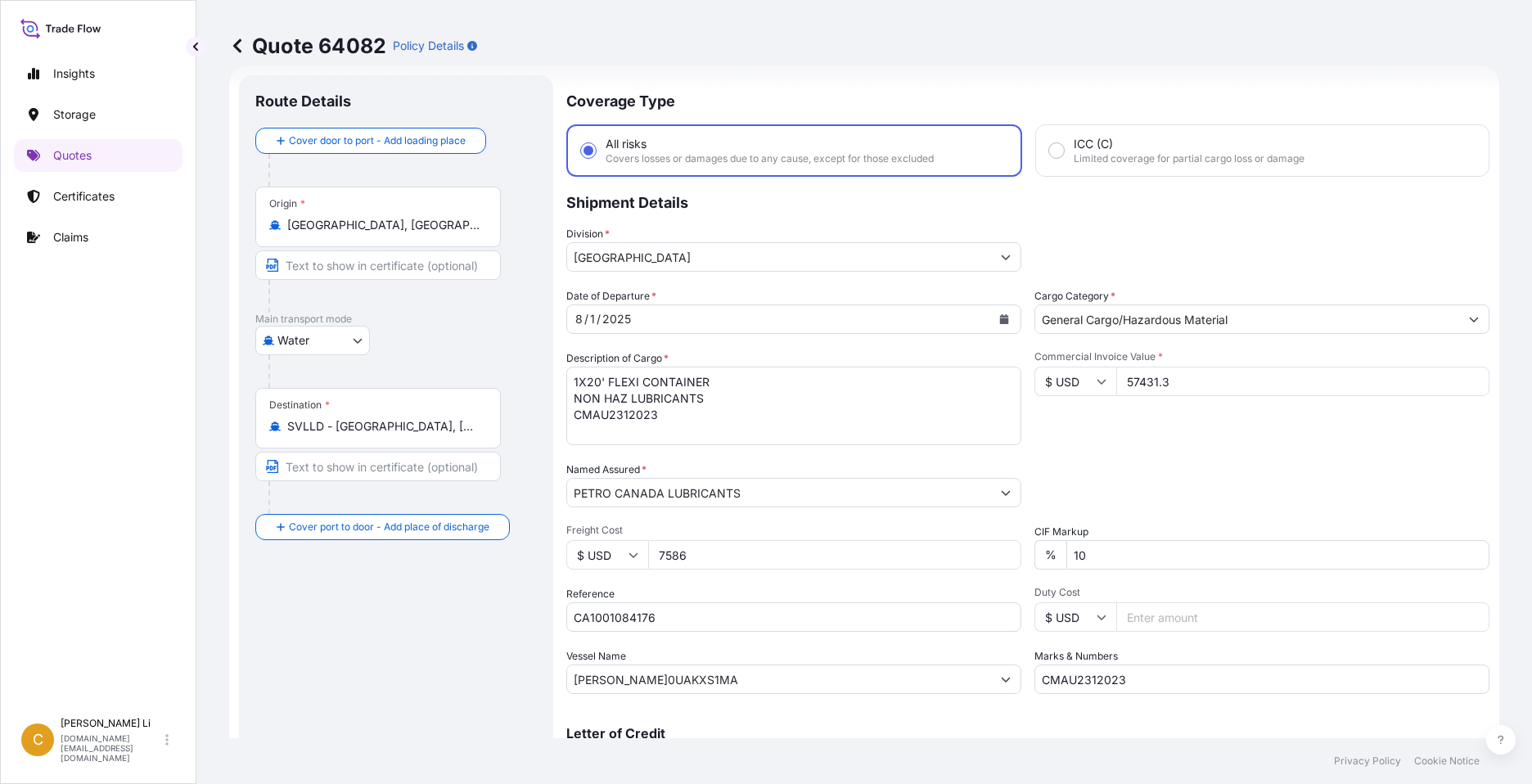
click at [721, 380] on textarea "NON HAZ LUBRICANTS" at bounding box center [793, 406] width 455 height 78
click at [678, 395] on textarea "NON HAZ LUBRICANTS" at bounding box center [793, 406] width 455 height 78
click at [714, 399] on textarea "NON HAZ LUBRICANTS" at bounding box center [793, 406] width 455 height 78
click at [681, 403] on textarea "NON HAZ LUBRICANTS" at bounding box center [793, 406] width 455 height 78
click at [818, 396] on textarea "NON HAZ LUBRICANTS" at bounding box center [793, 406] width 455 height 78
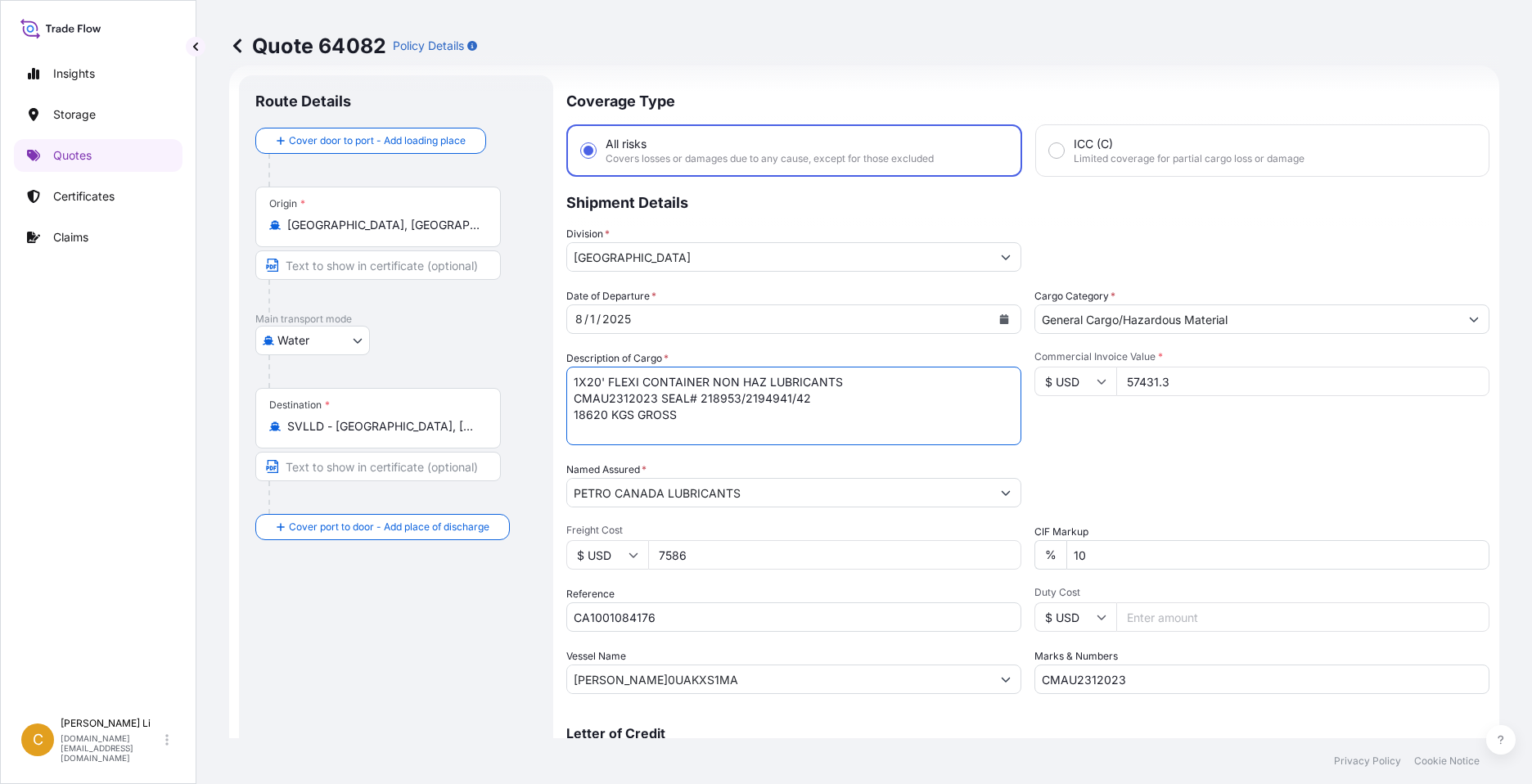
type textarea "1X20' FLEXI CONTAINER NON HAZ LUBRICANTS CMAU2312023 SEAL# 218953/2194941/42 18…"
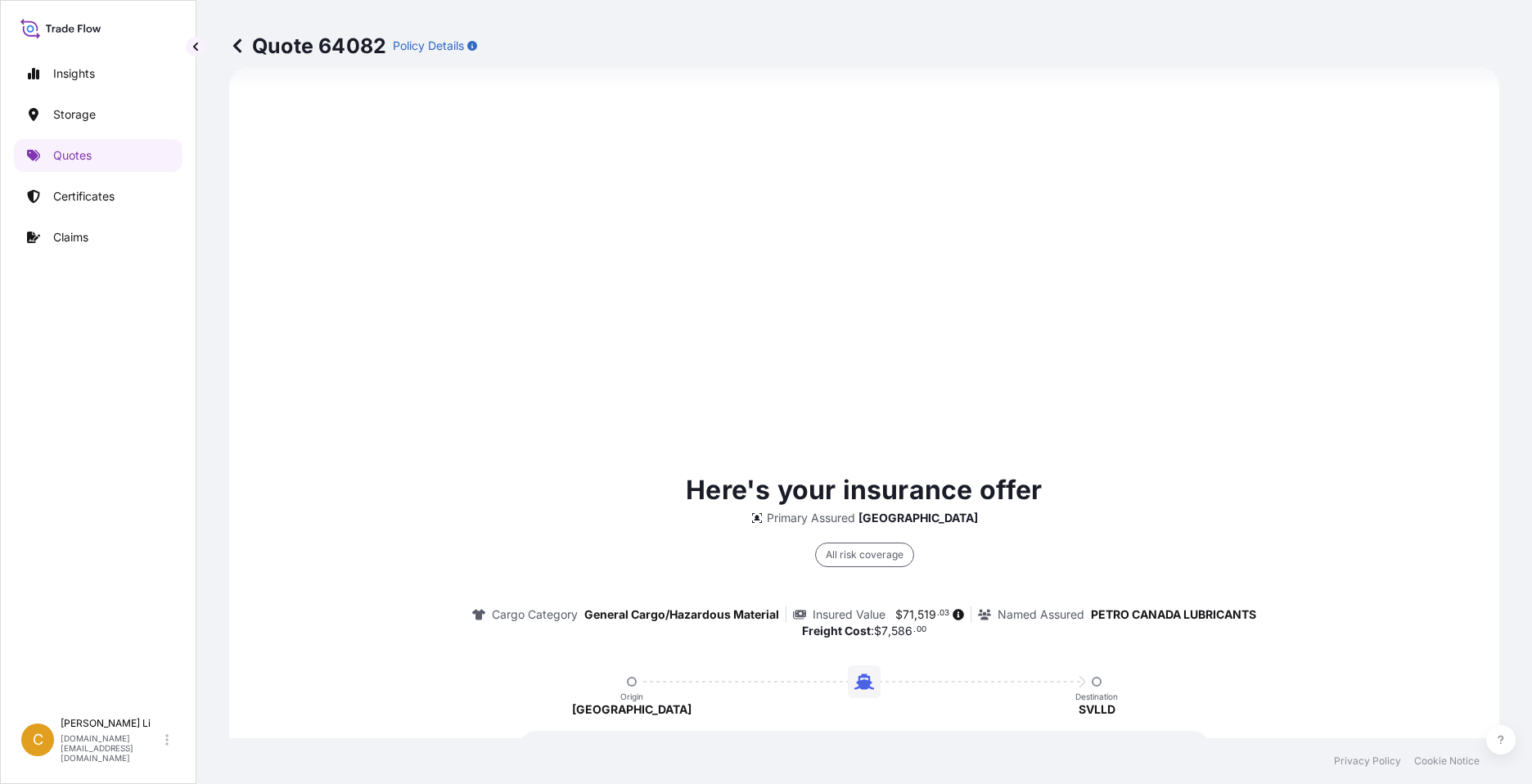
scroll to position [469, 0]
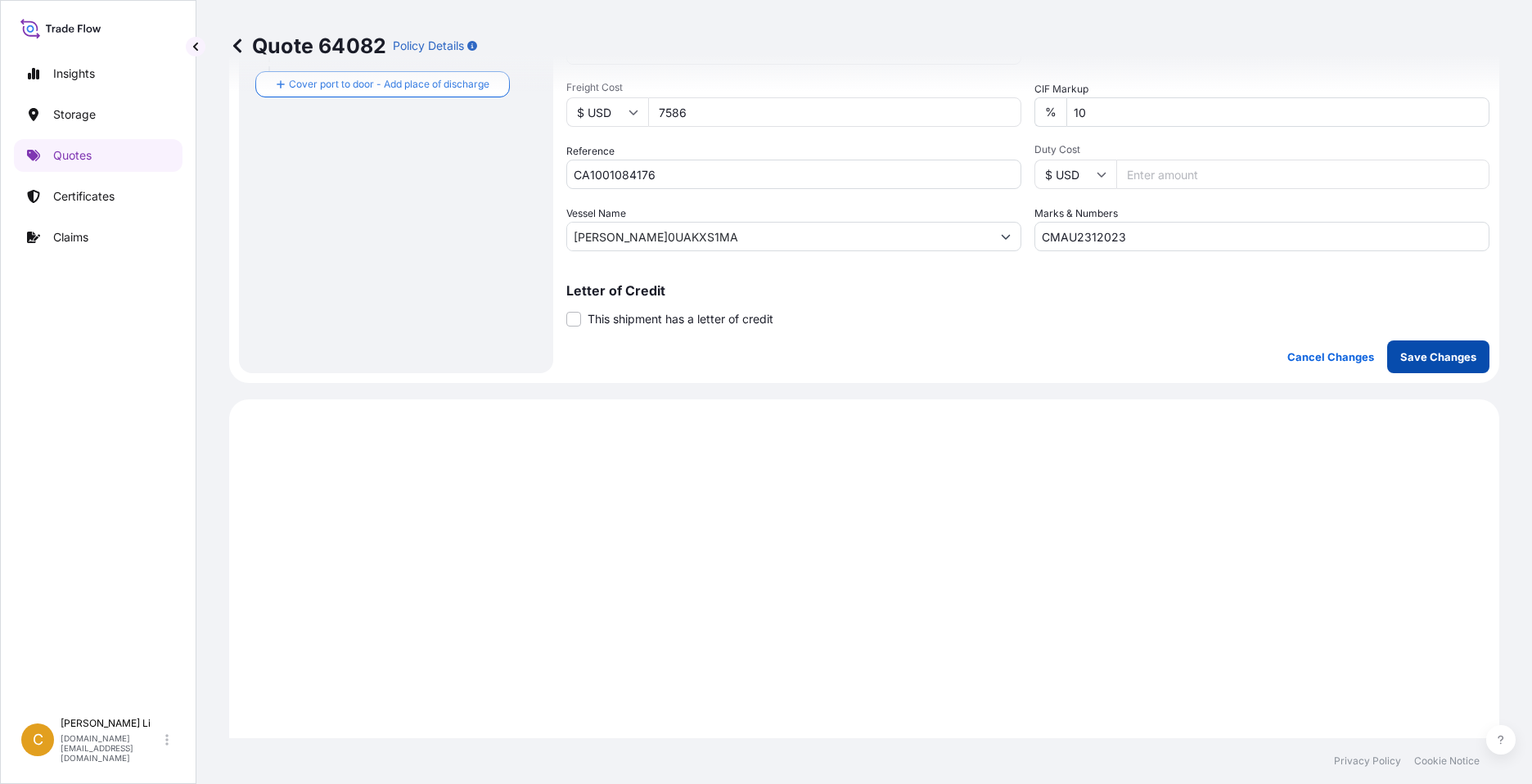
click at [1420, 359] on p "Save Changes" at bounding box center [1438, 356] width 76 height 17
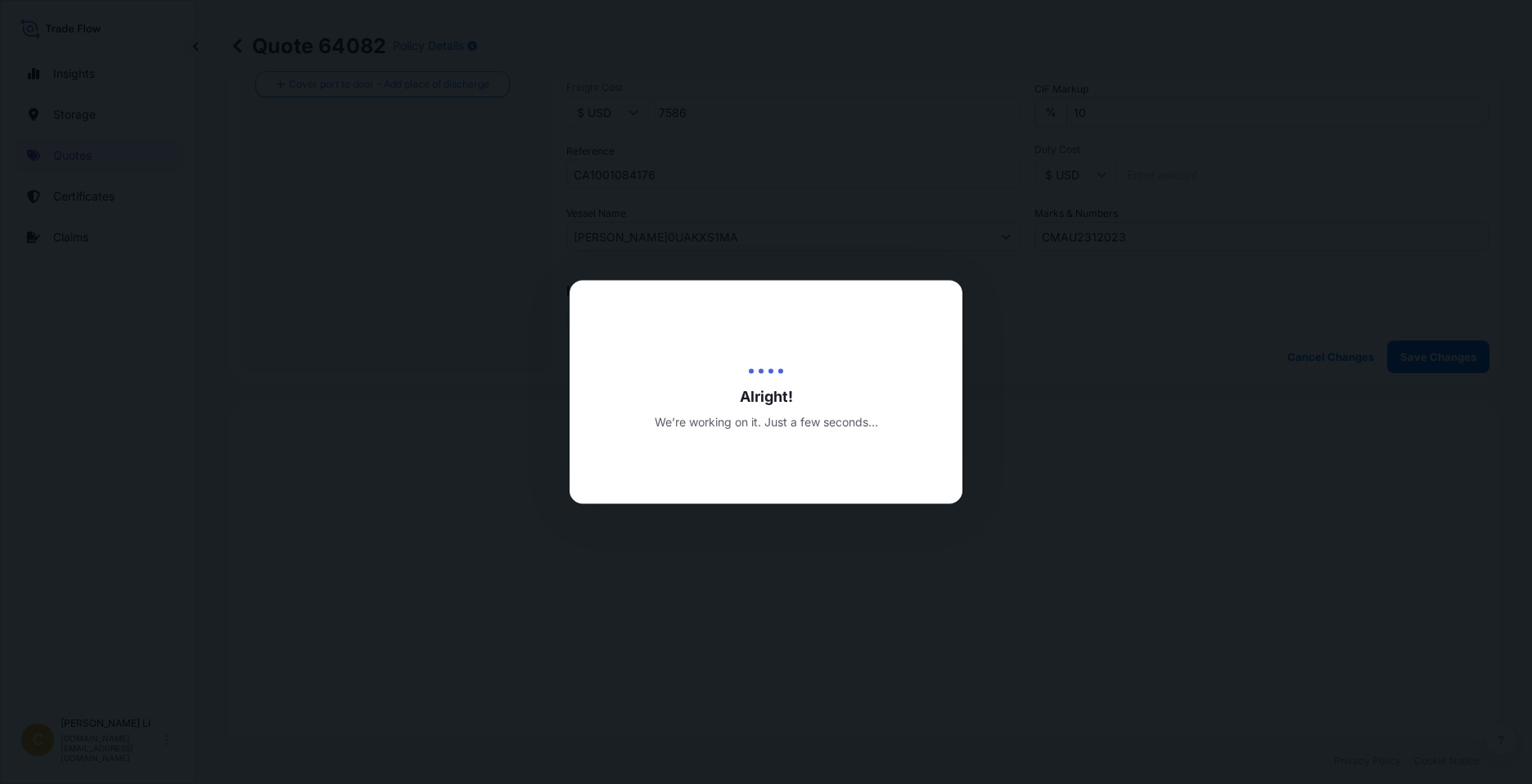
scroll to position [787, 0]
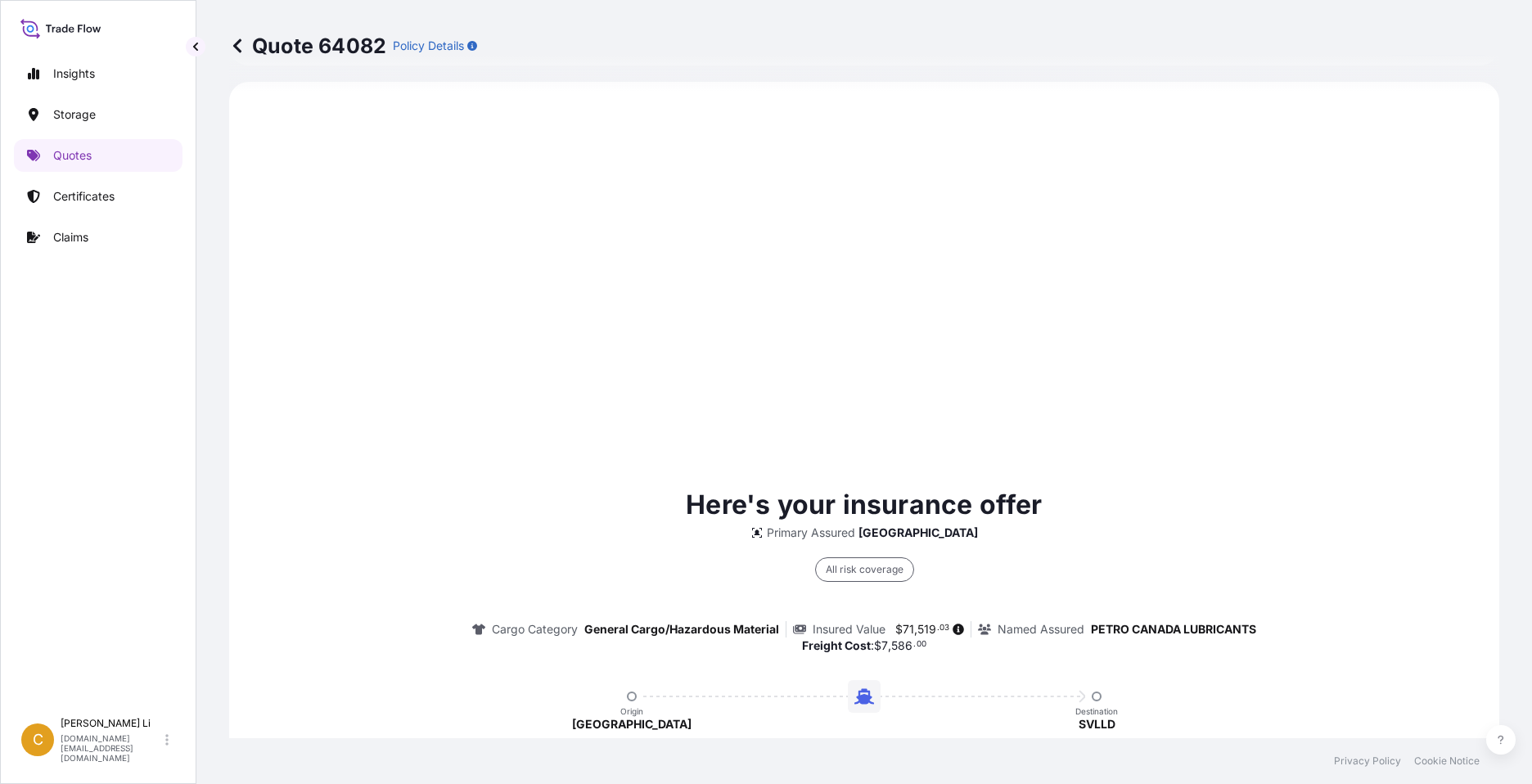
select select "Water"
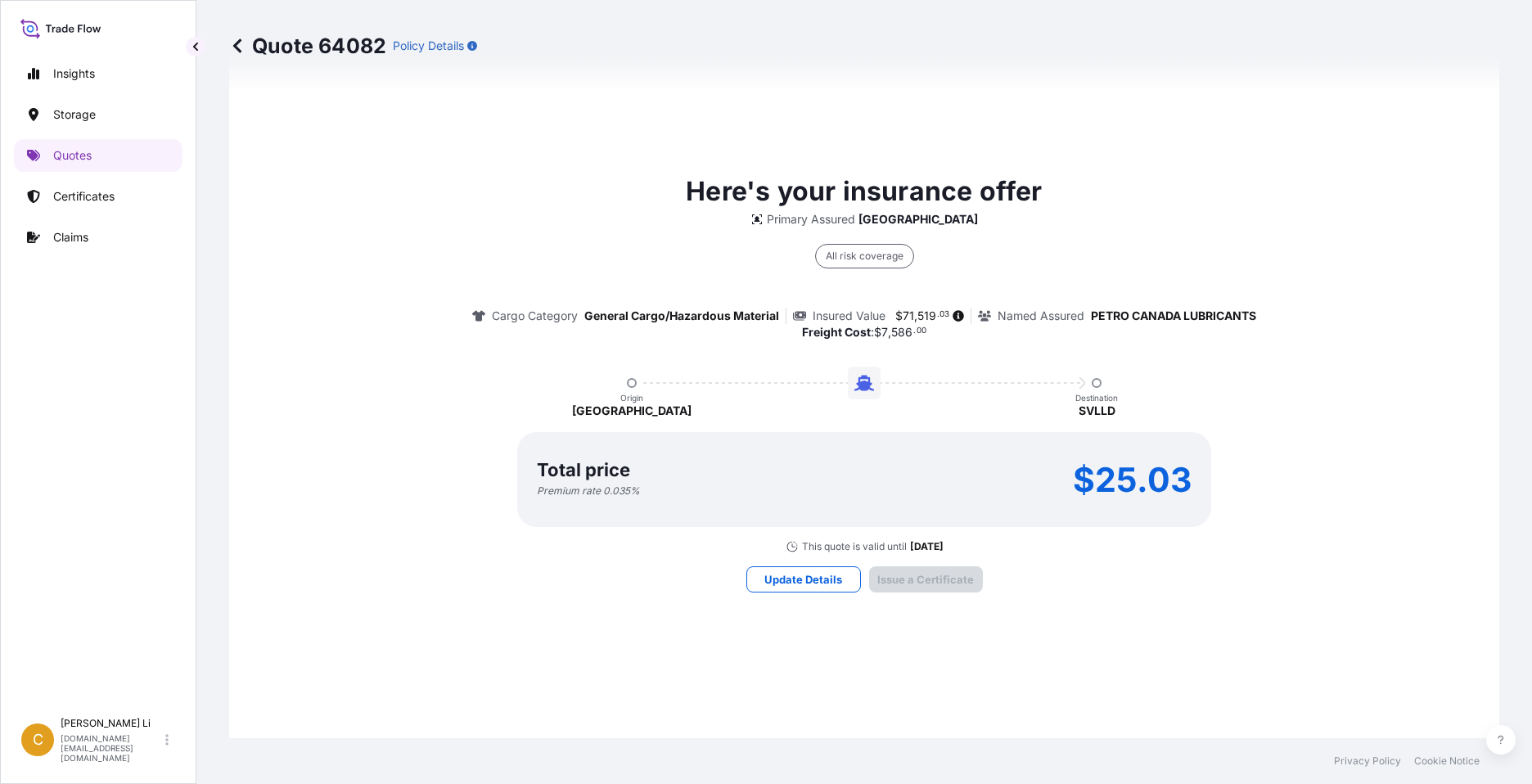
scroll to position [2317, 0]
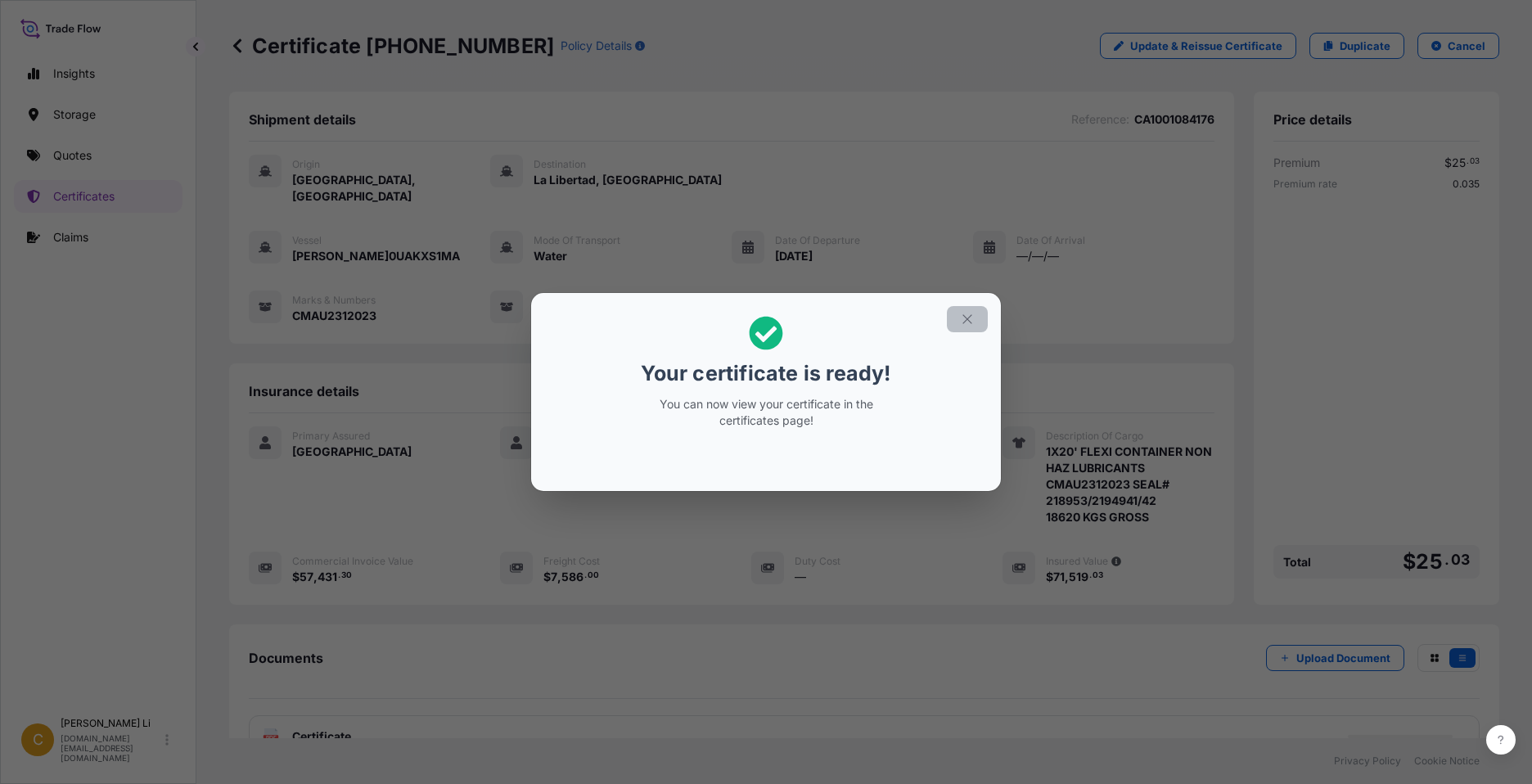
click at [971, 316] on icon "button" at bounding box center [967, 319] width 15 height 15
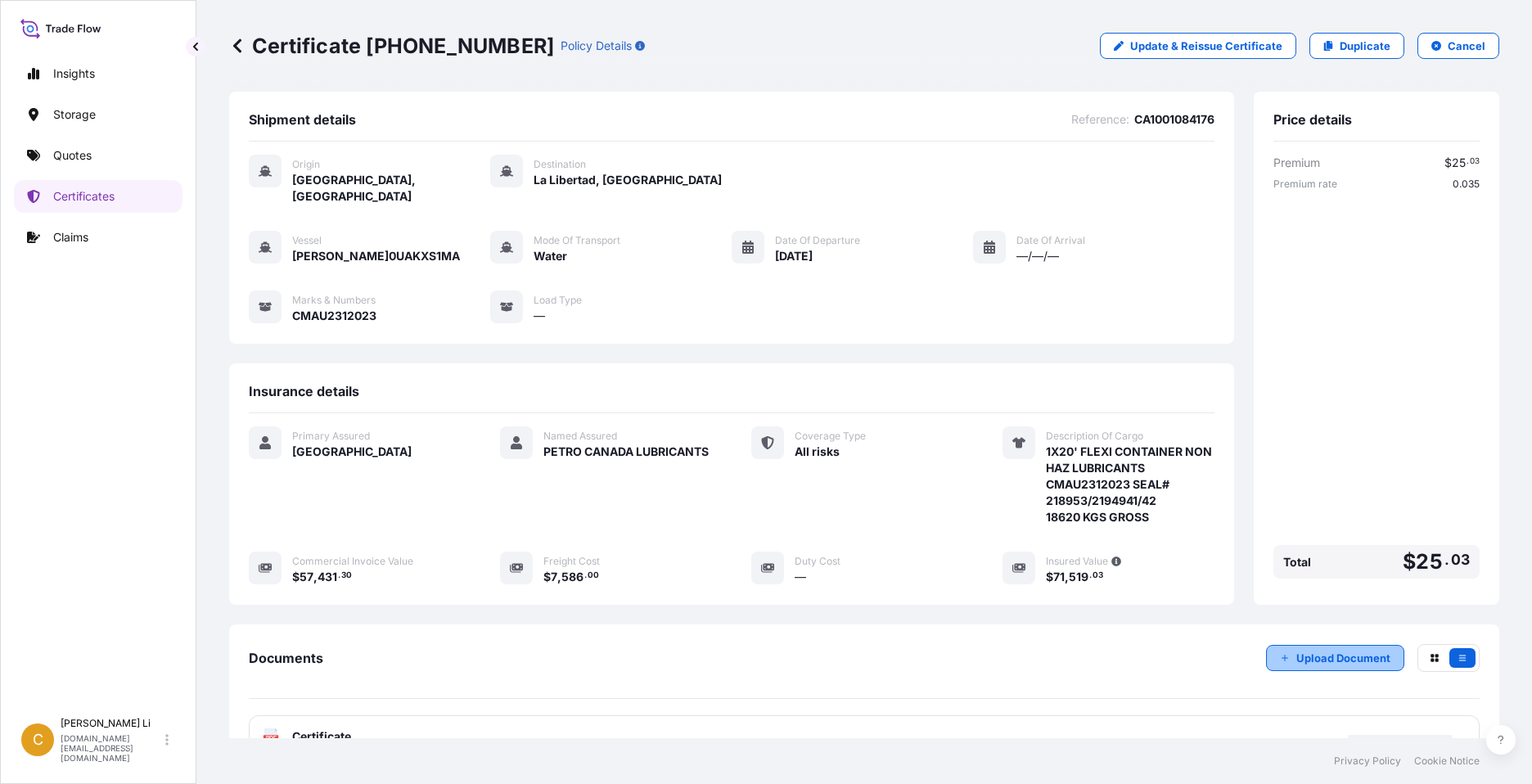
click at [1345, 649] on p "Upload Document" at bounding box center [1343, 657] width 94 height 17
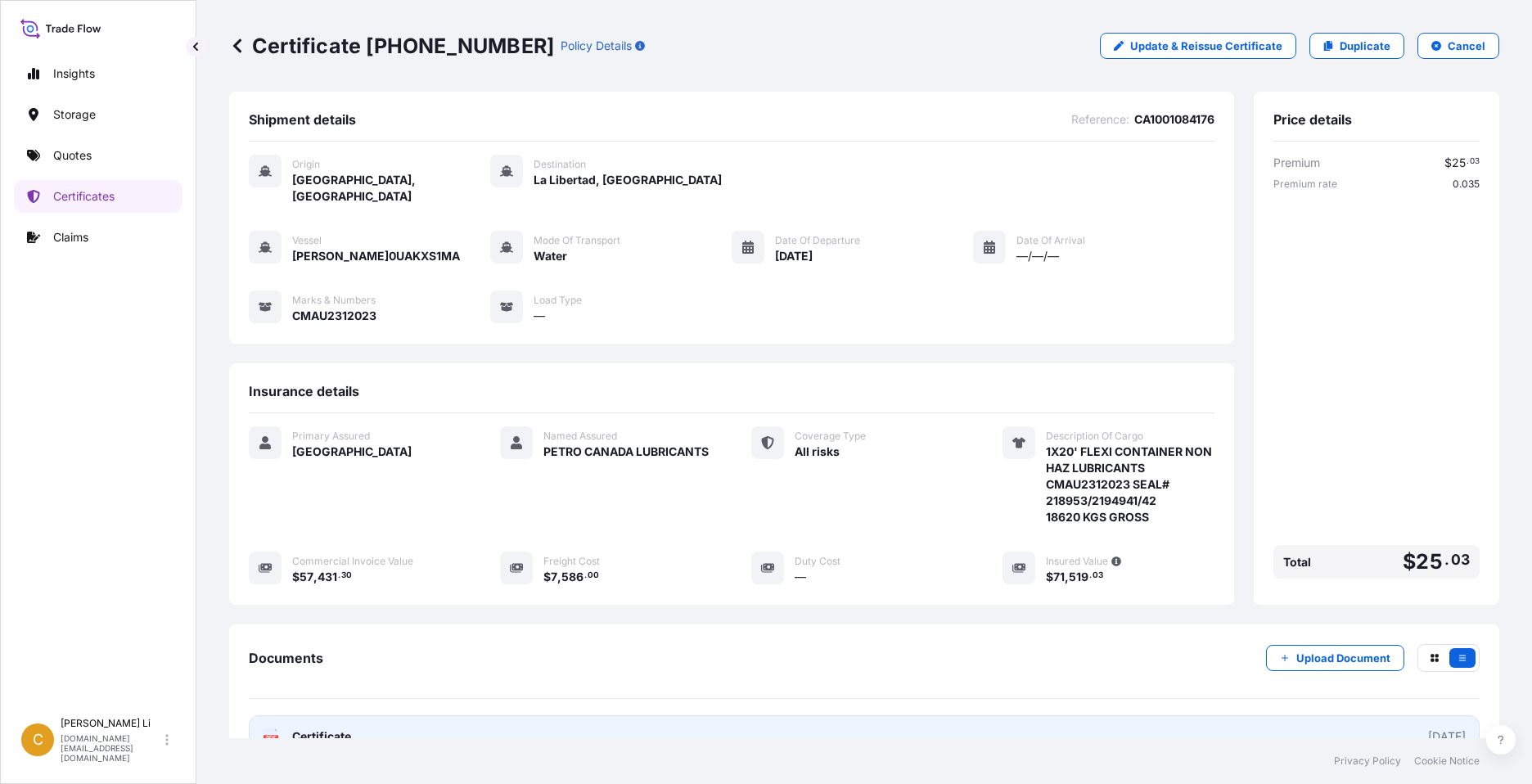
click at [272, 736] on text "PDF" at bounding box center [271, 738] width 11 height 6
click at [319, 729] on span "Certificate" at bounding box center [321, 736] width 59 height 17
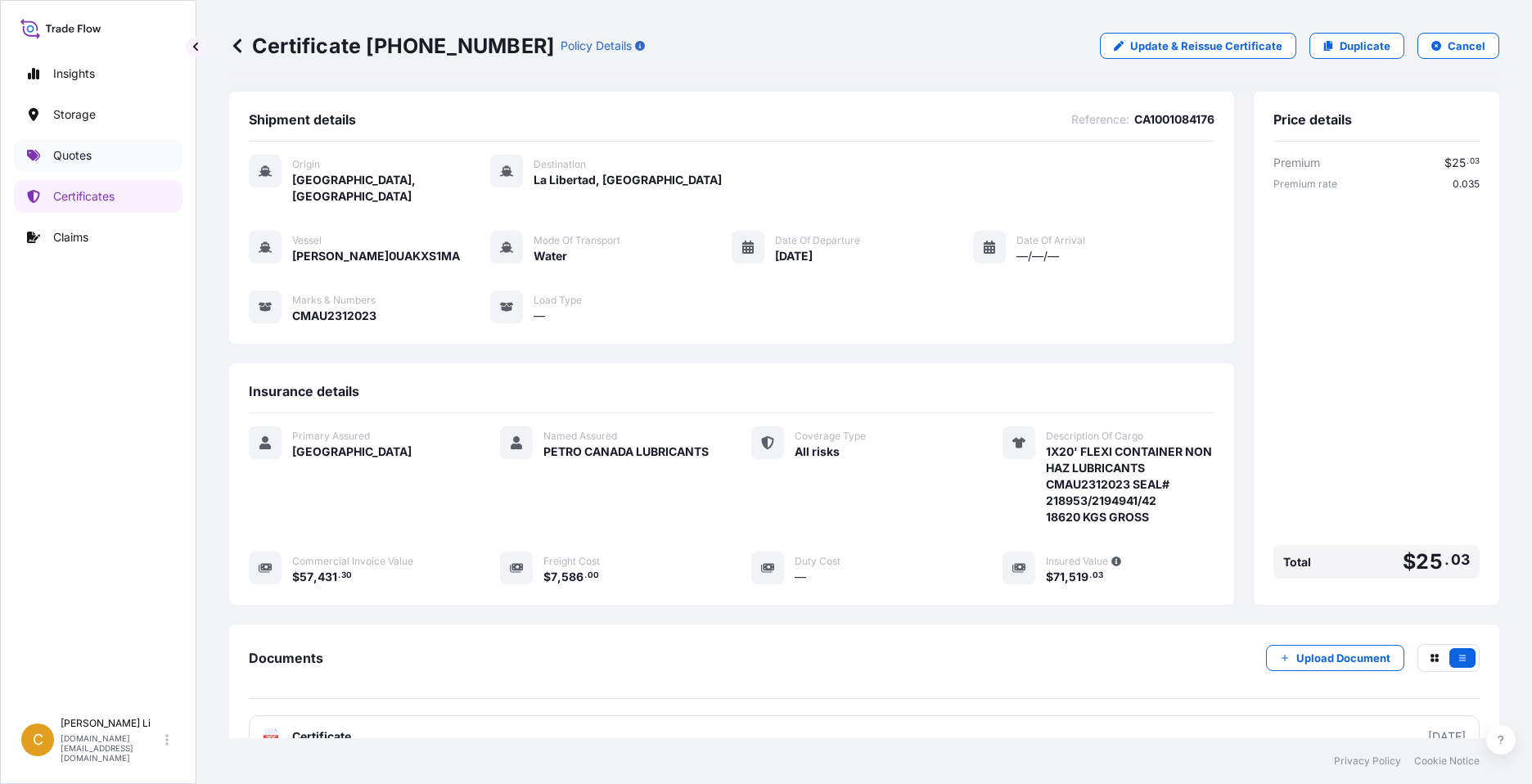
click at [75, 157] on p "Quotes" at bounding box center [72, 155] width 39 height 17
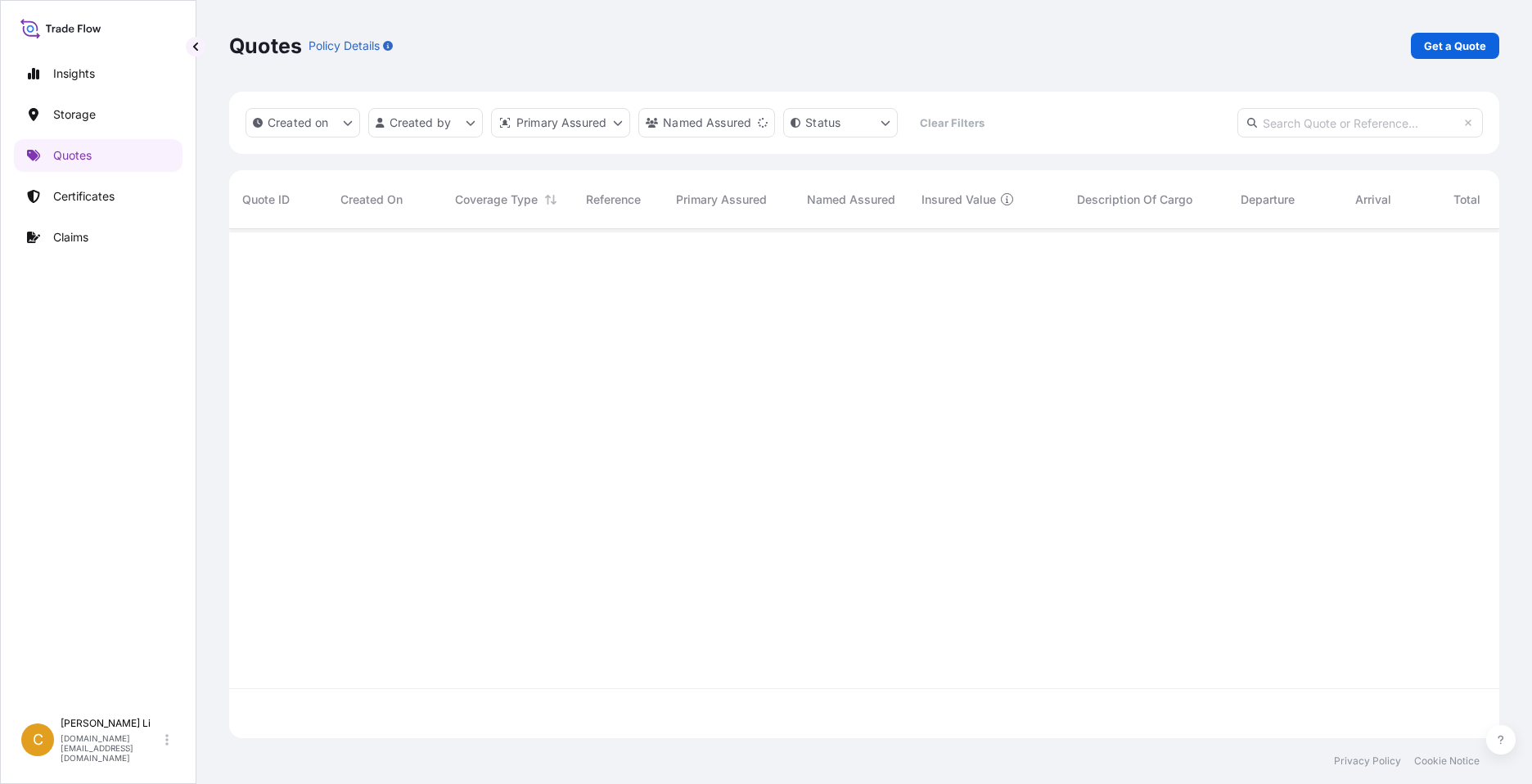
scroll to position [555, 1257]
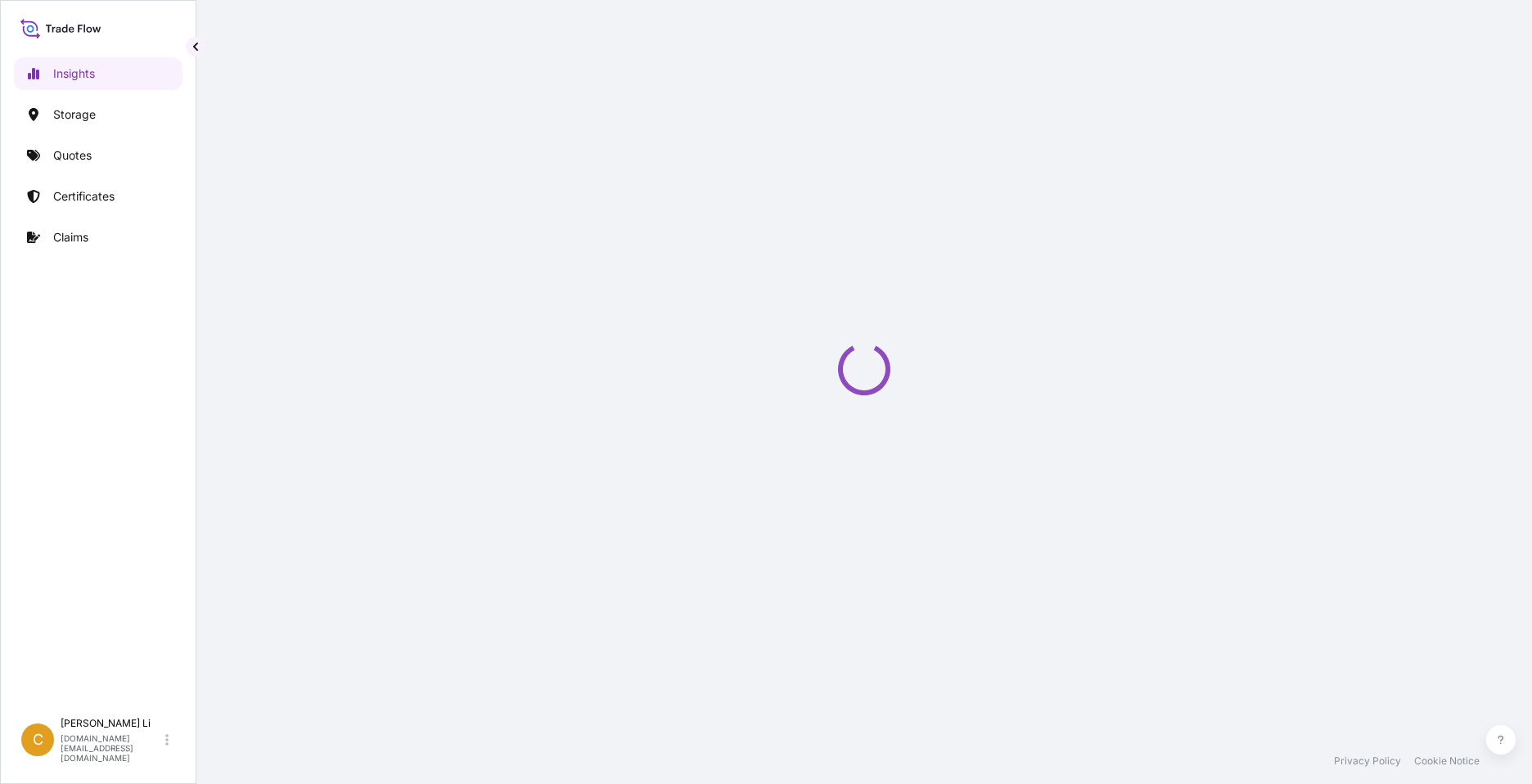
select select "2025"
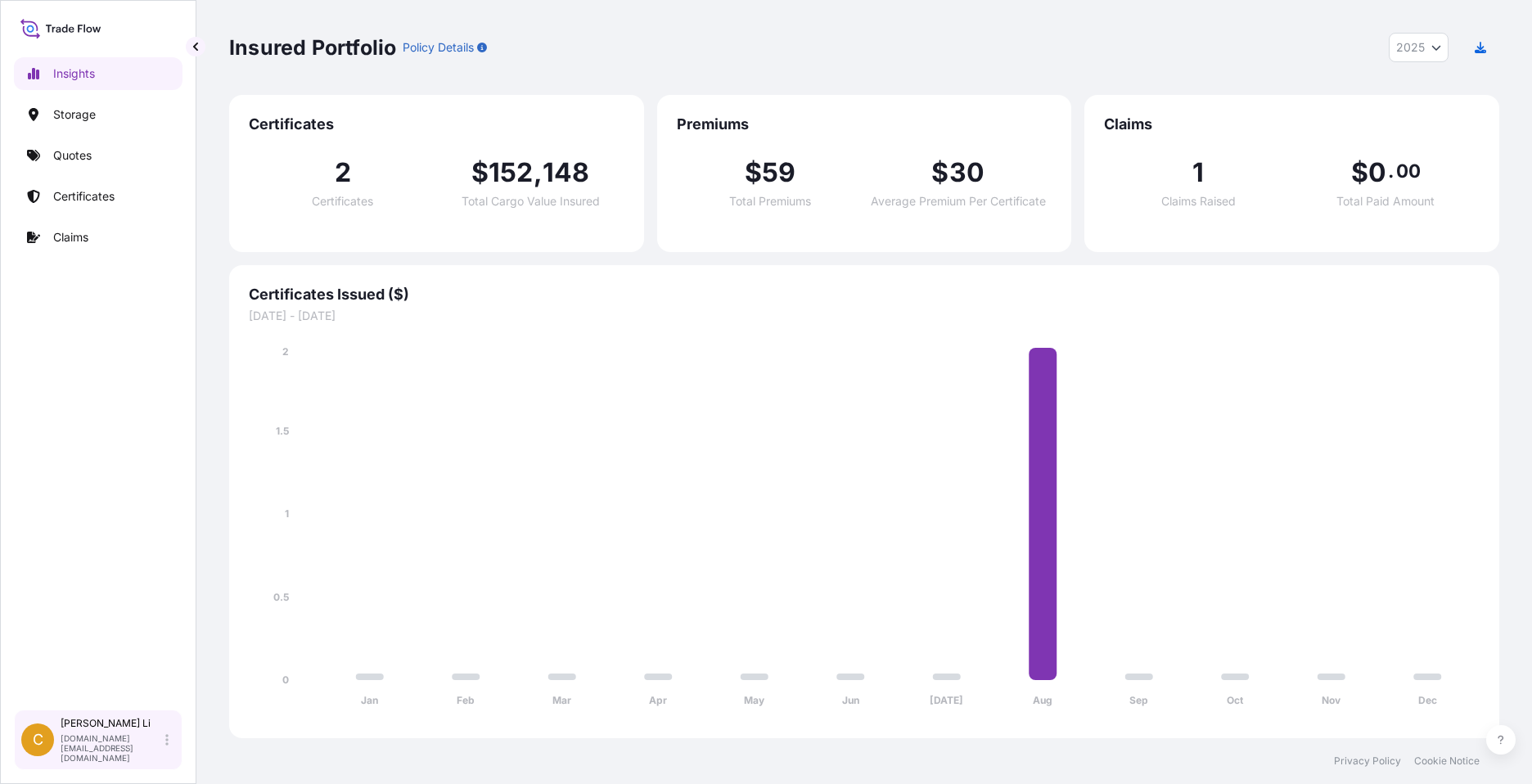
click at [164, 742] on div "C [PERSON_NAME] [DOMAIN_NAME][EMAIL_ADDRESS][DOMAIN_NAME]" at bounding box center [98, 740] width 154 height 46
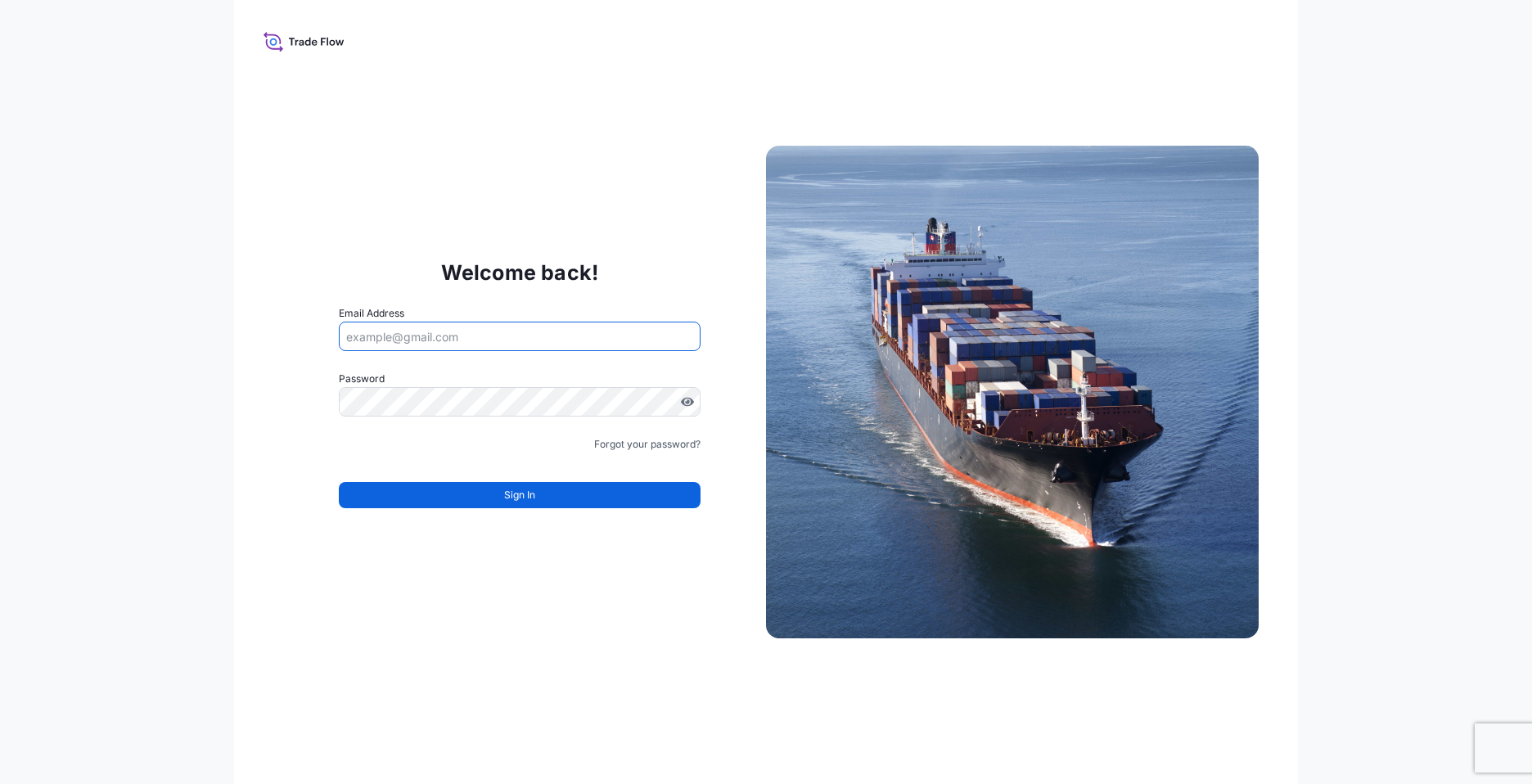
click at [430, 333] on input "Email Address" at bounding box center [519, 335] width 362 height 29
type input "sheila.petrovic@bdpint.com"
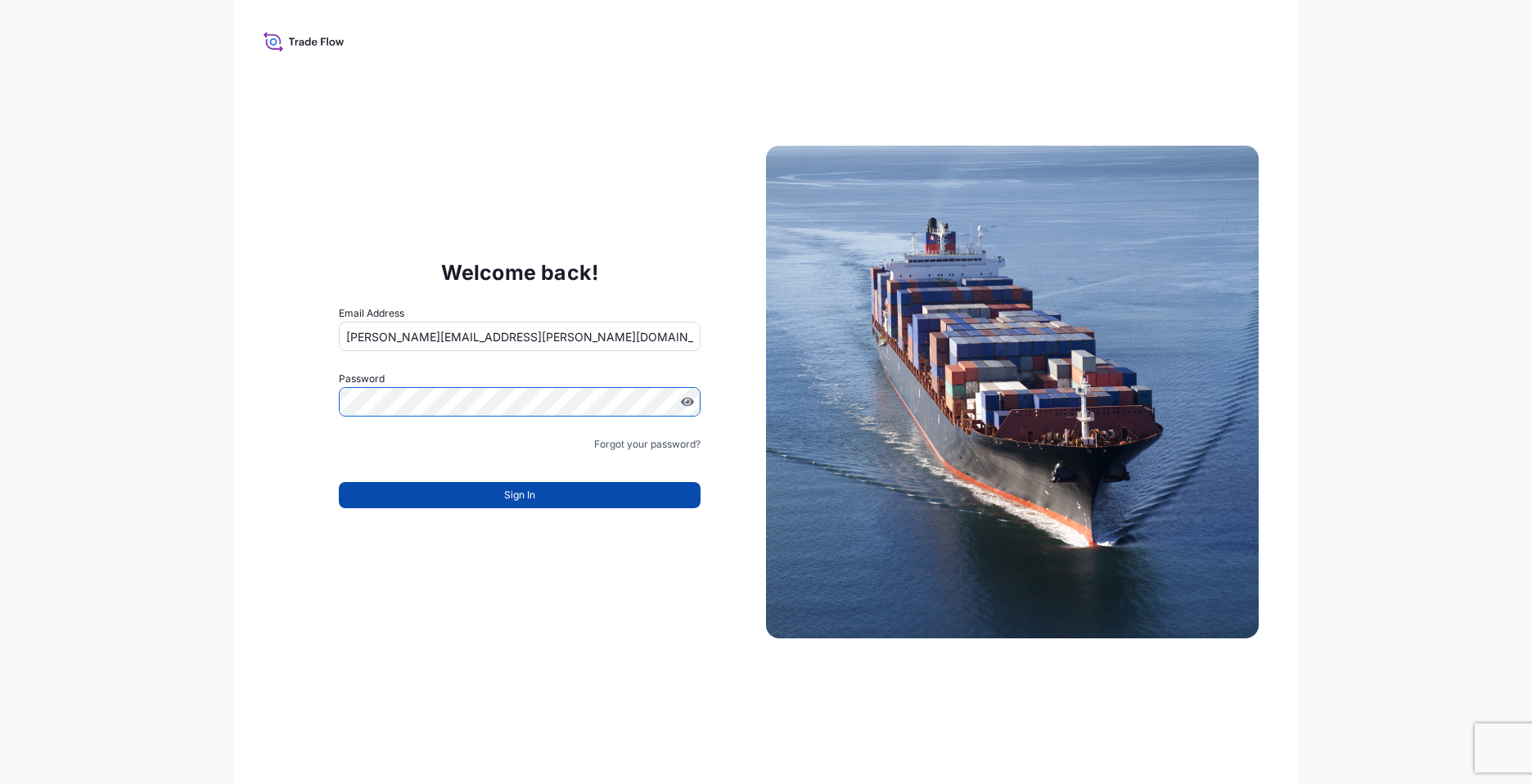
click at [506, 495] on span "Sign In" at bounding box center [519, 495] width 31 height 17
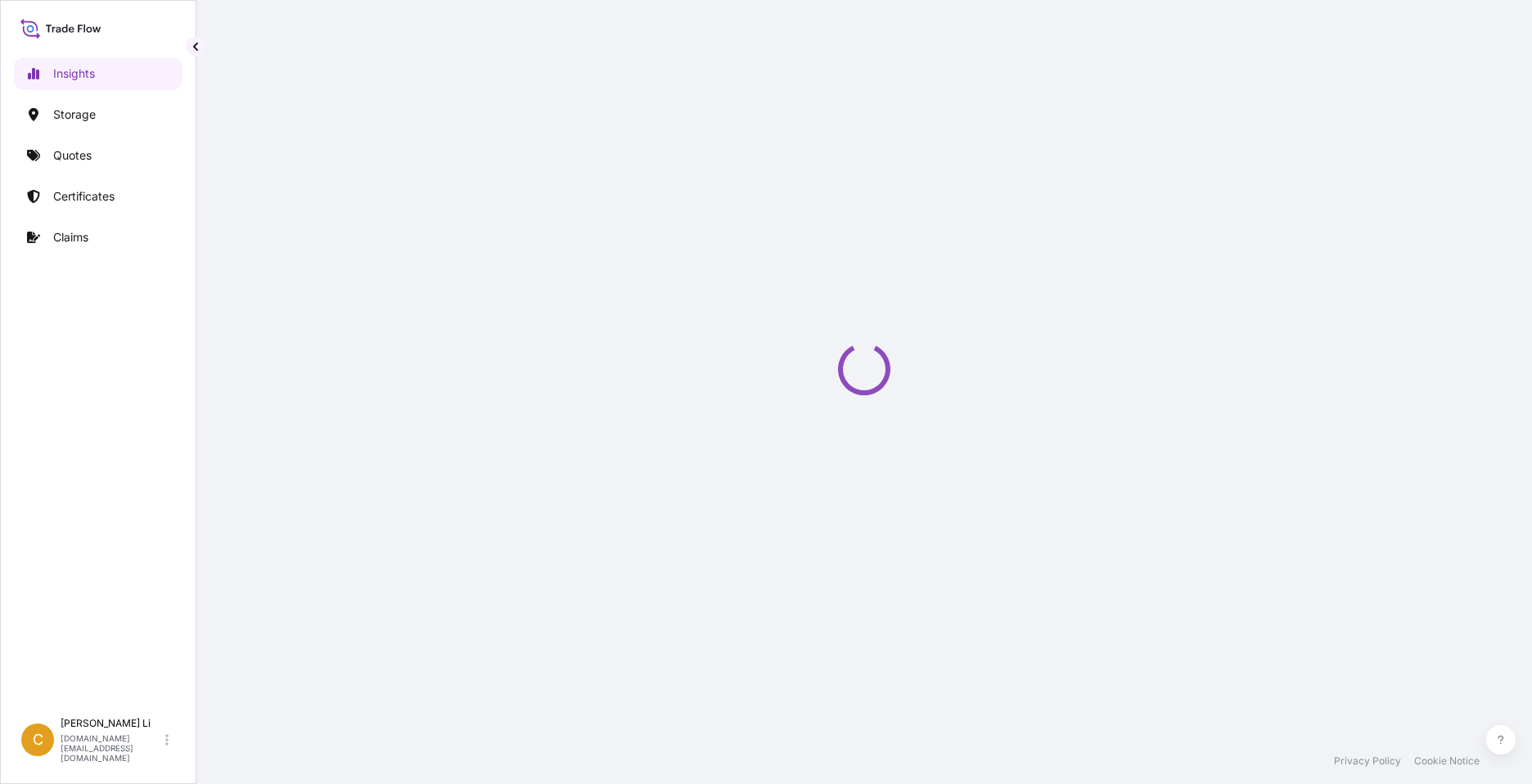
select select "2025"
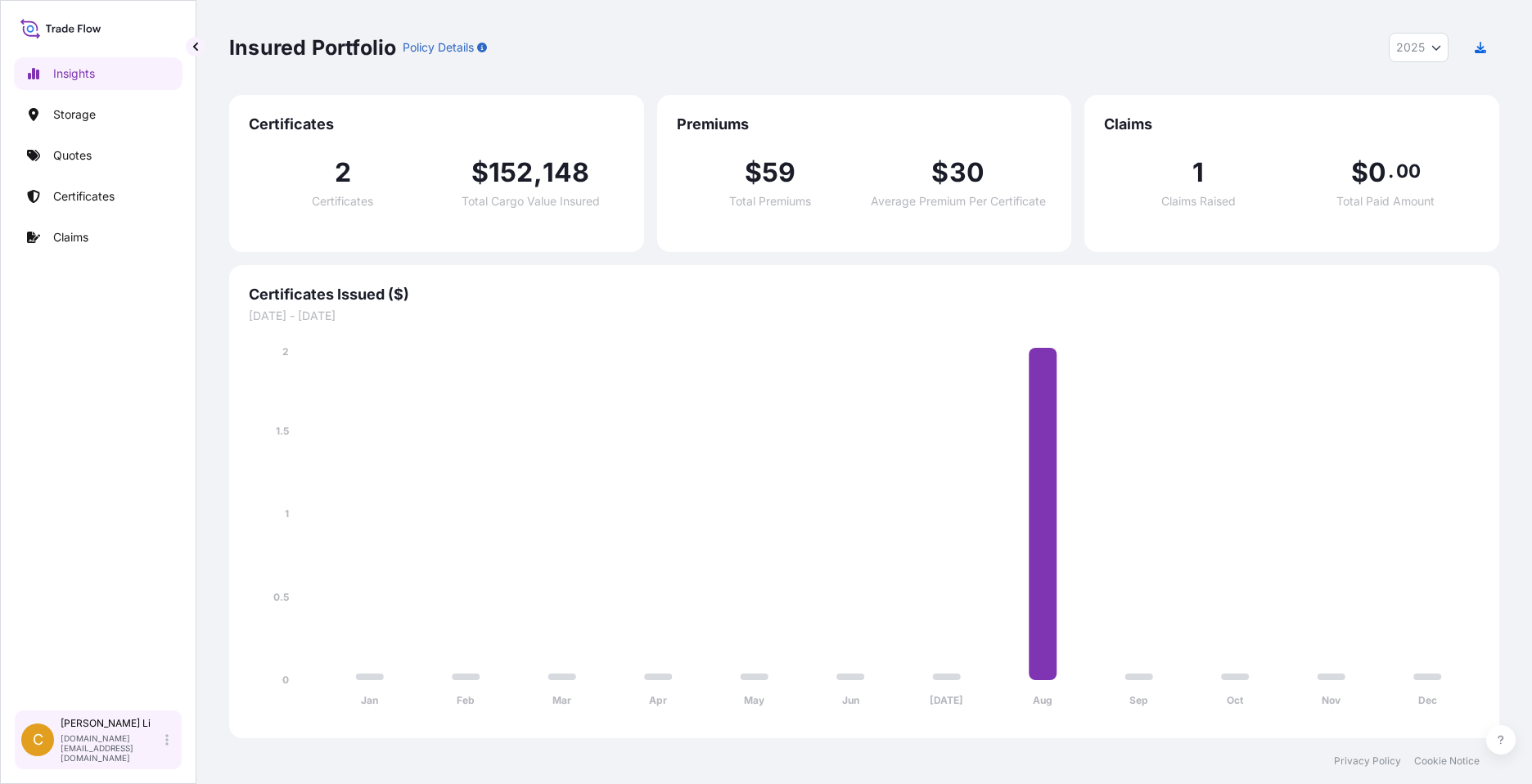
click at [166, 740] on icon at bounding box center [167, 739] width 4 height 13
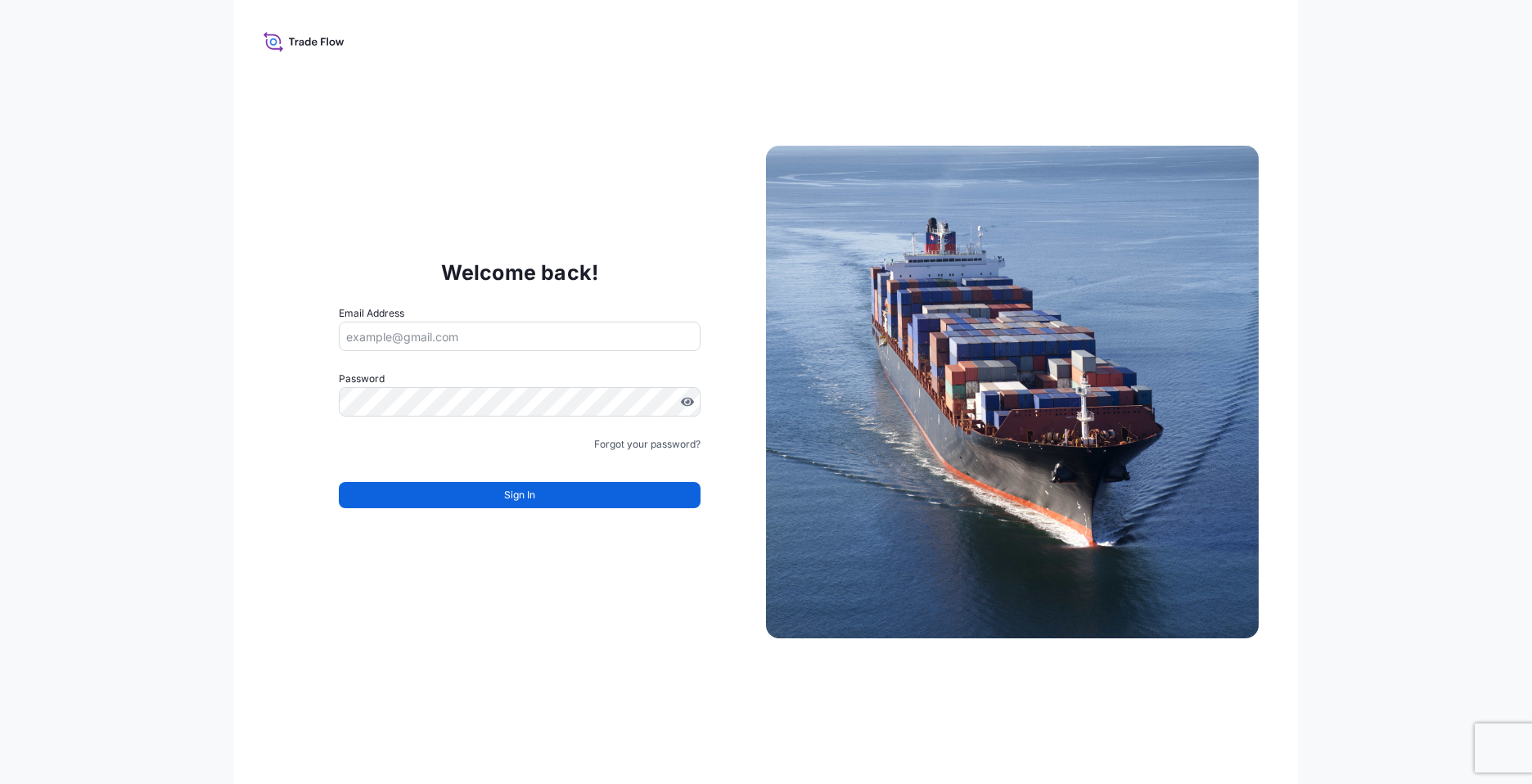
click at [382, 331] on input "Email Address" at bounding box center [519, 335] width 362 height 29
type input "sheila.petrovic@bdpint.com"
click at [648, 449] on link "Forgot your password?" at bounding box center [647, 444] width 106 height 17
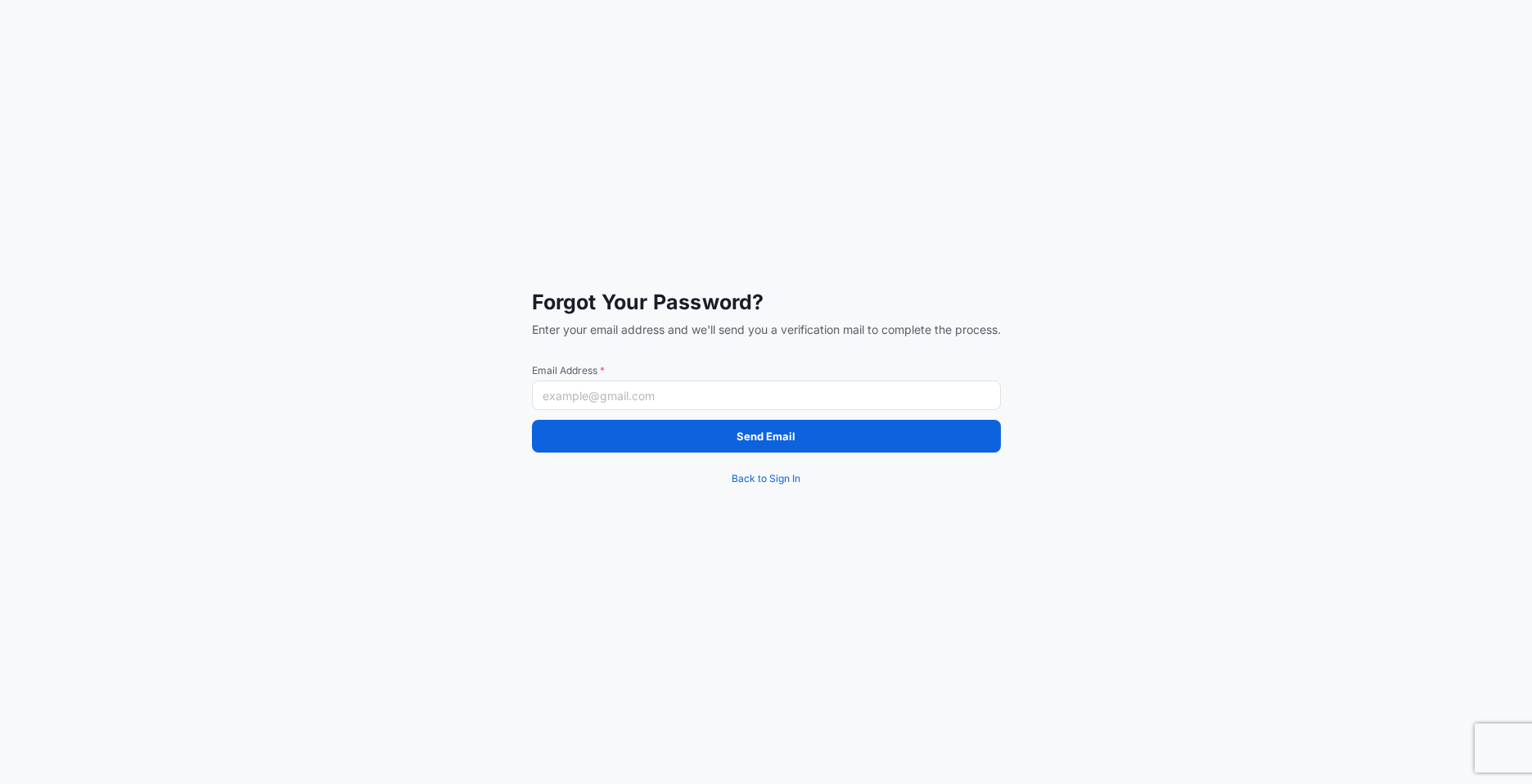
click at [606, 396] on input "Email Address *" at bounding box center [766, 394] width 469 height 29
type input "sheila.petrovic@bdpint.com"
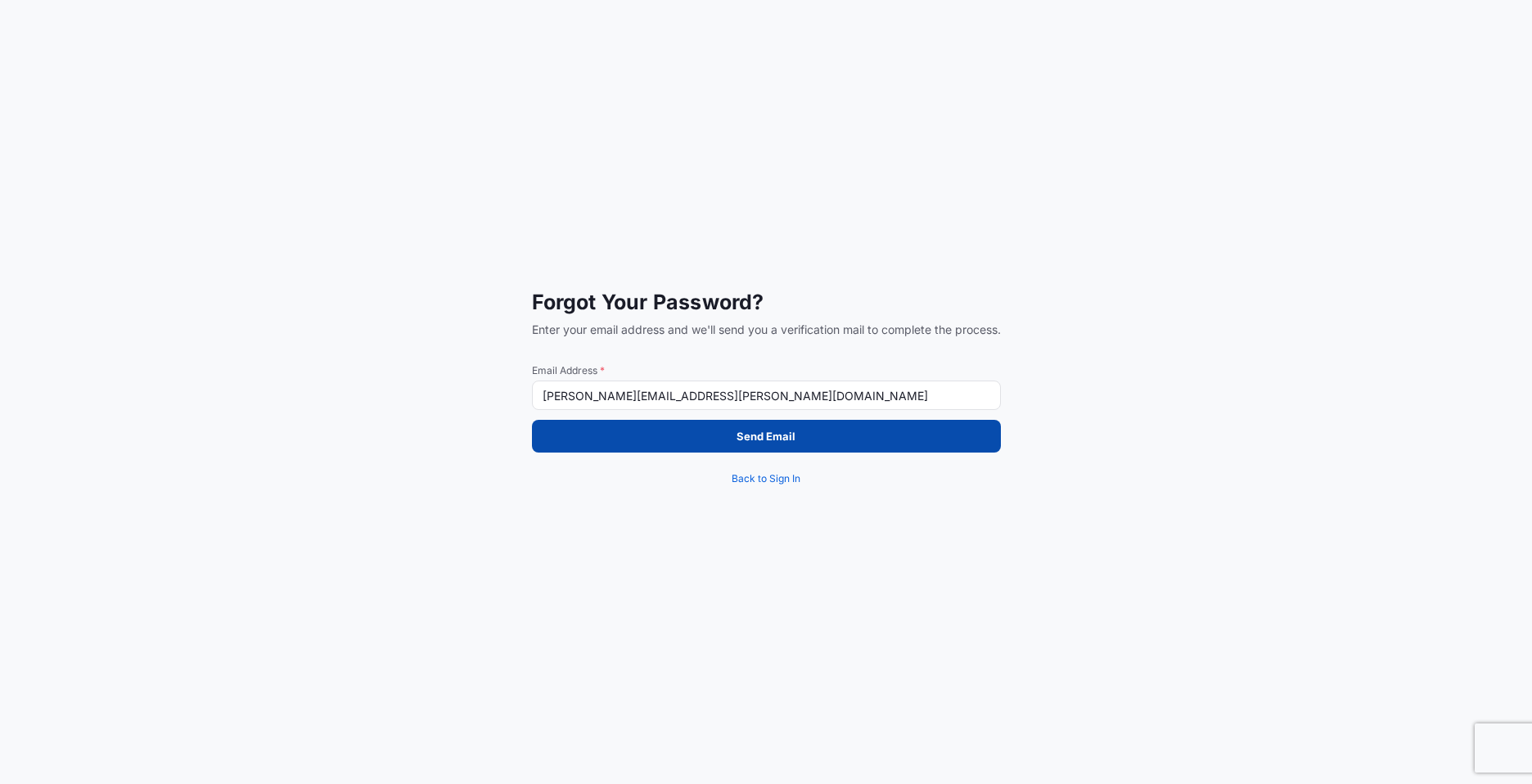
click at [779, 431] on p "Send Email" at bounding box center [766, 436] width 59 height 17
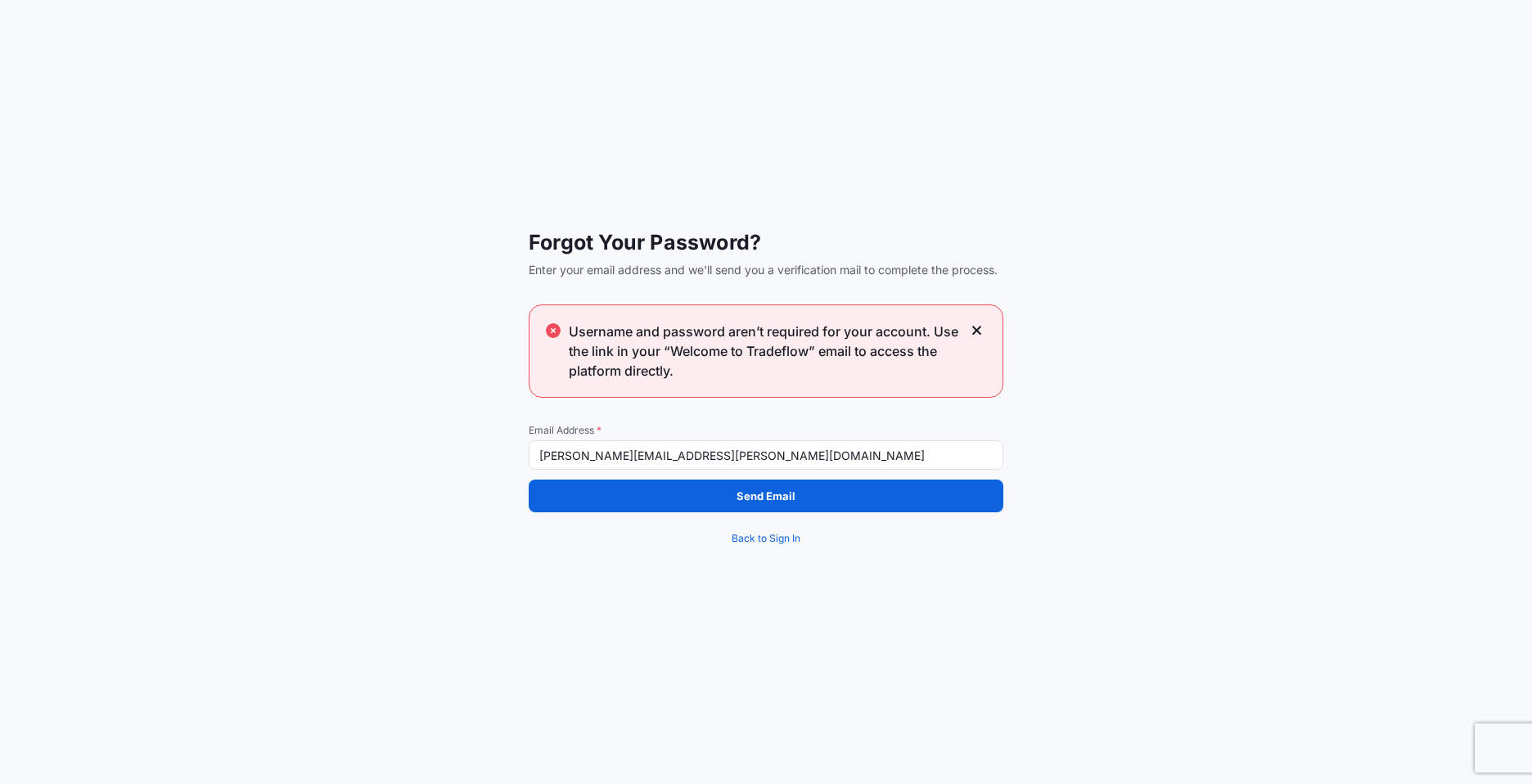
click at [976, 329] on icon at bounding box center [977, 330] width 11 height 15
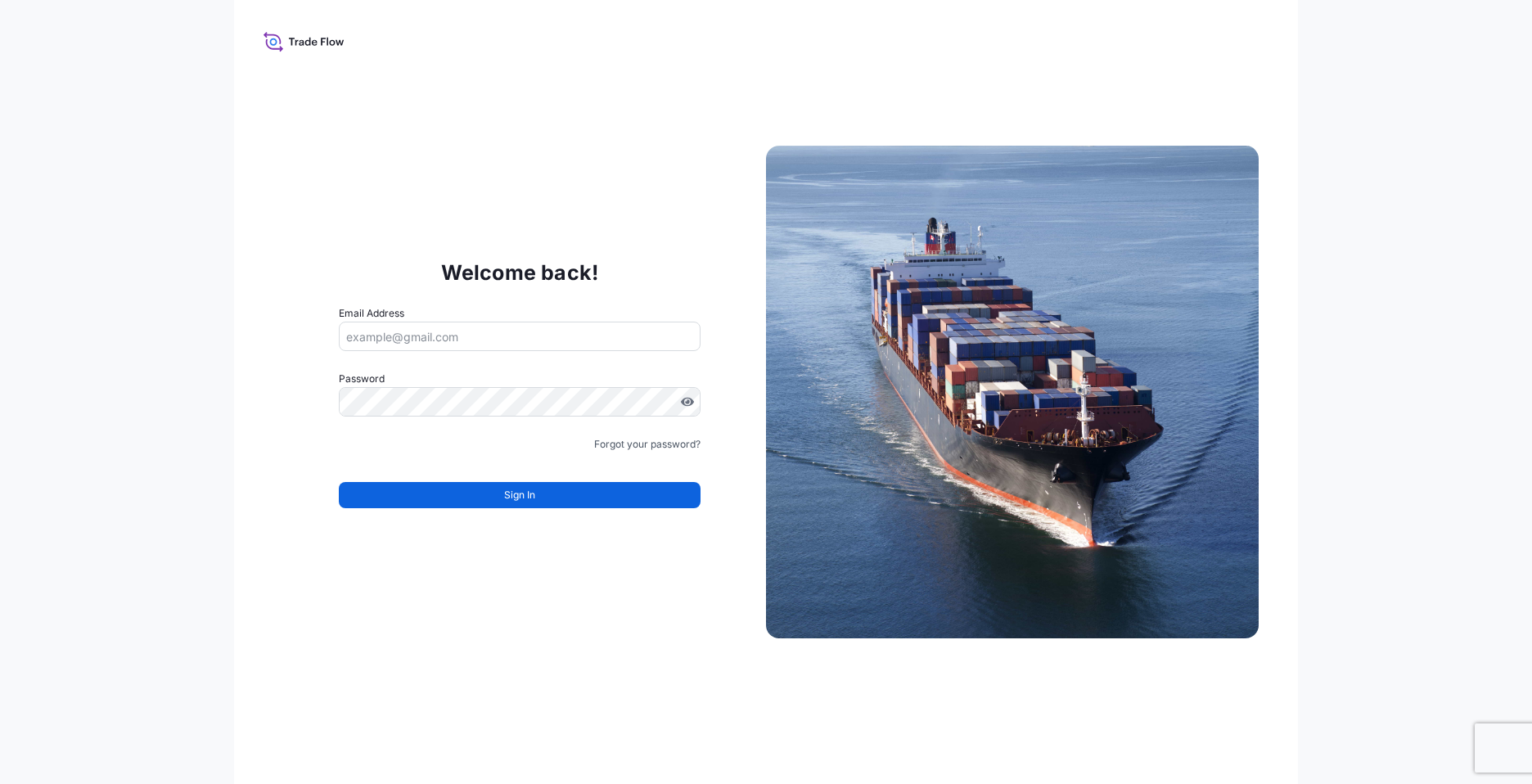
click at [298, 38] on icon at bounding box center [304, 40] width 81 height 24
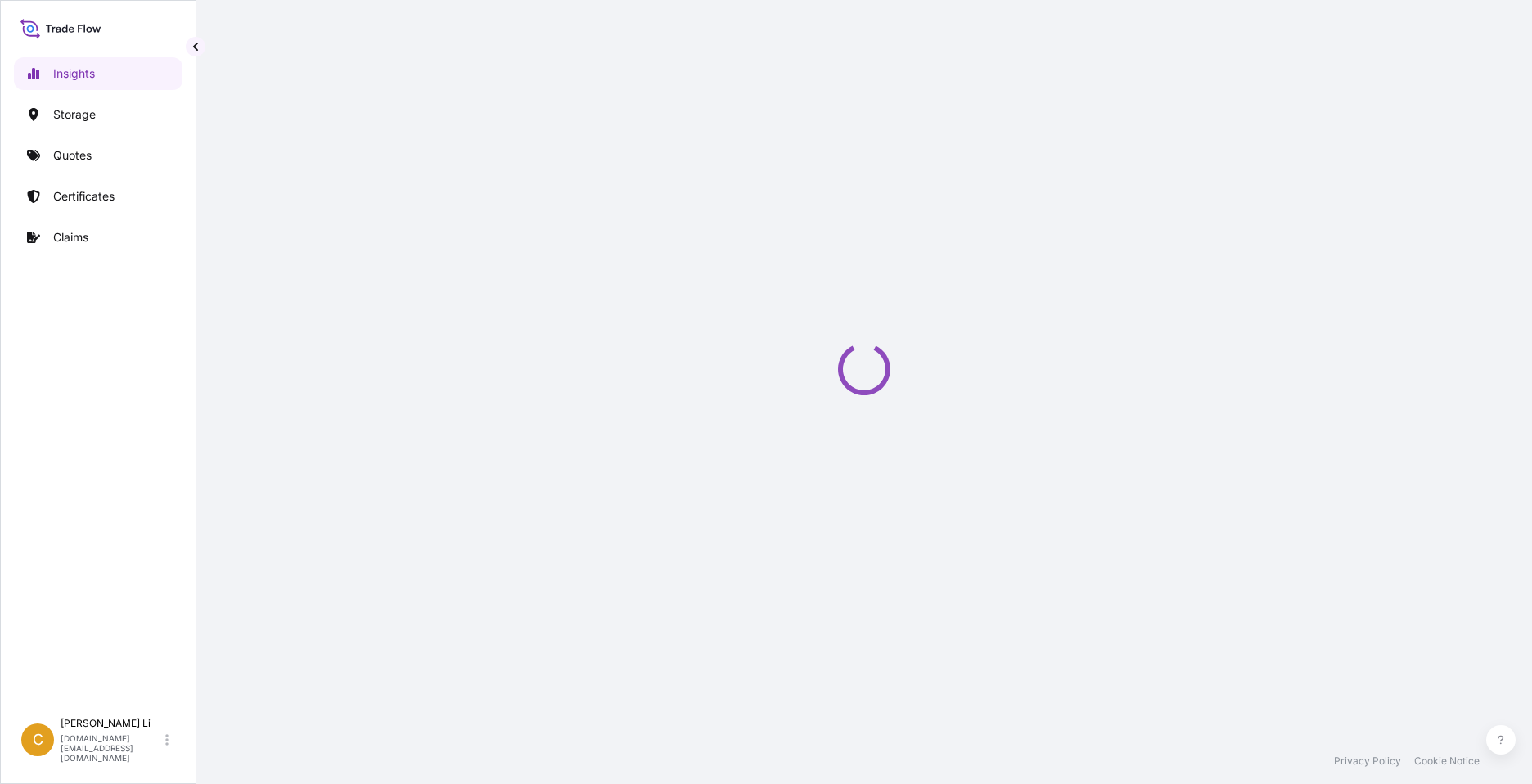
select select "2025"
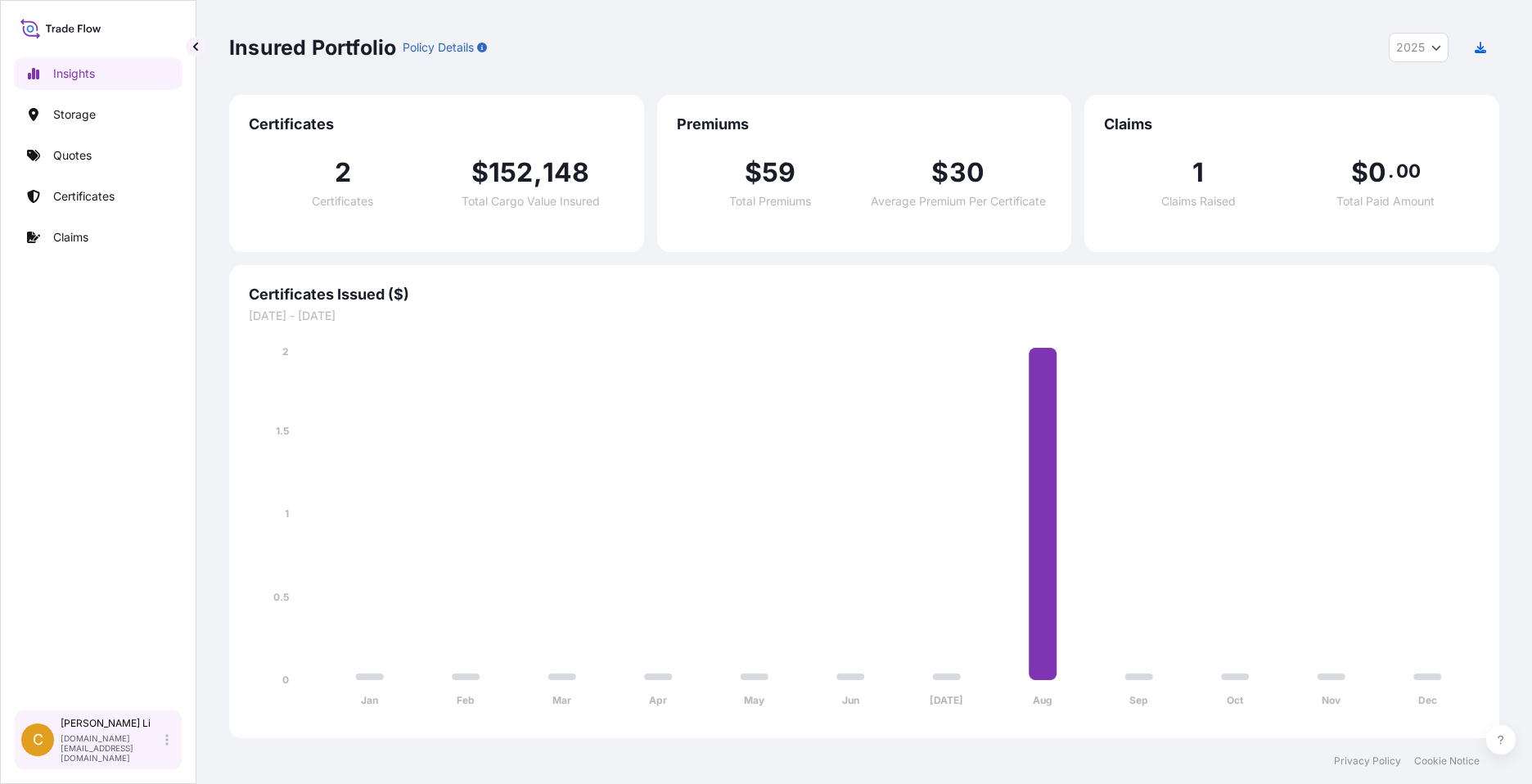
click at [162, 748] on div "[PERSON_NAME] [DOMAIN_NAME][EMAIL_ADDRESS][DOMAIN_NAME]" at bounding box center [118, 740] width 114 height 46
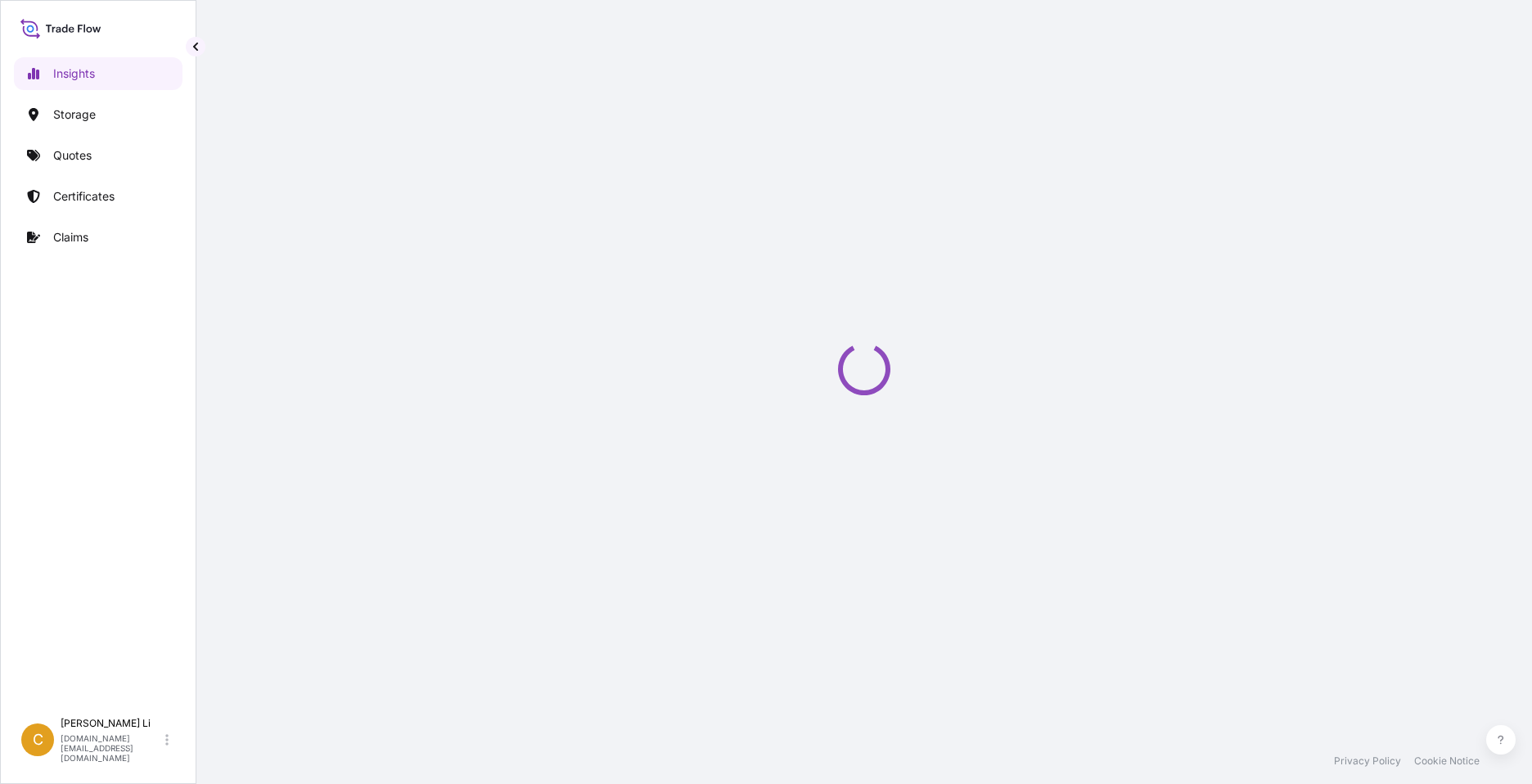
select select "2025"
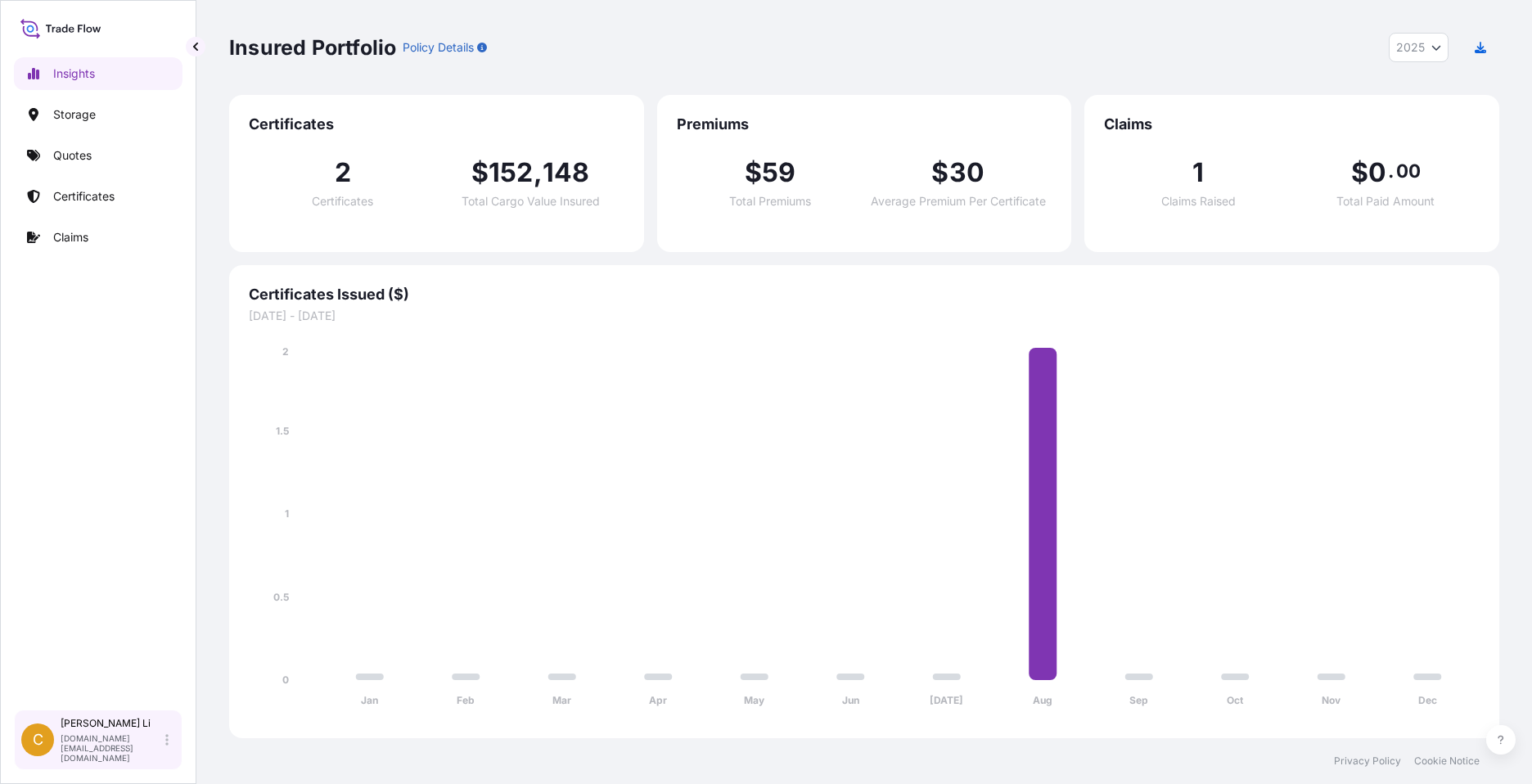
click at [168, 746] on icon at bounding box center [167, 739] width 4 height 13
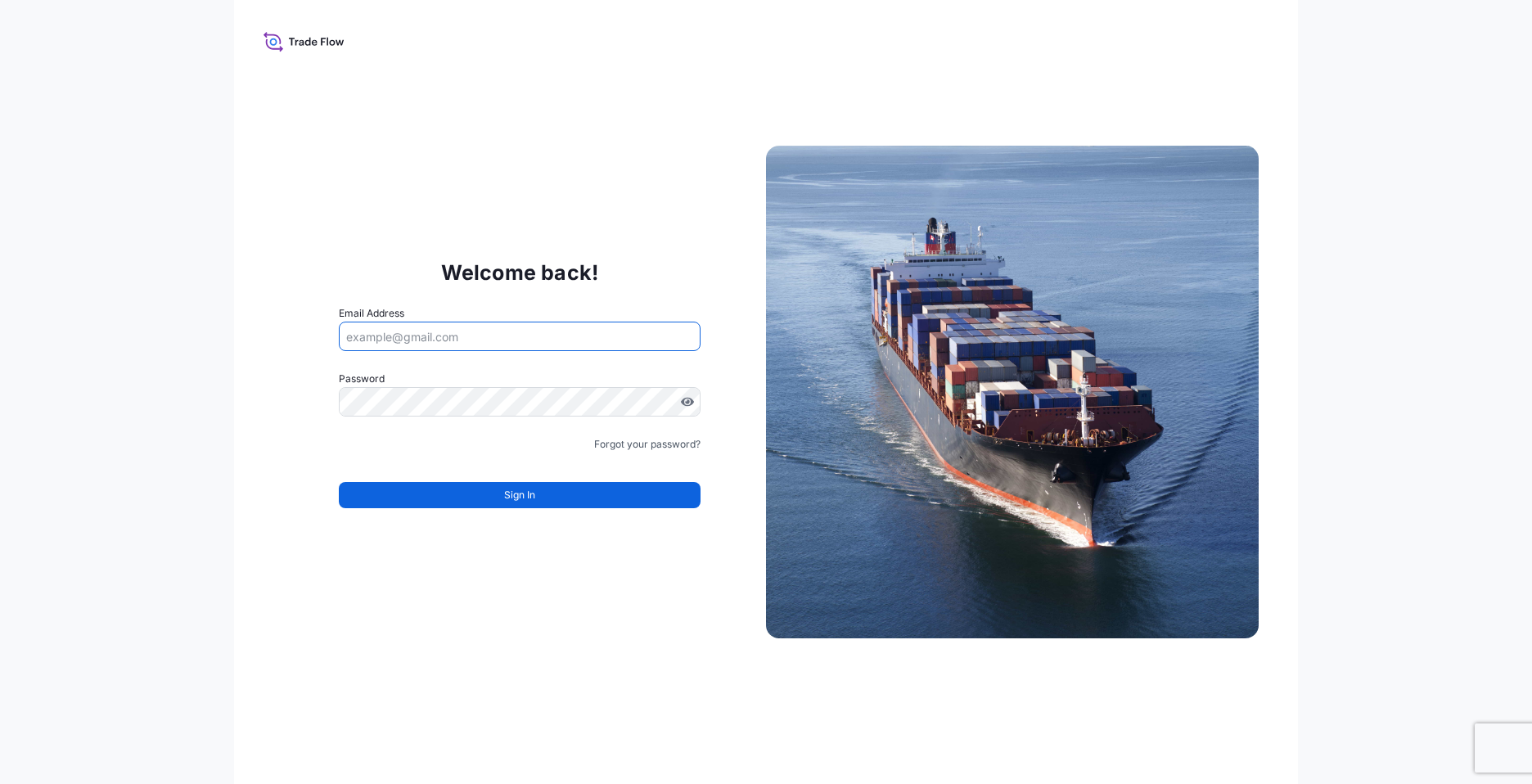
click at [496, 333] on input "Email Address" at bounding box center [519, 335] width 362 height 29
click at [470, 337] on input "sheila.petrovic@bdpint.com" at bounding box center [519, 335] width 362 height 29
type input "sheila.petrovic@psabdp.com"
click at [646, 440] on link "Forgot your password?" at bounding box center [647, 444] width 106 height 17
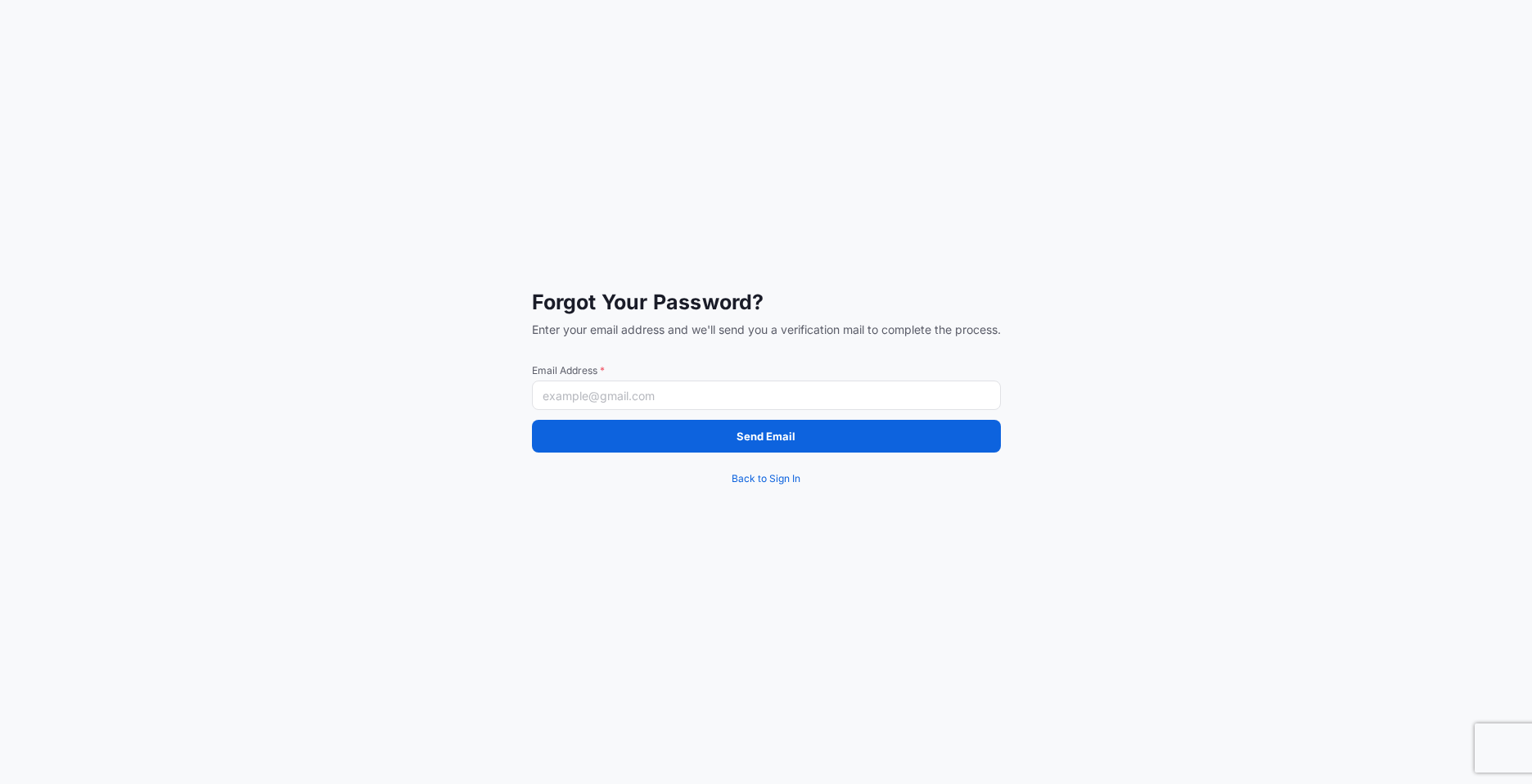
drag, startPoint x: 607, startPoint y: 393, endPoint x: 617, endPoint y: 393, distance: 10.0
click at [607, 393] on input "Email Address *" at bounding box center [766, 394] width 469 height 29
type input "[PERSON_NAME][EMAIL_ADDRESS][PERSON_NAME][DOMAIN_NAME]"
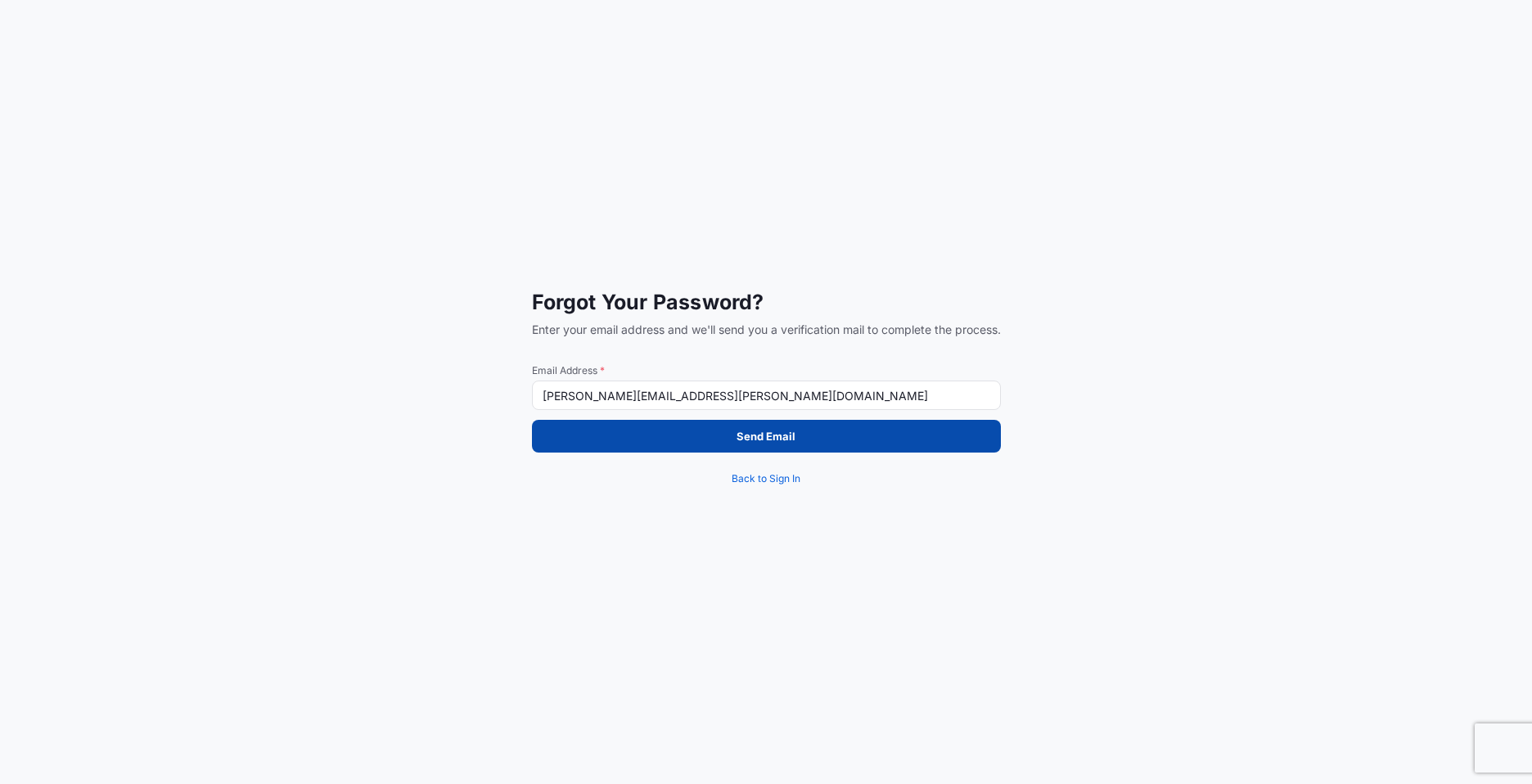
click at [783, 433] on p "Send Email" at bounding box center [766, 436] width 59 height 17
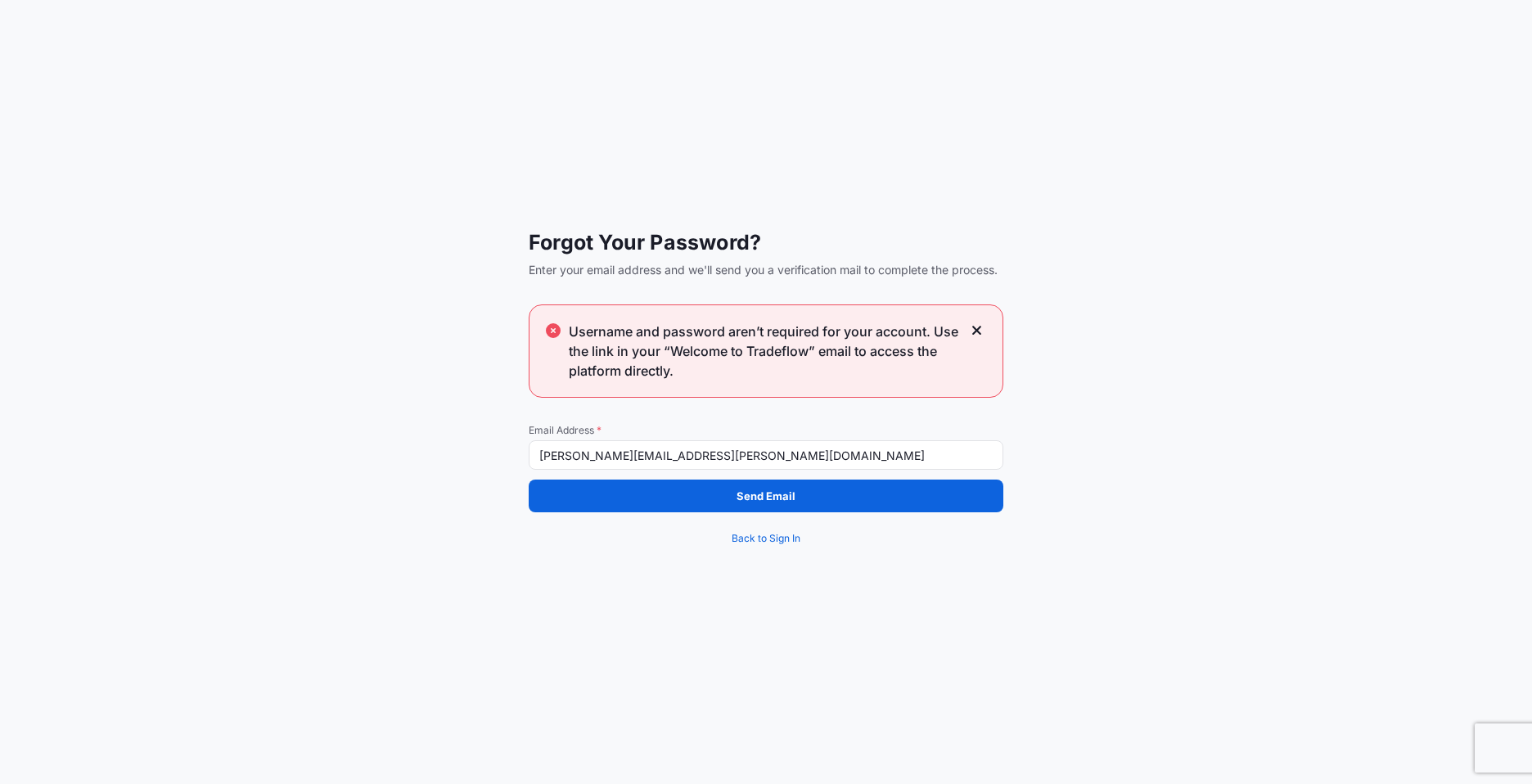
click at [981, 328] on icon at bounding box center [977, 330] width 11 height 15
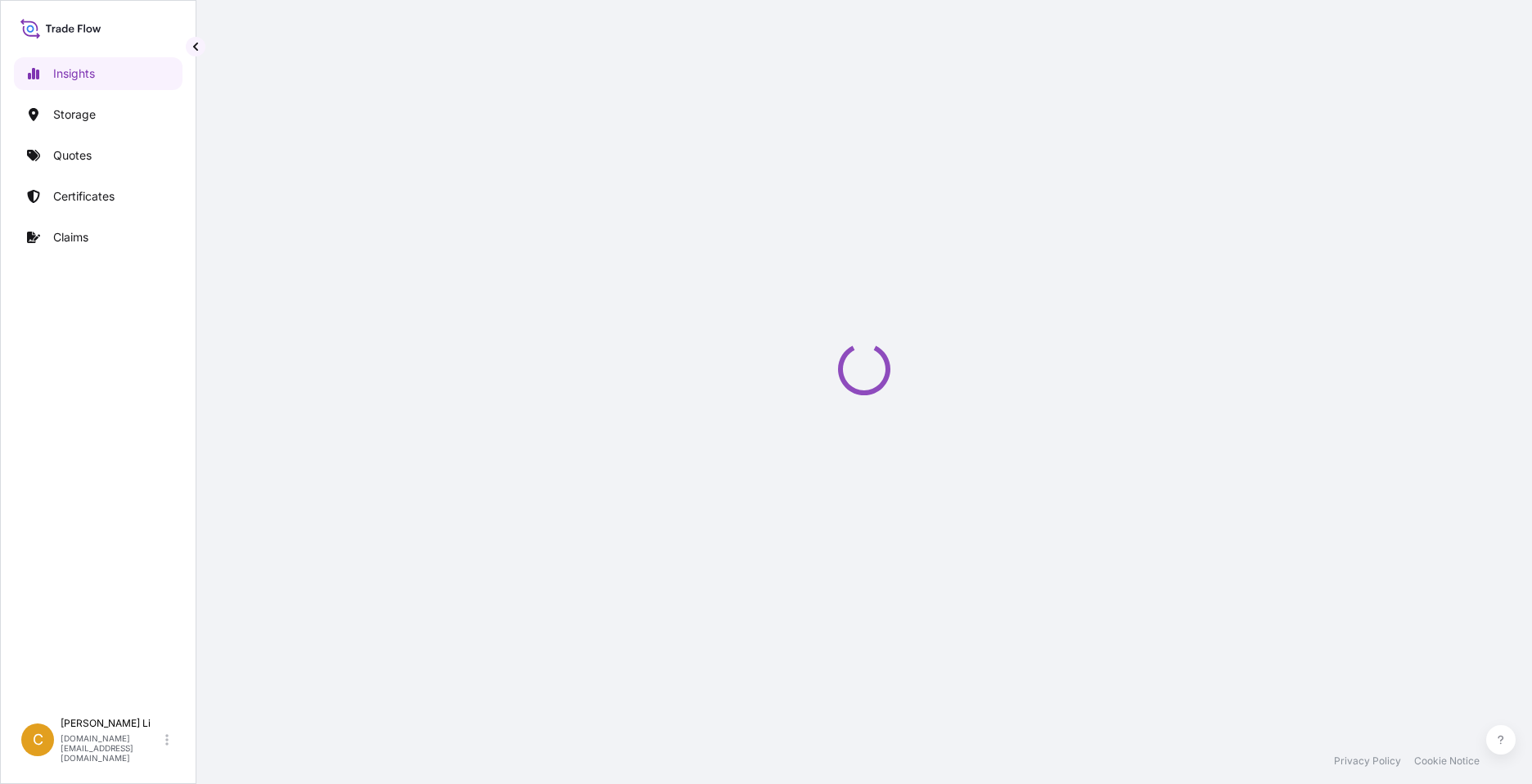
select select "2025"
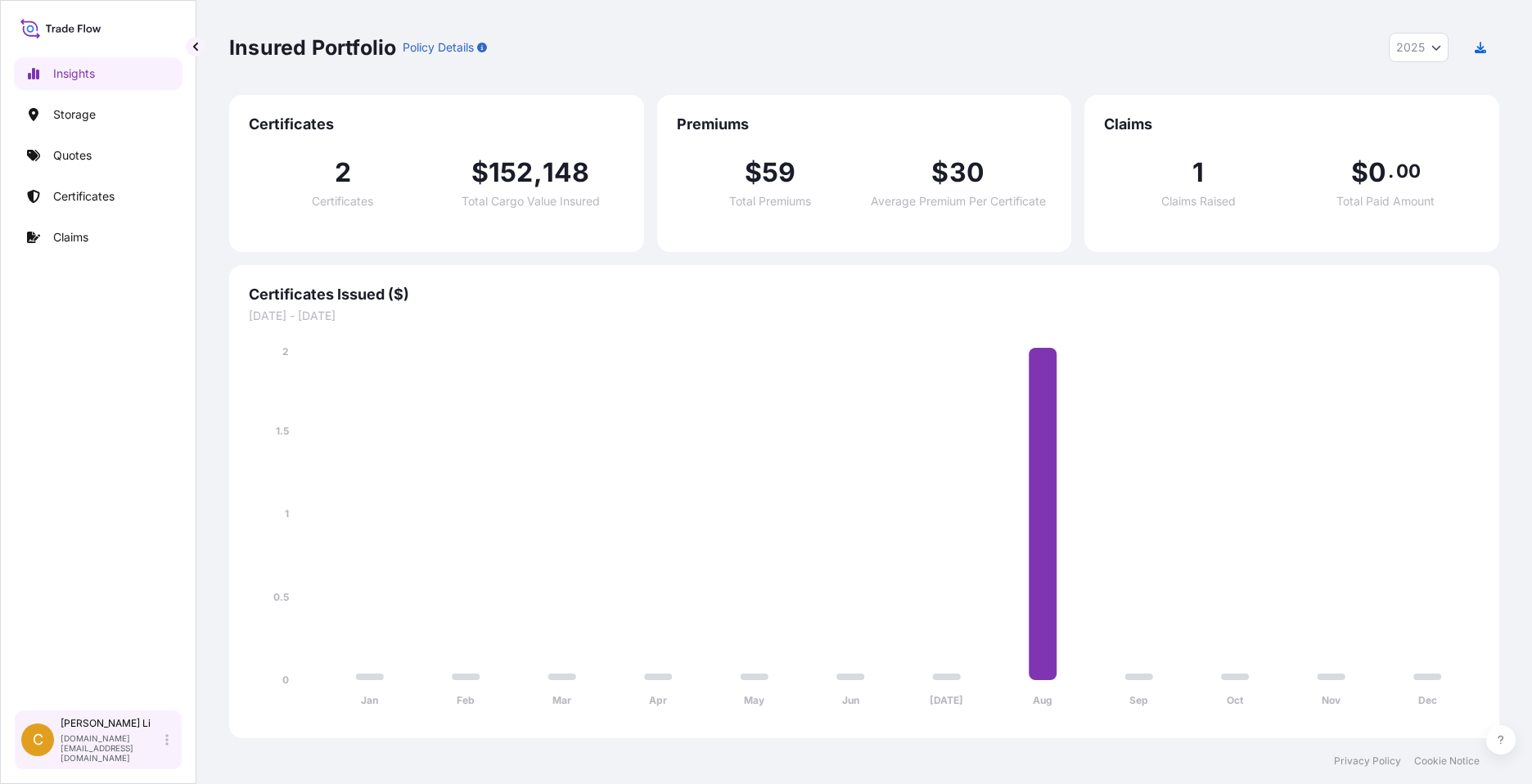
click at [169, 751] on div "C [PERSON_NAME] [DOMAIN_NAME][EMAIL_ADDRESS][DOMAIN_NAME]" at bounding box center [98, 740] width 154 height 46
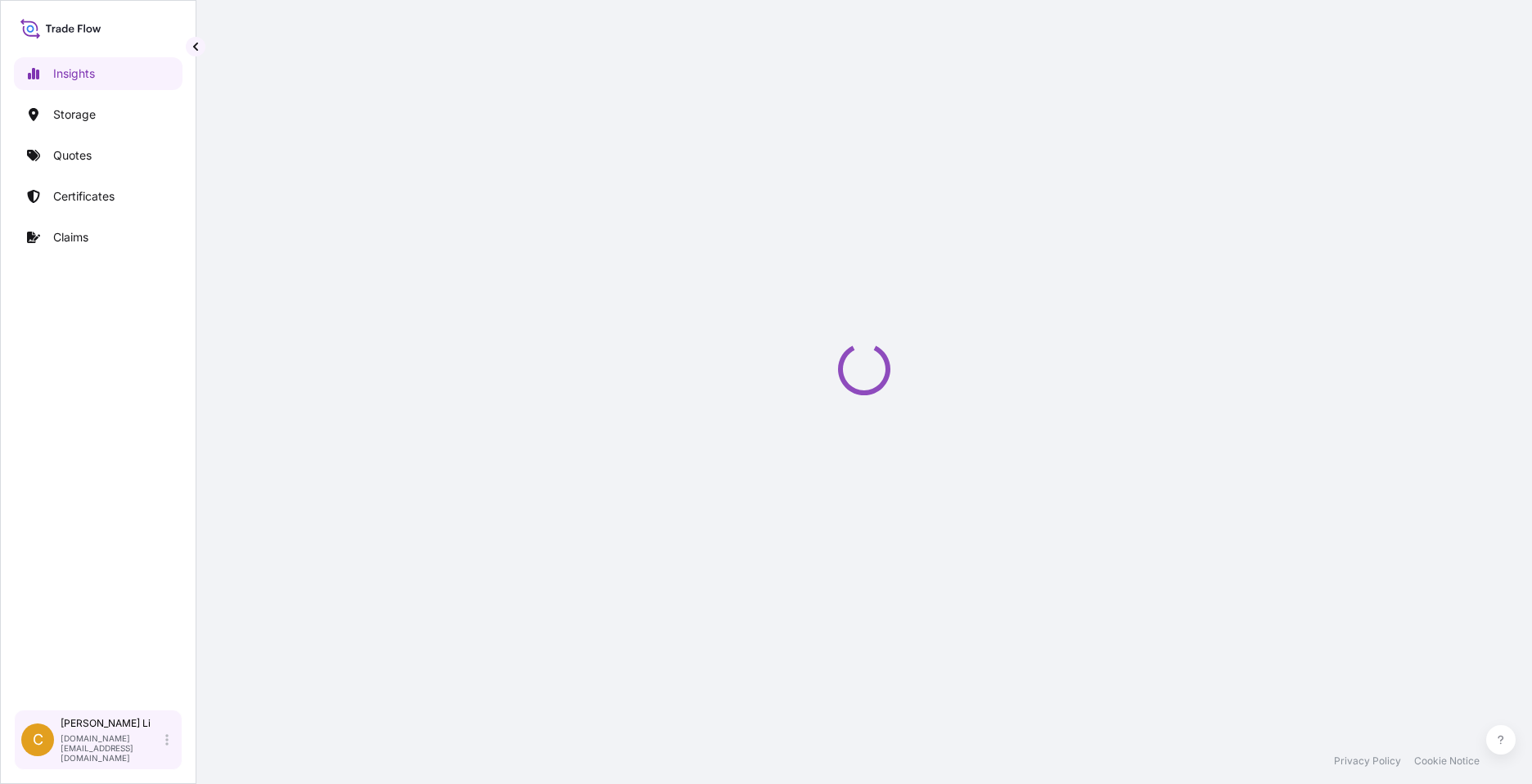
select select "2025"
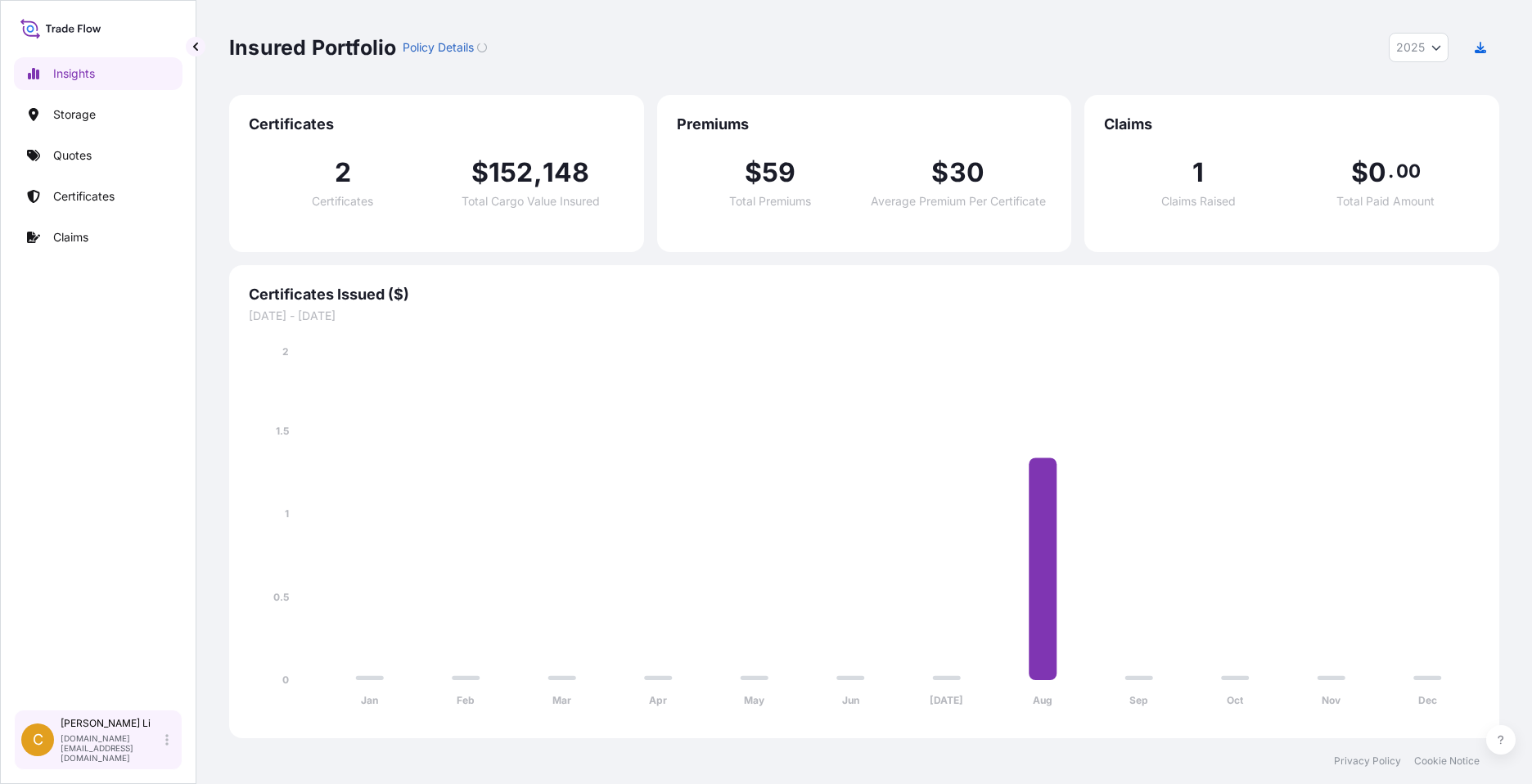
click at [166, 738] on div "C Chrissy Li chrissy.li@psabdp.com" at bounding box center [98, 740] width 154 height 46
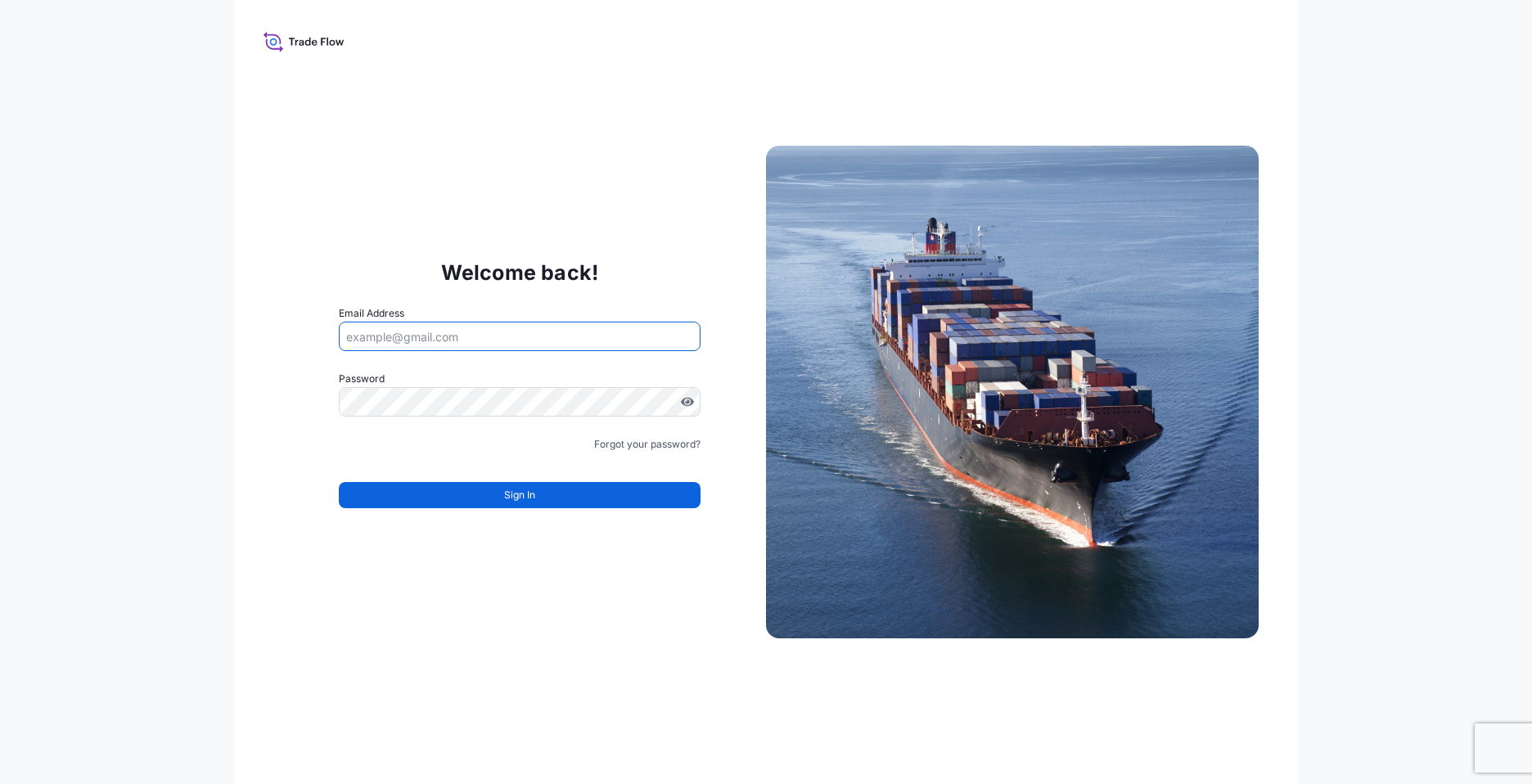
click at [412, 331] on input "Email Address" at bounding box center [519, 335] width 362 height 29
type input "sheila.petrovic@psabdp.com"
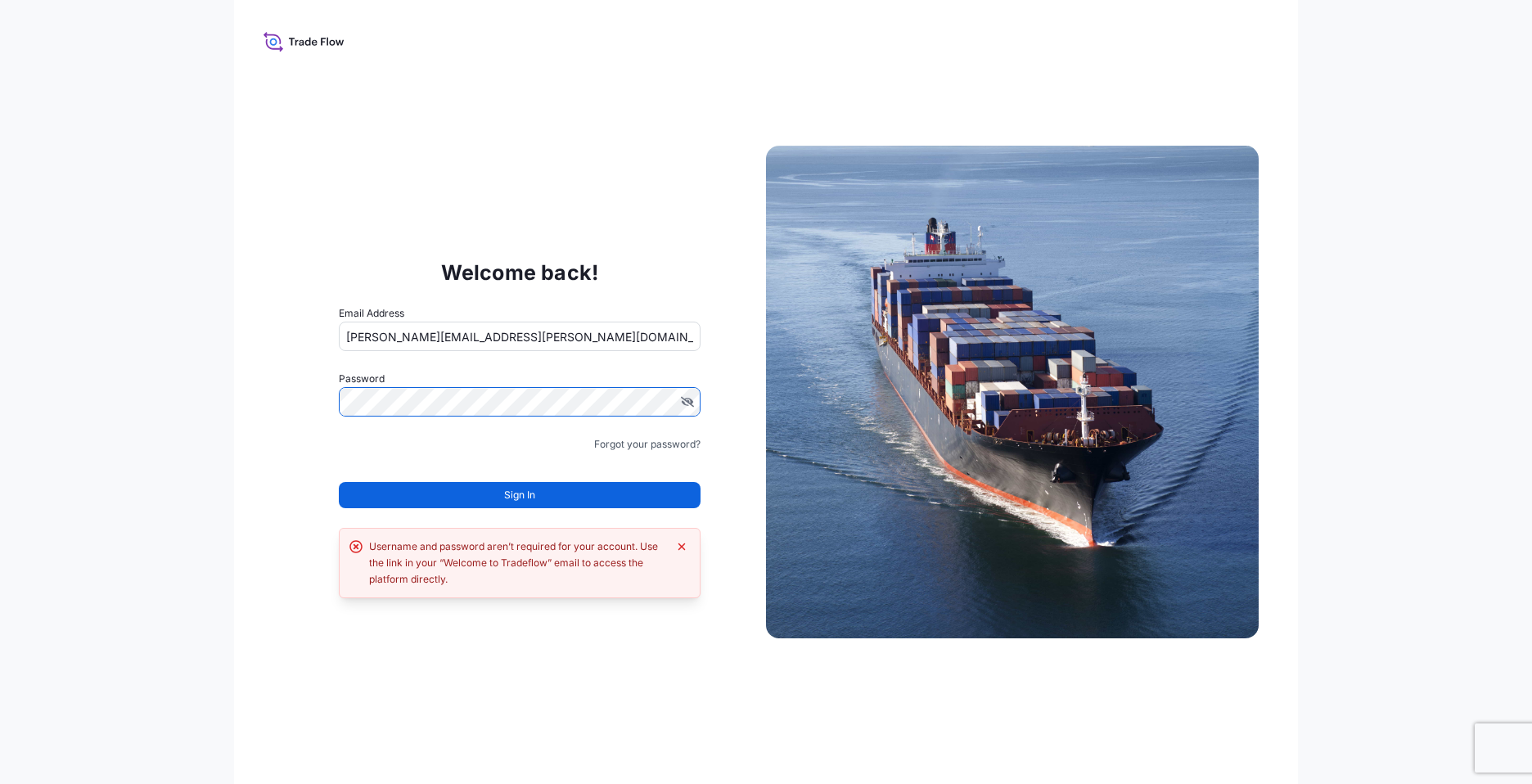
click at [683, 544] on icon "Dismiss error" at bounding box center [682, 546] width 7 height 7
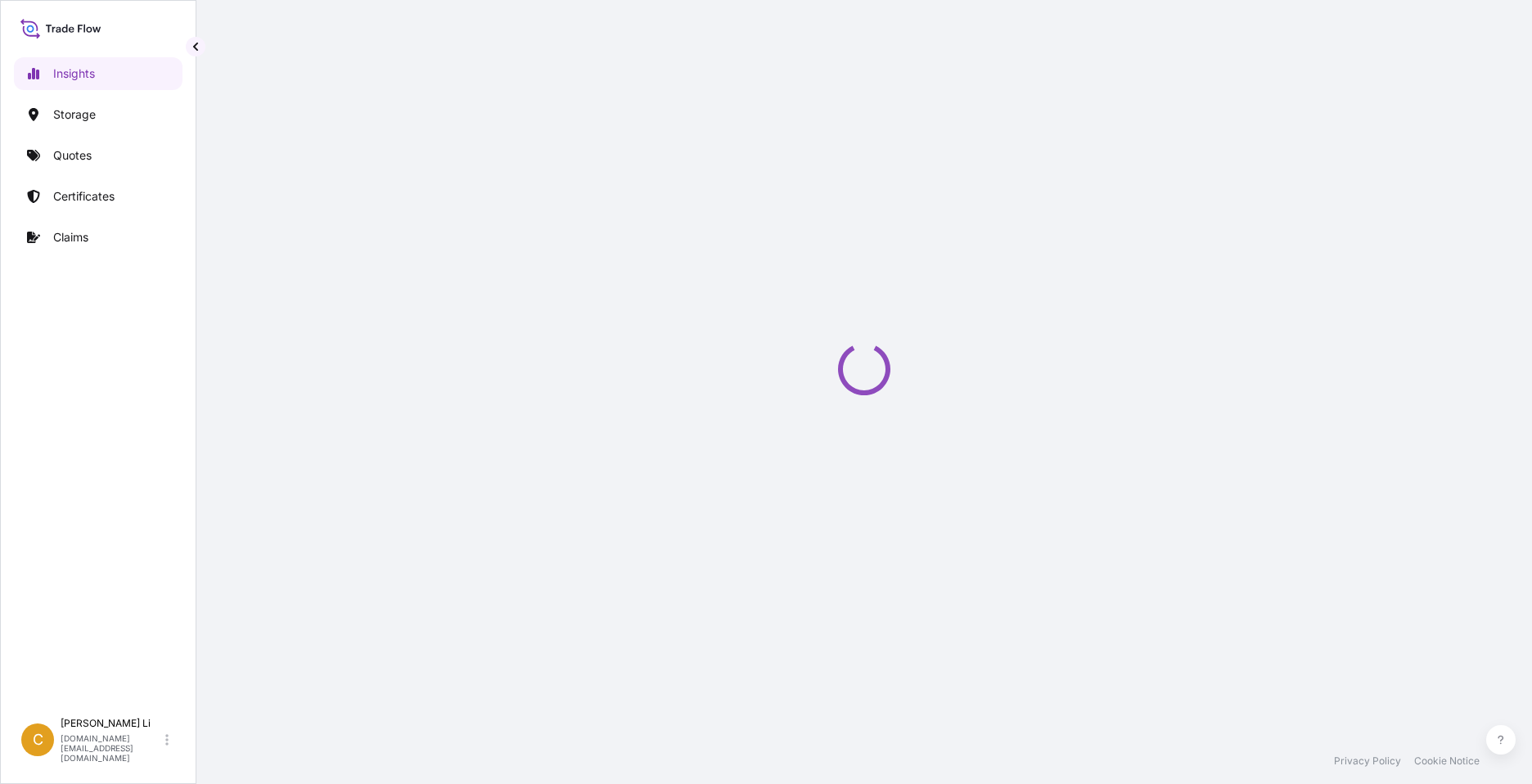
select select "2025"
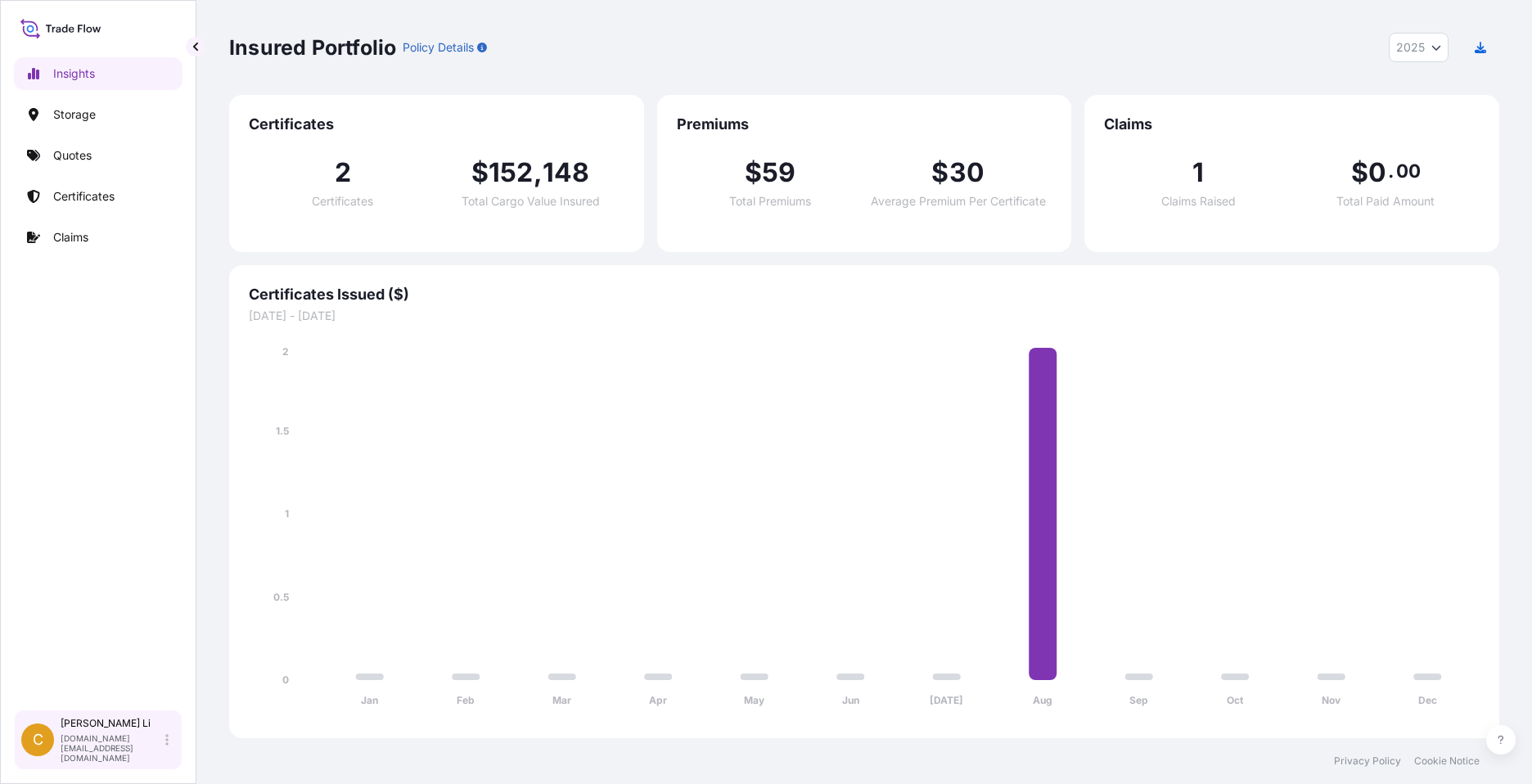
click at [163, 744] on div "[PERSON_NAME] [DOMAIN_NAME][EMAIL_ADDRESS][DOMAIN_NAME]" at bounding box center [118, 740] width 114 height 46
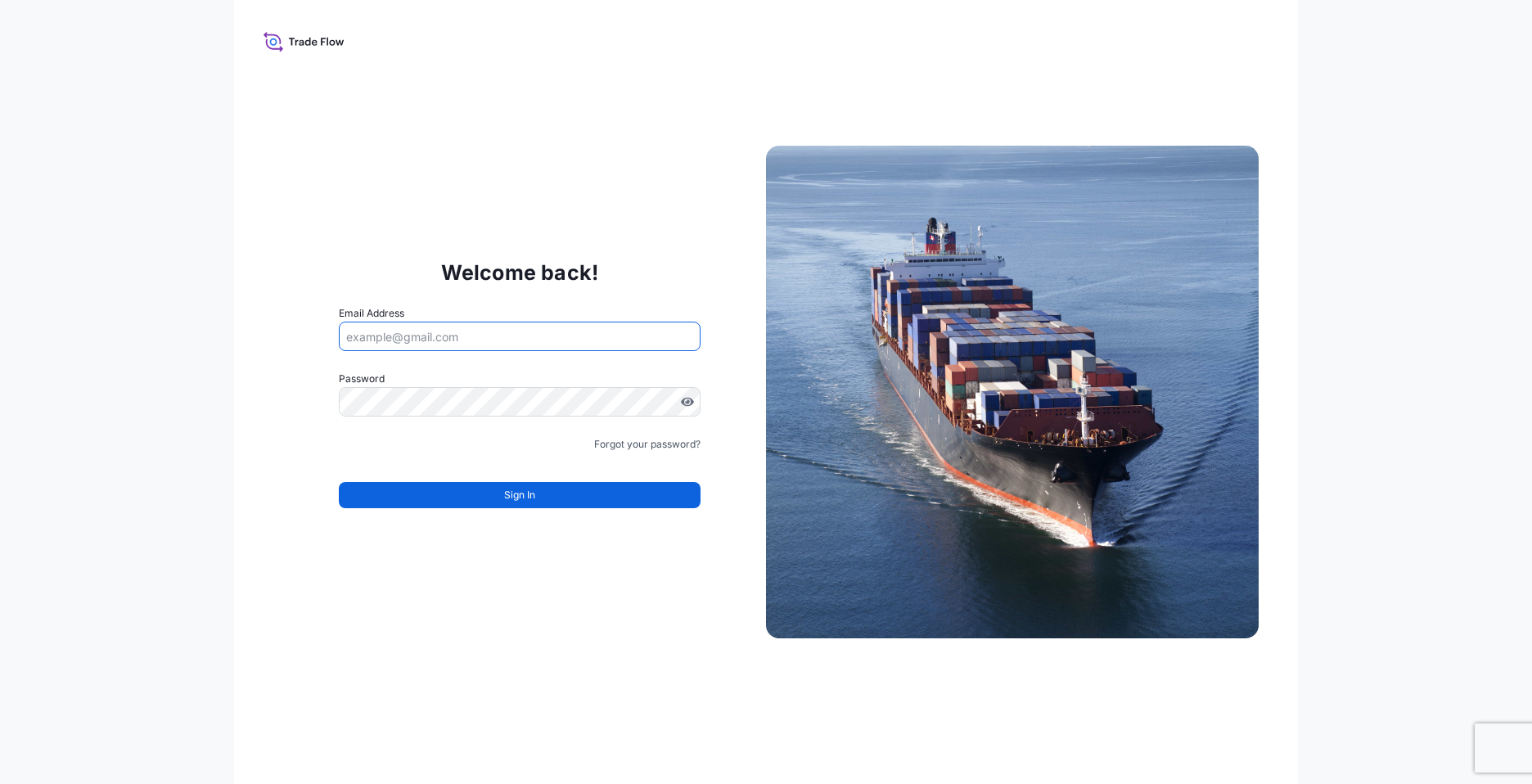
click at [415, 331] on input "Email Address" at bounding box center [519, 335] width 362 height 29
type input "[PERSON_NAME][EMAIL_ADDRESS][PERSON_NAME][DOMAIN_NAME]"
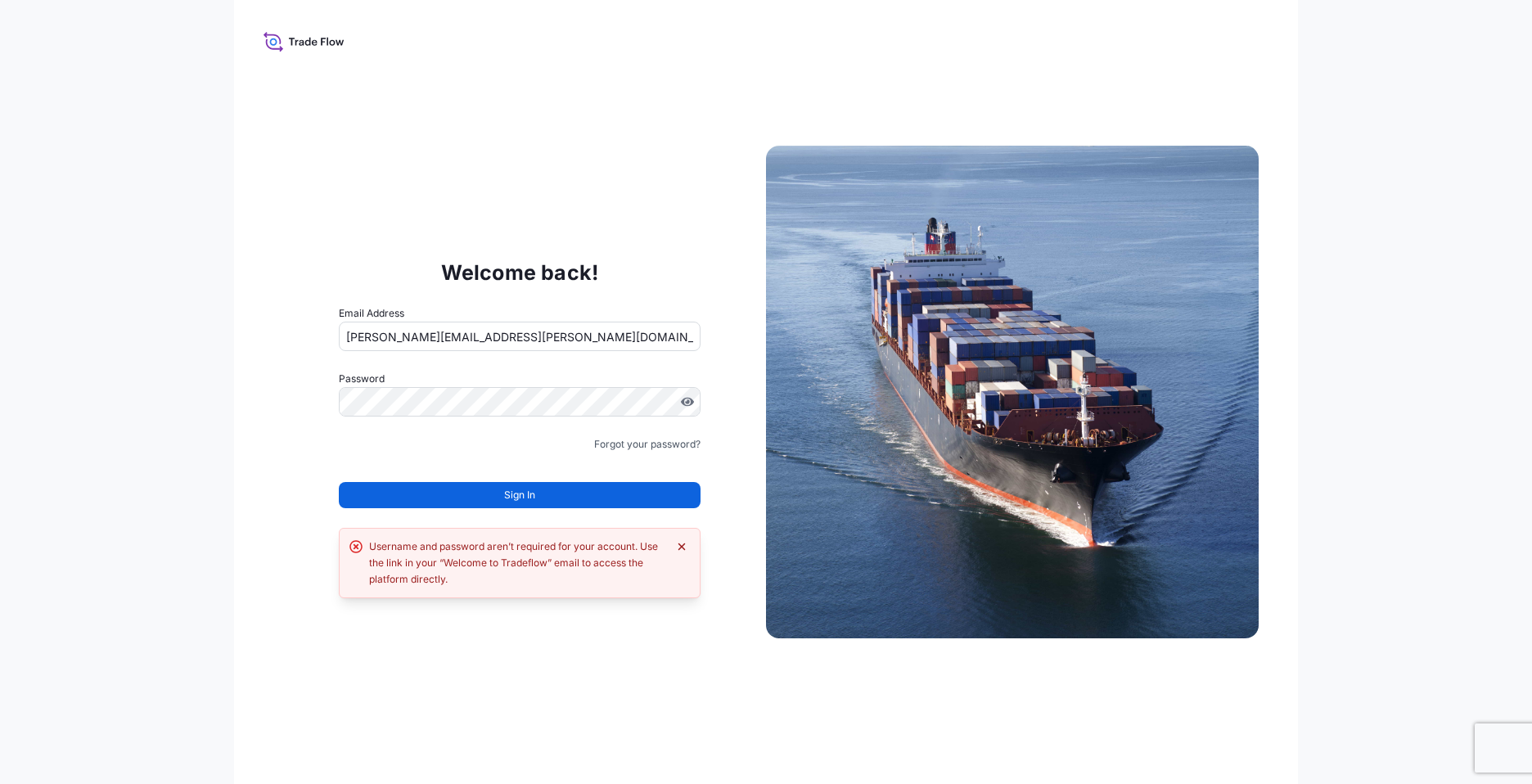
click at [684, 539] on button "Dismiss error" at bounding box center [681, 546] width 17 height 17
